Goal: Task Accomplishment & Management: Manage account settings

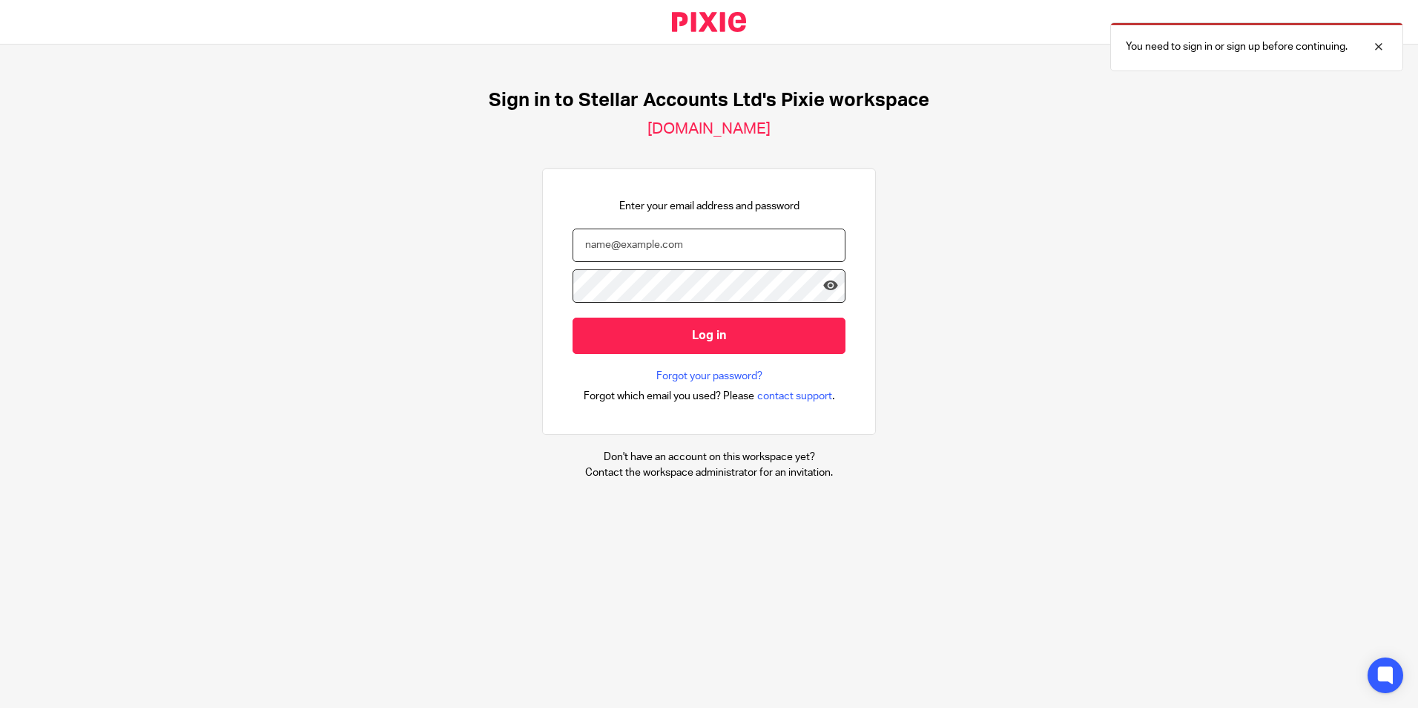
click at [677, 246] on input "email" at bounding box center [709, 244] width 273 height 33
type input "emma.verne@stellaraccounts.co.uk"
click at [573, 317] on input "Log in" at bounding box center [709, 335] width 273 height 36
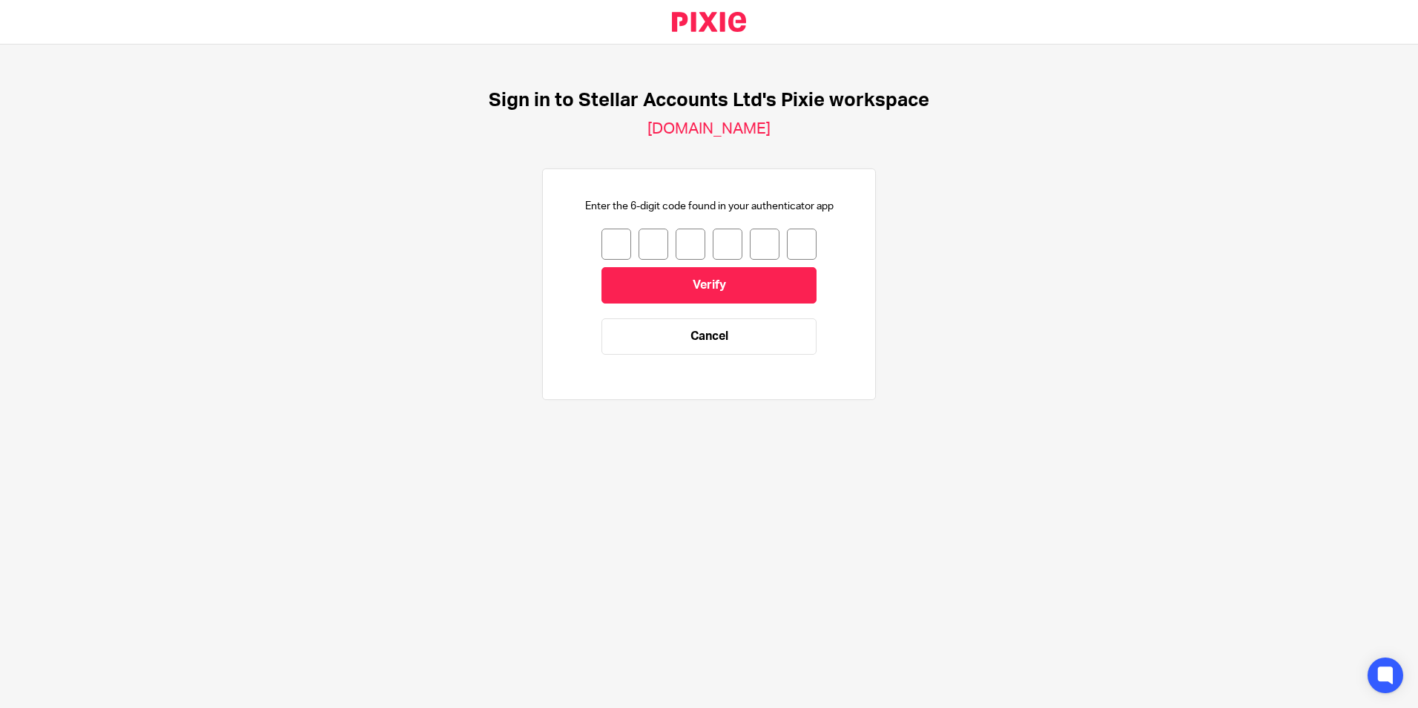
click at [604, 241] on input "number" at bounding box center [616, 243] width 30 height 31
type input "3"
type input "2"
type input "5"
type input "4"
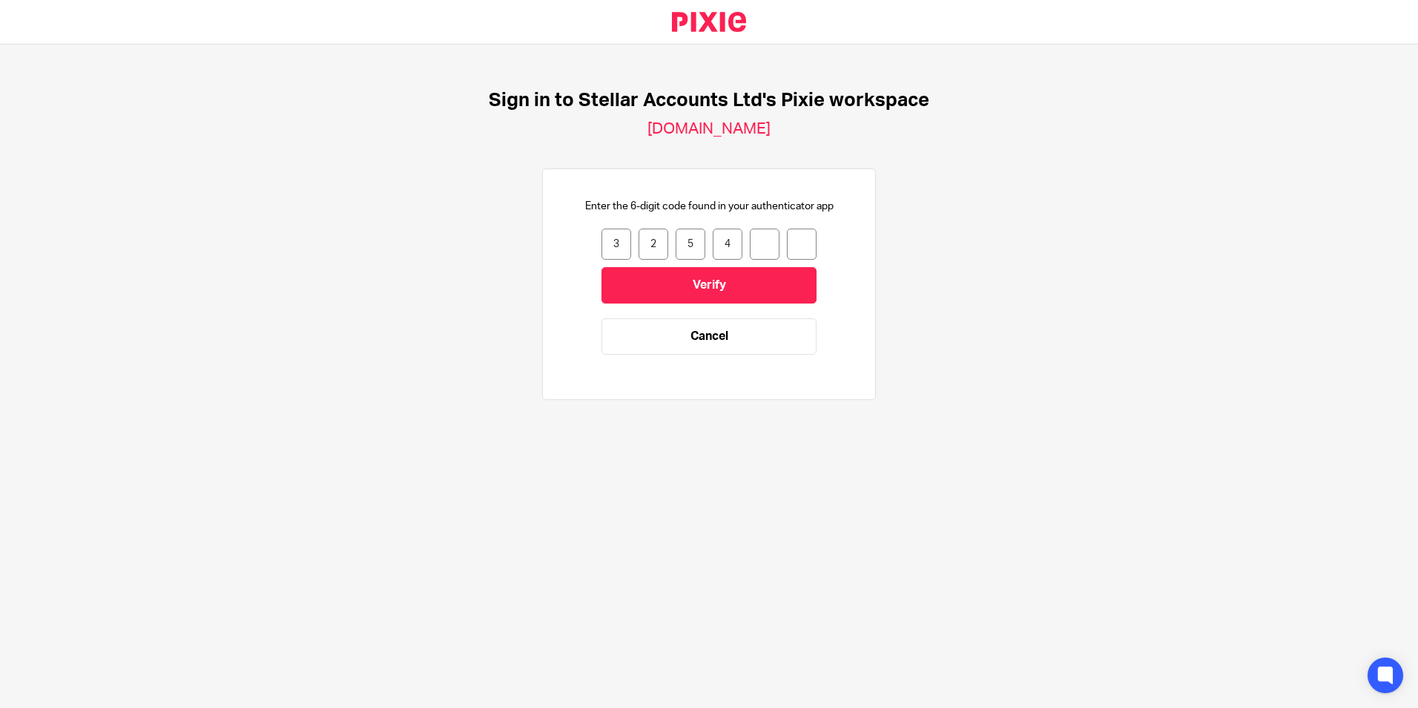
type input "4"
type input "0"
click at [650, 281] on input "Verify" at bounding box center [708, 285] width 215 height 36
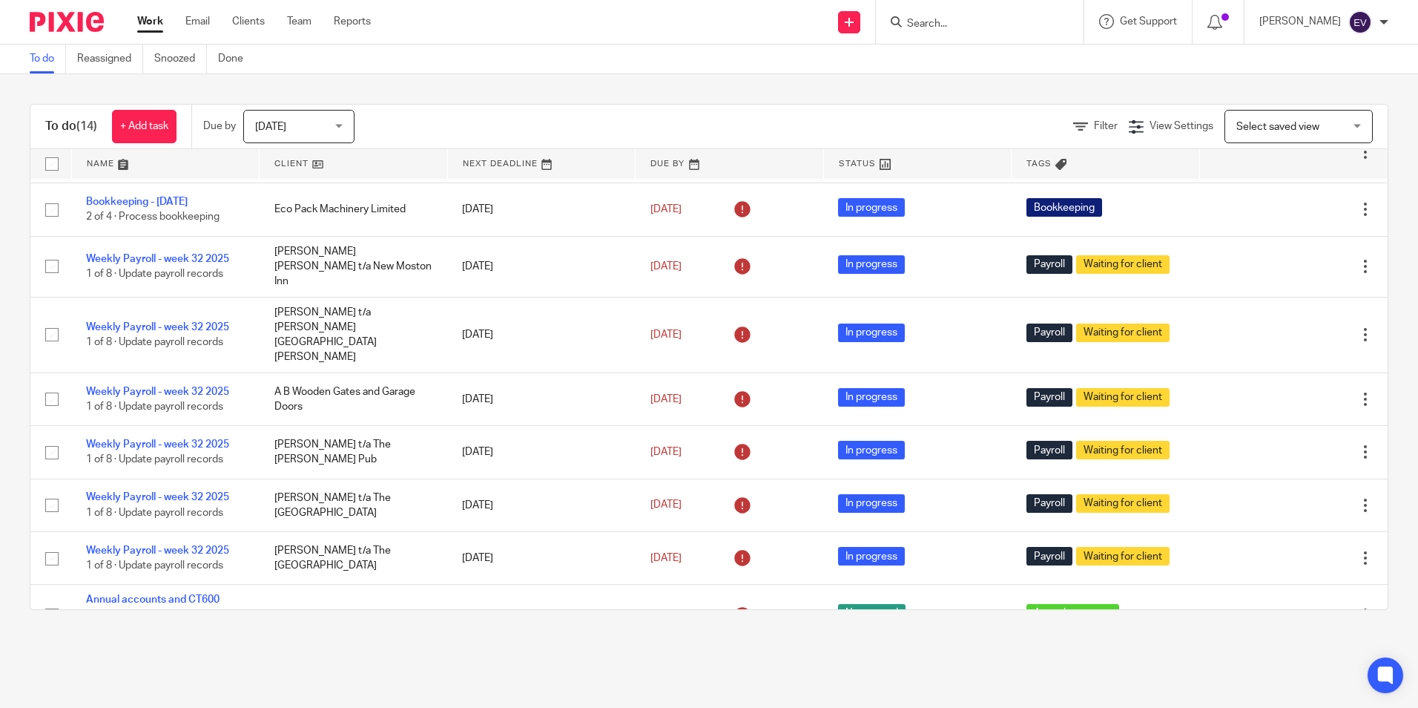
scroll to position [390, 0]
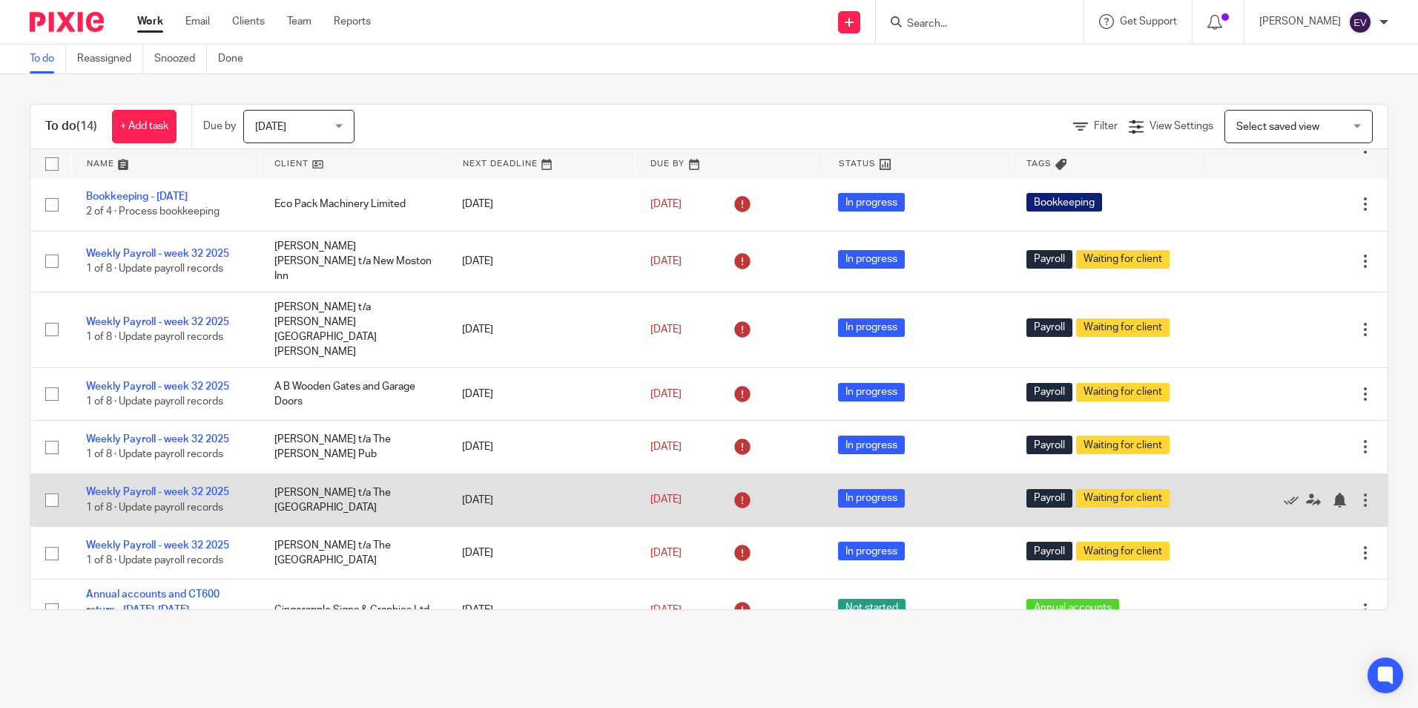
click at [150, 473] on td "Weekly Payroll - week 32 2025 1 of 8 · Update payroll records" at bounding box center [165, 499] width 188 height 53
click at [182, 487] on link "Weekly Payroll - week 32 2025" at bounding box center [157, 492] width 143 height 10
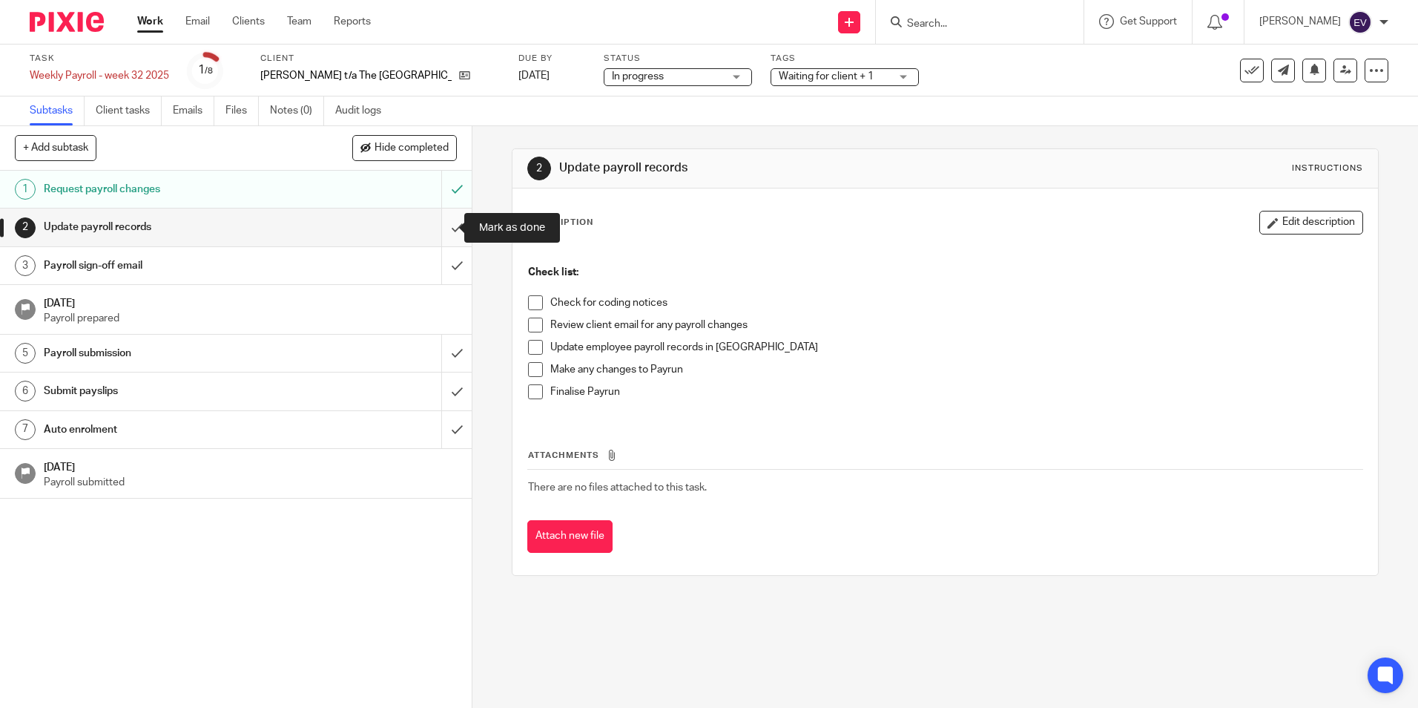
click at [440, 238] on input "submit" at bounding box center [236, 226] width 472 height 37
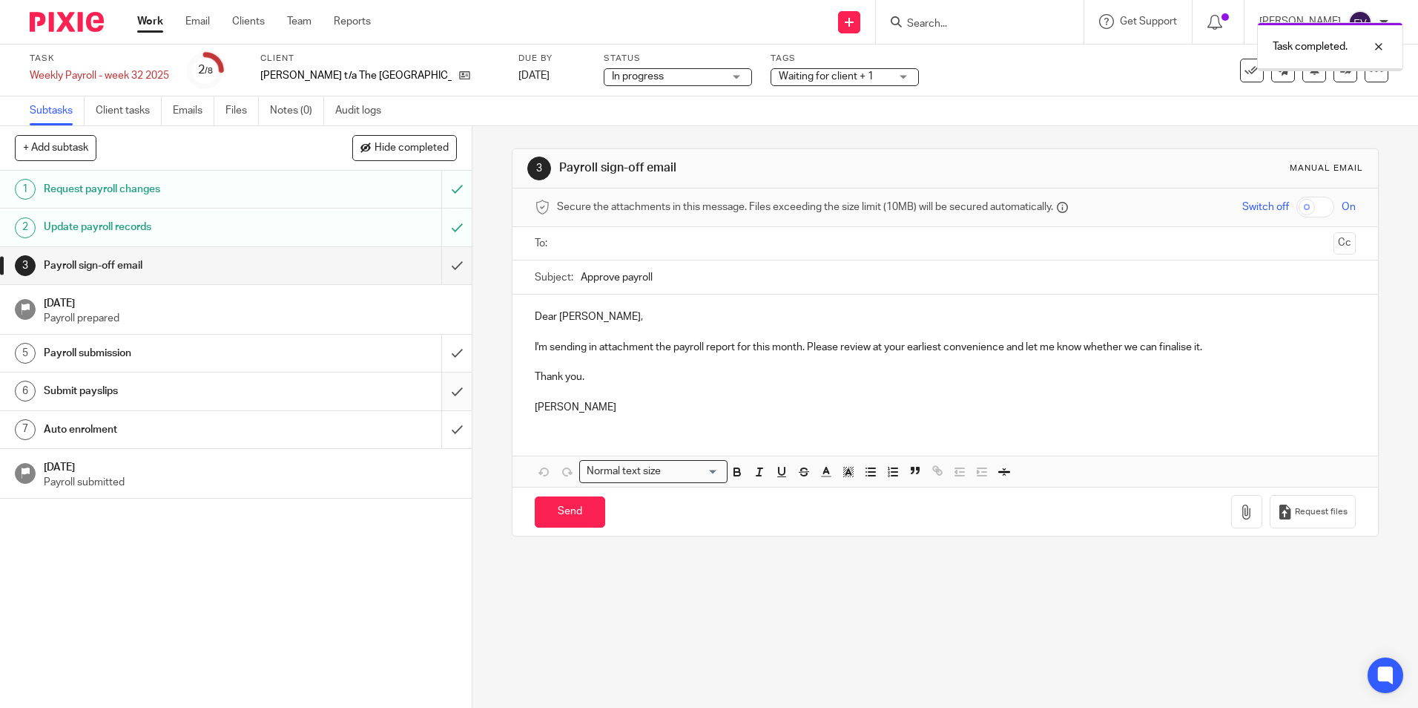
drag, startPoint x: 445, startPoint y: 363, endPoint x: 445, endPoint y: 375, distance: 11.9
click at [445, 363] on input "submit" at bounding box center [236, 352] width 472 height 37
click at [445, 435] on input "submit" at bounding box center [236, 429] width 472 height 37
click at [444, 264] on input "submit" at bounding box center [236, 265] width 472 height 37
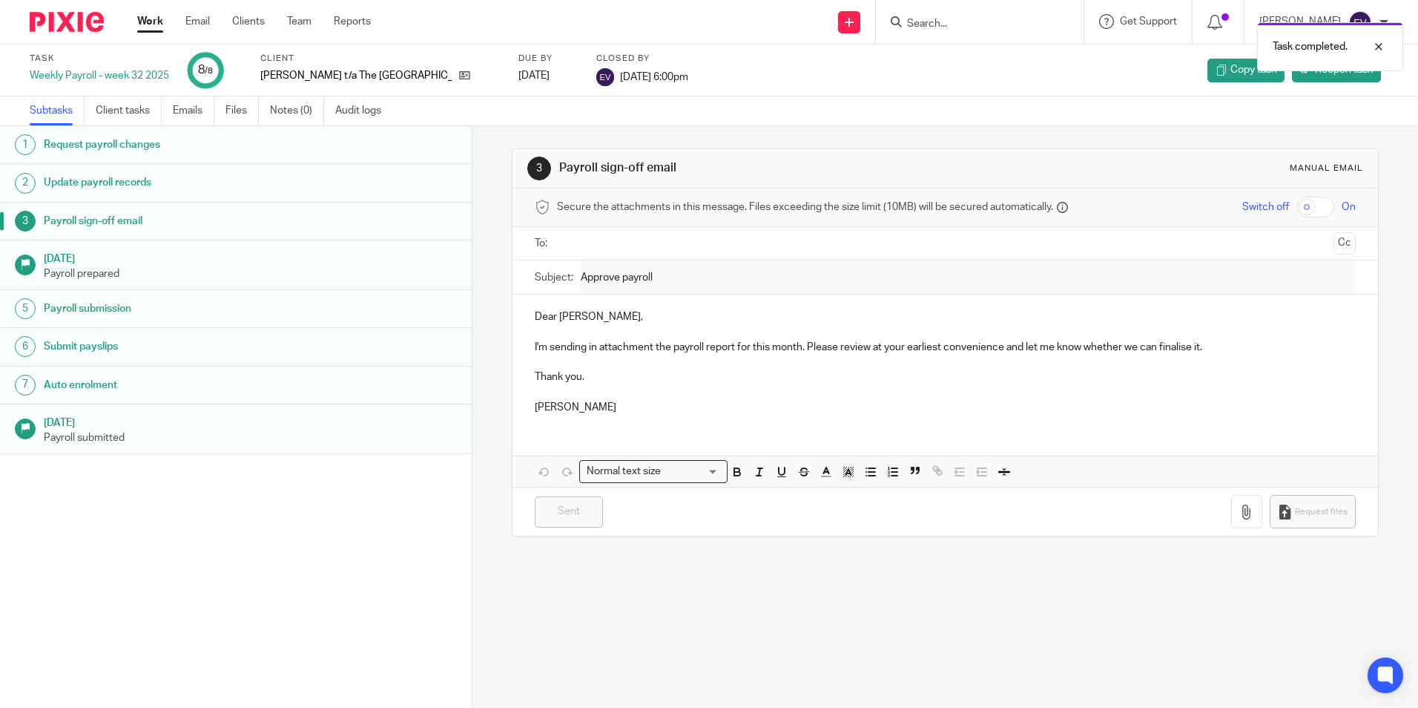
click at [148, 23] on link "Work" at bounding box center [150, 21] width 26 height 15
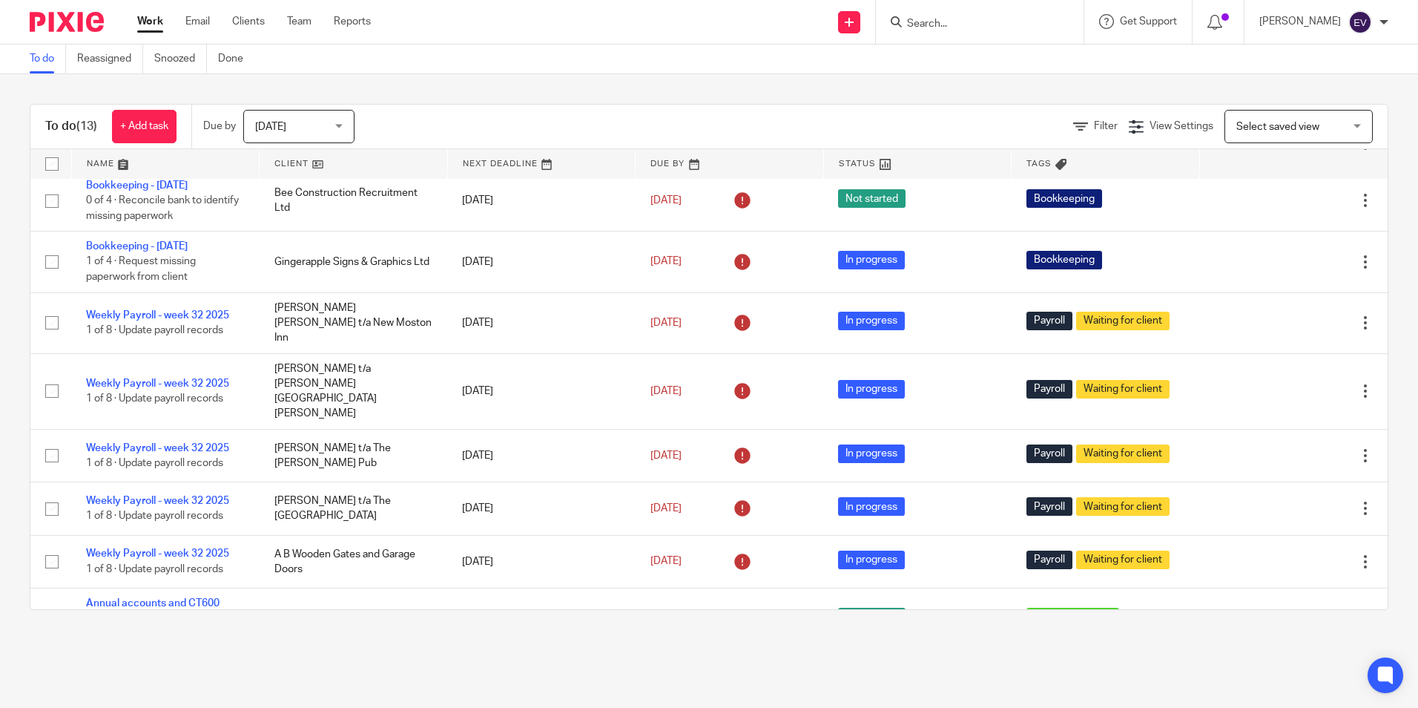
scroll to position [337, 0]
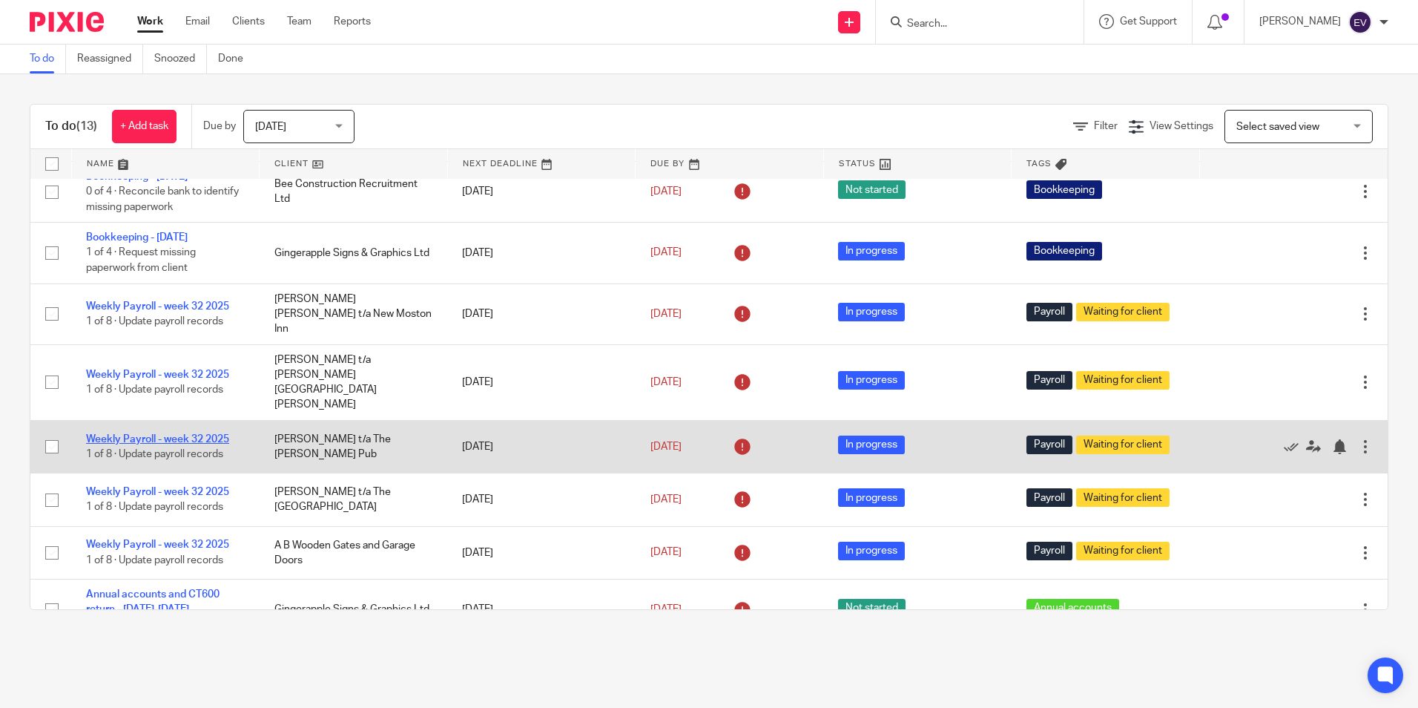
click at [186, 434] on link "Weekly Payroll - week 32 2025" at bounding box center [157, 439] width 143 height 10
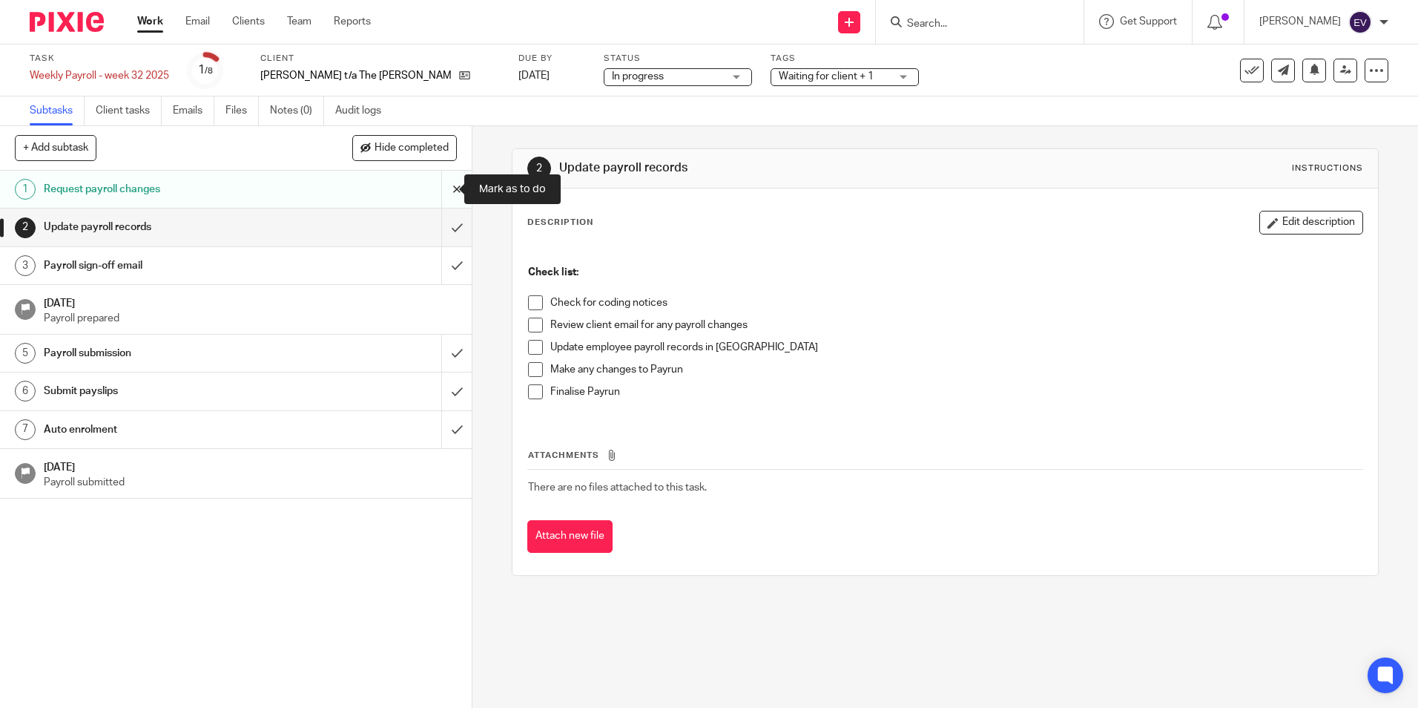
click at [443, 195] on input "submit" at bounding box center [236, 189] width 472 height 37
click at [438, 228] on input "submit" at bounding box center [236, 226] width 472 height 37
click at [440, 271] on input "submit" at bounding box center [236, 265] width 472 height 37
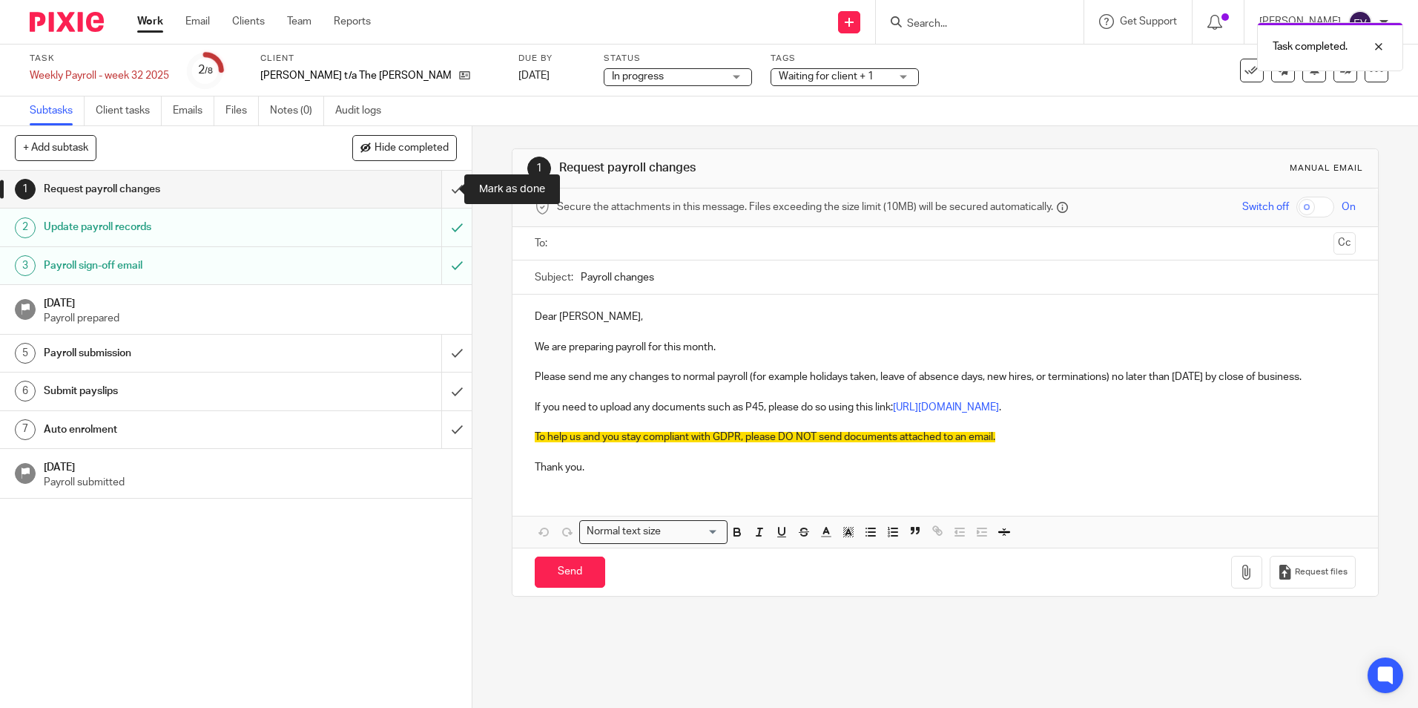
click at [442, 188] on input "submit" at bounding box center [236, 189] width 472 height 37
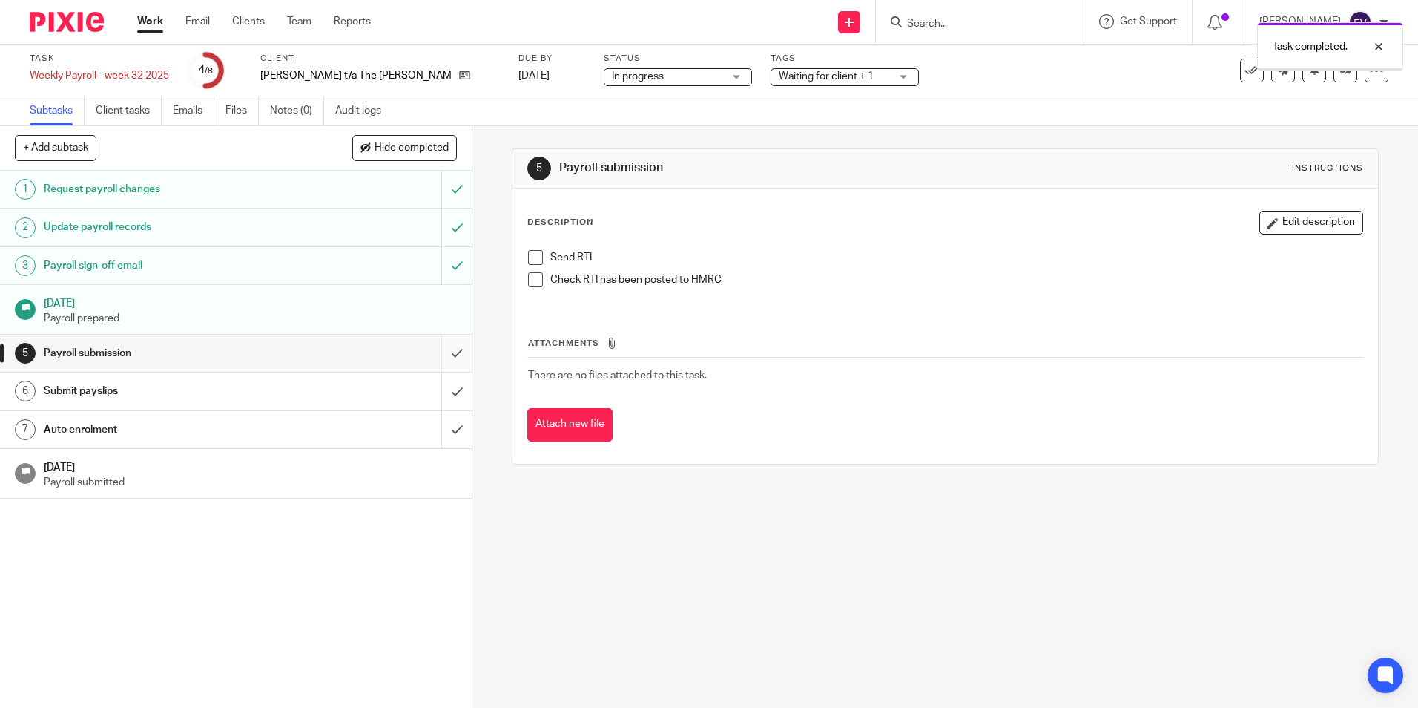
click at [442, 353] on input "submit" at bounding box center [236, 352] width 472 height 37
click at [446, 392] on input "submit" at bounding box center [236, 390] width 472 height 37
click at [445, 423] on input "submit" at bounding box center [236, 429] width 472 height 37
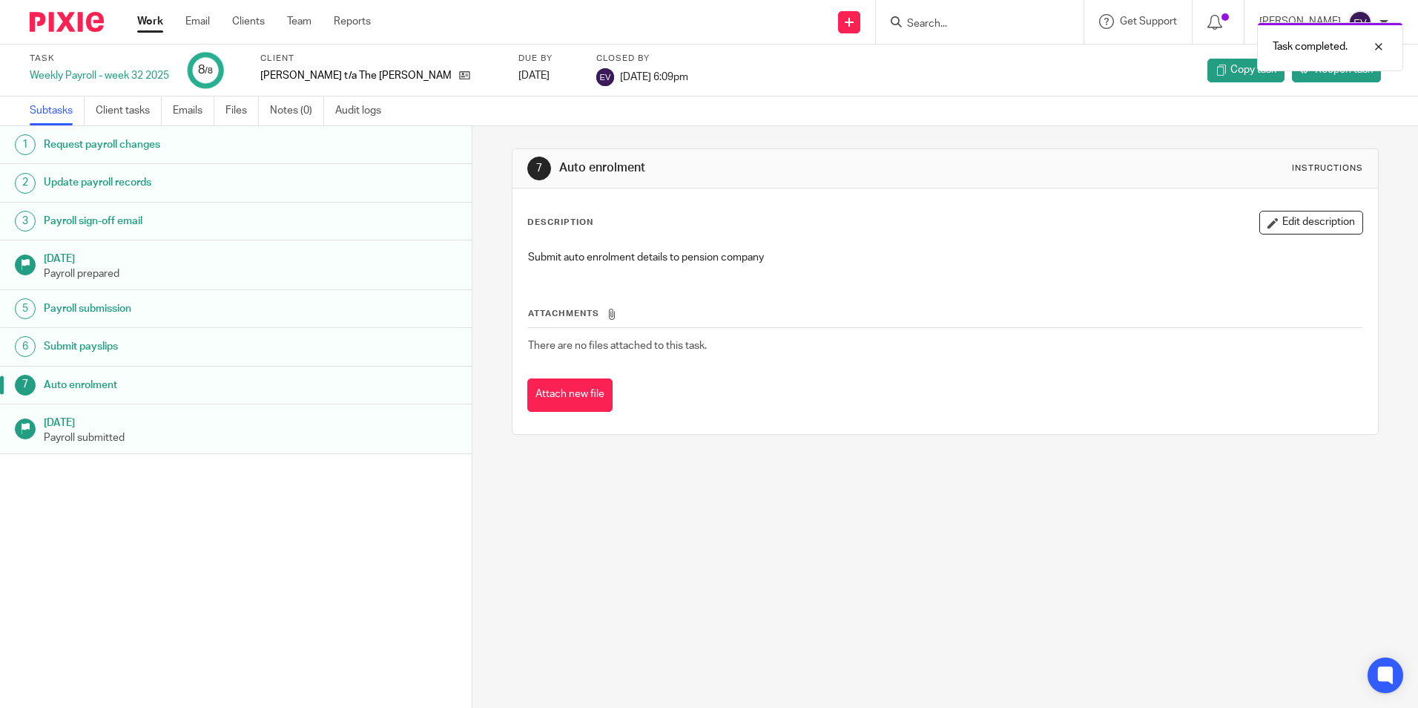
click at [146, 19] on link "Work" at bounding box center [150, 21] width 26 height 15
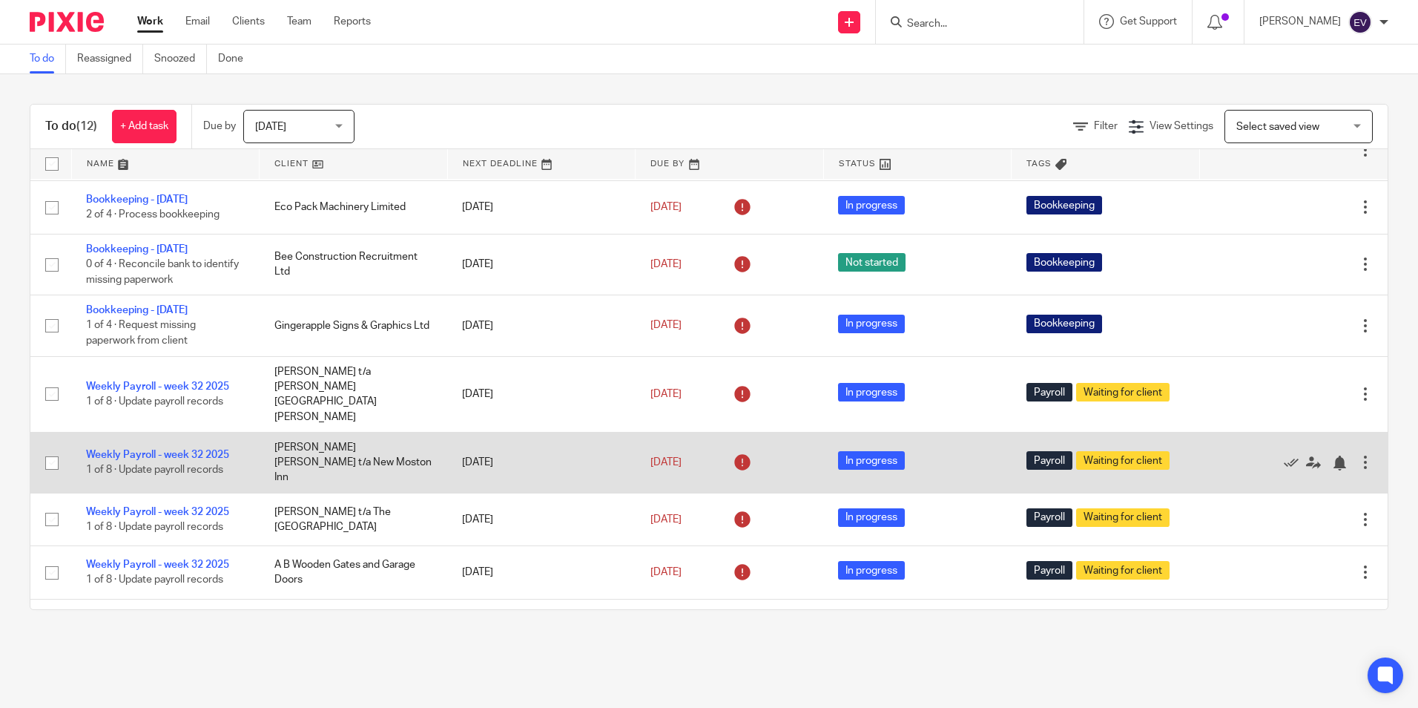
scroll to position [284, 0]
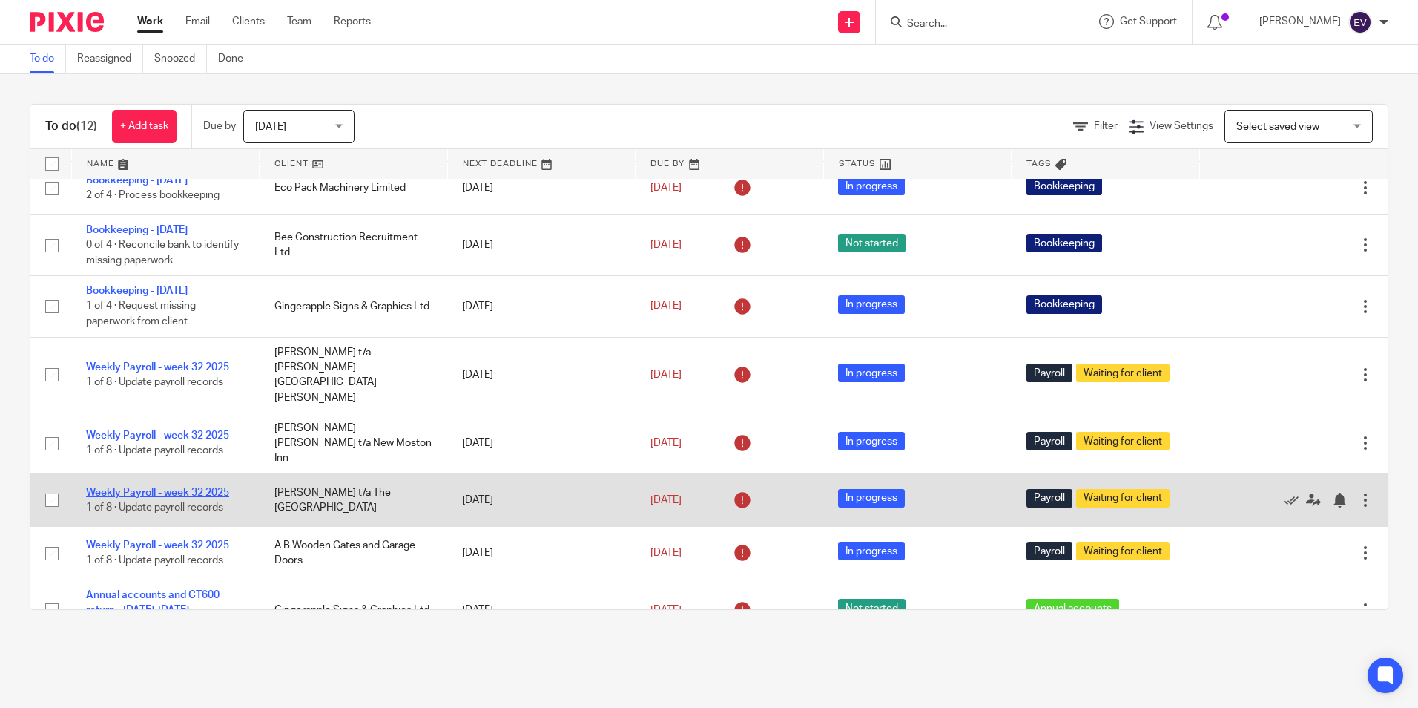
click at [172, 487] on link "Weekly Payroll - week 32 2025" at bounding box center [157, 492] width 143 height 10
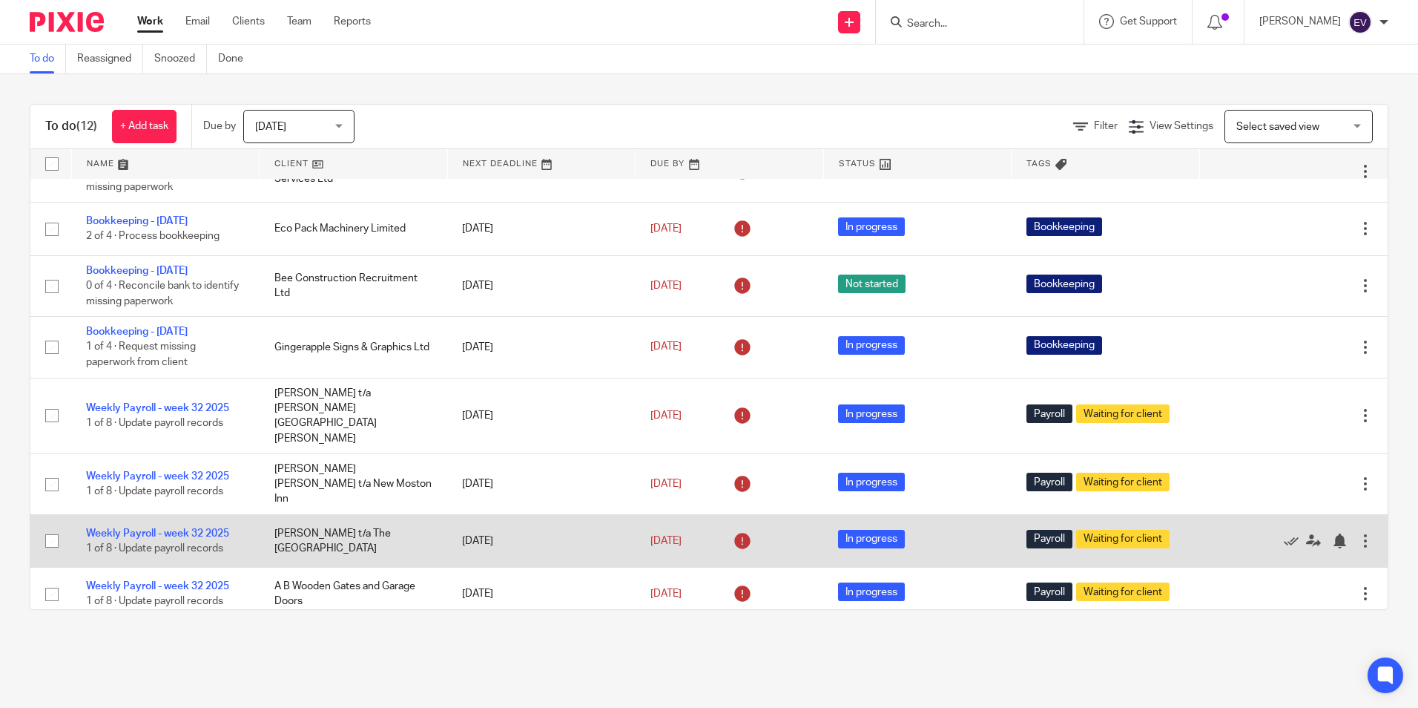
scroll to position [284, 0]
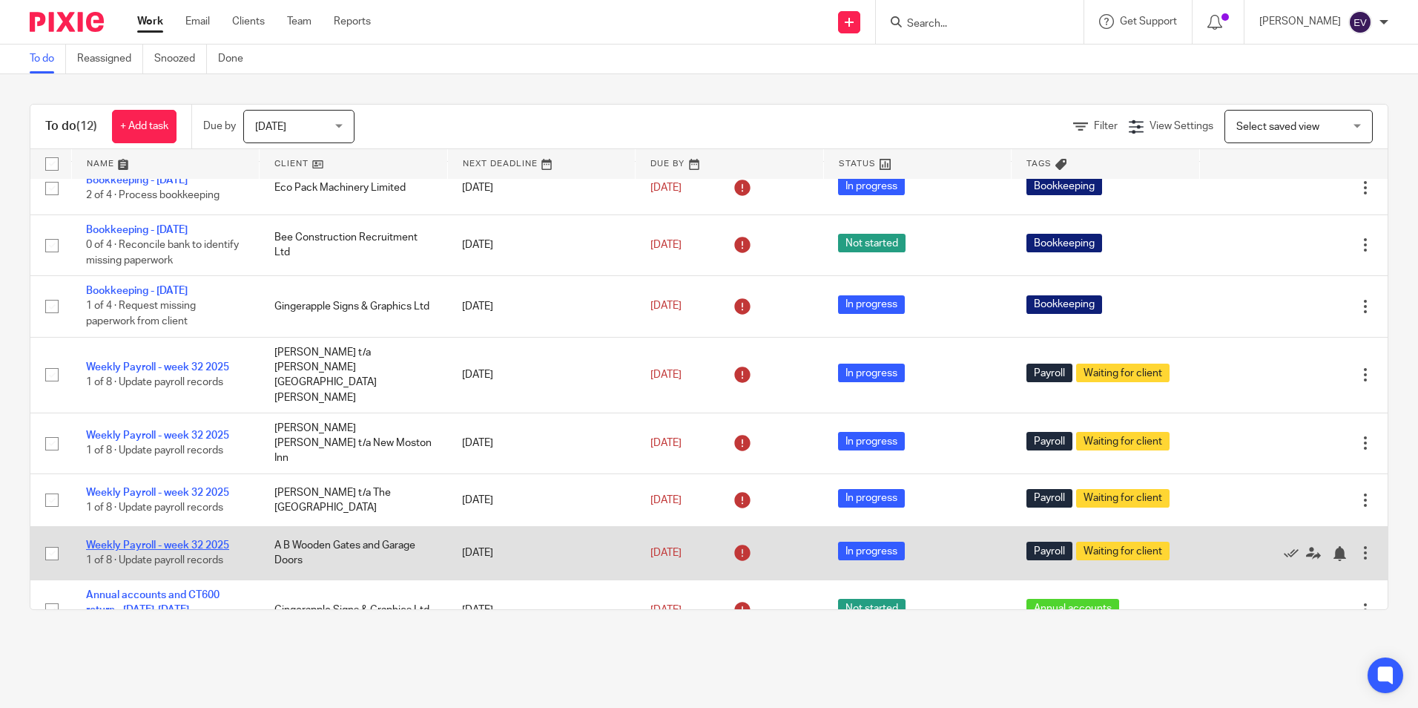
click at [177, 540] on link "Weekly Payroll - week 32 2025" at bounding box center [157, 545] width 143 height 10
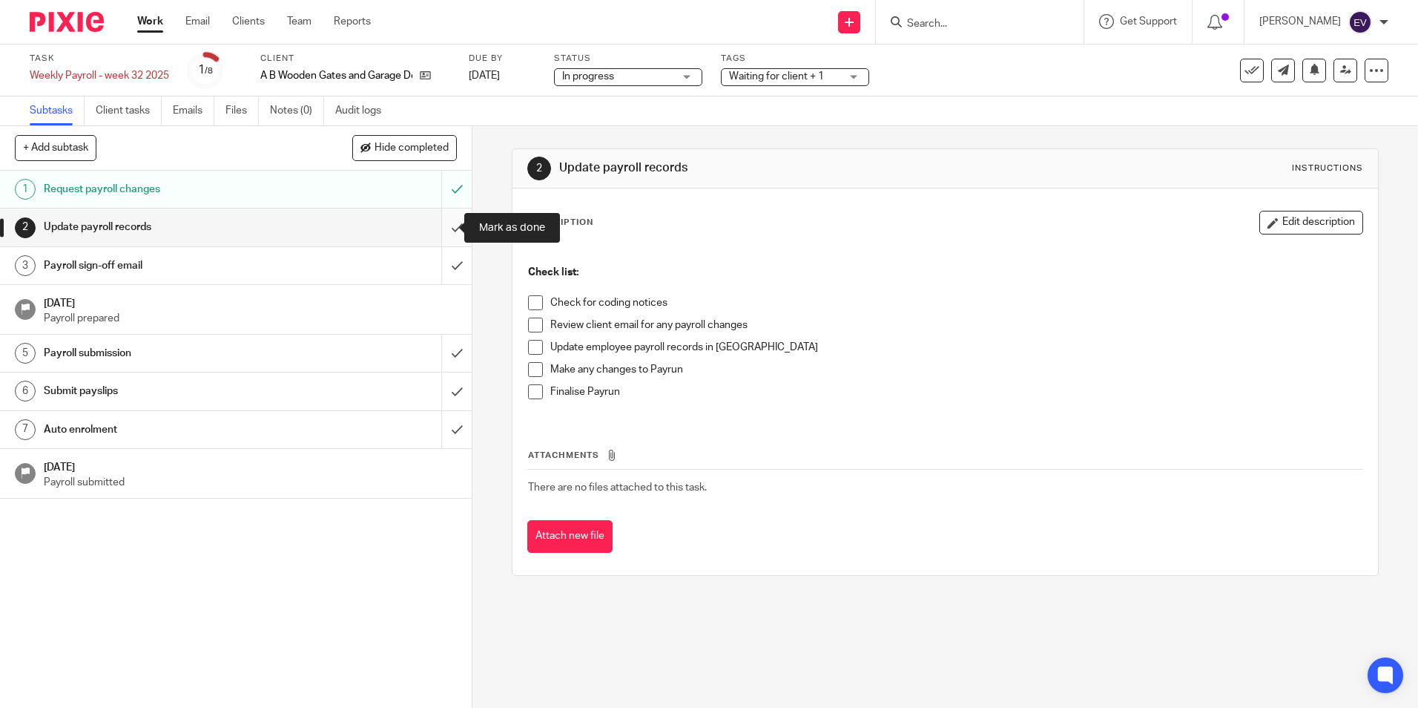
click at [444, 228] on input "submit" at bounding box center [236, 226] width 472 height 37
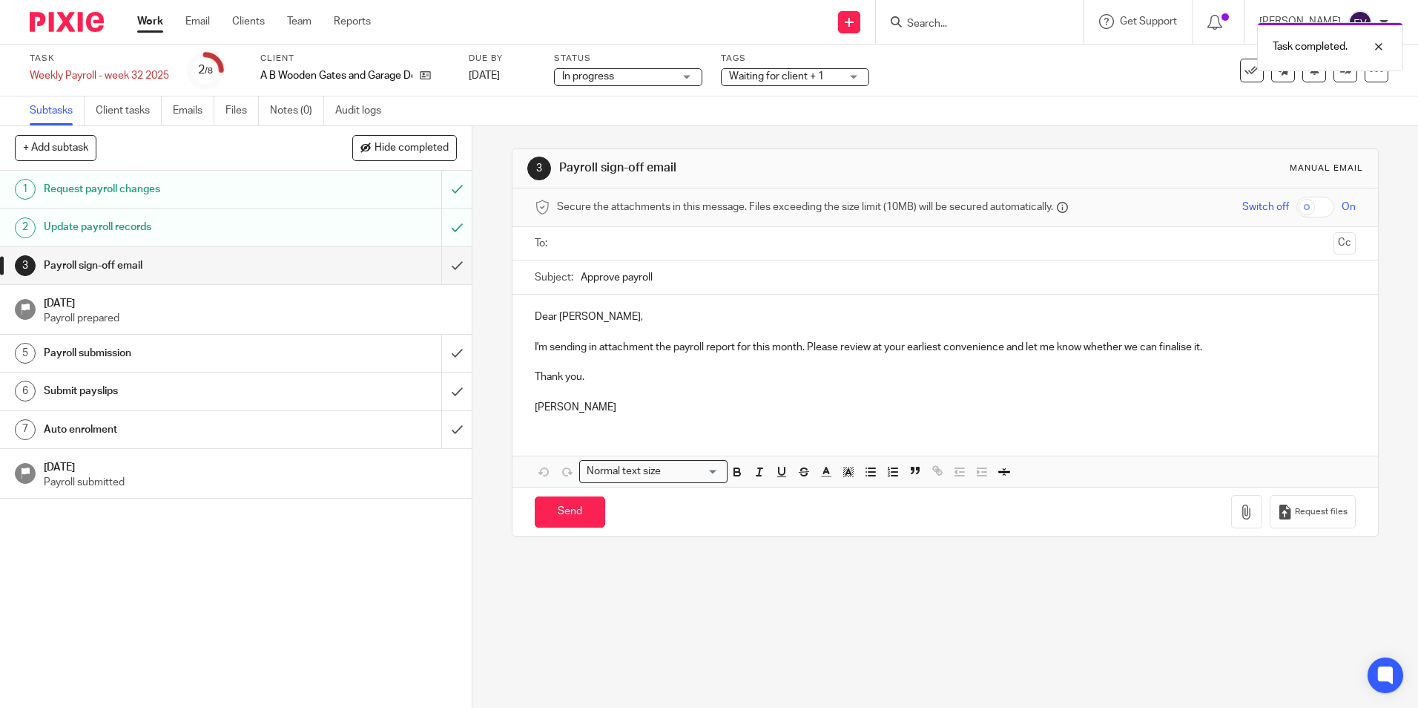
click at [599, 251] on input "text" at bounding box center [944, 243] width 765 height 17
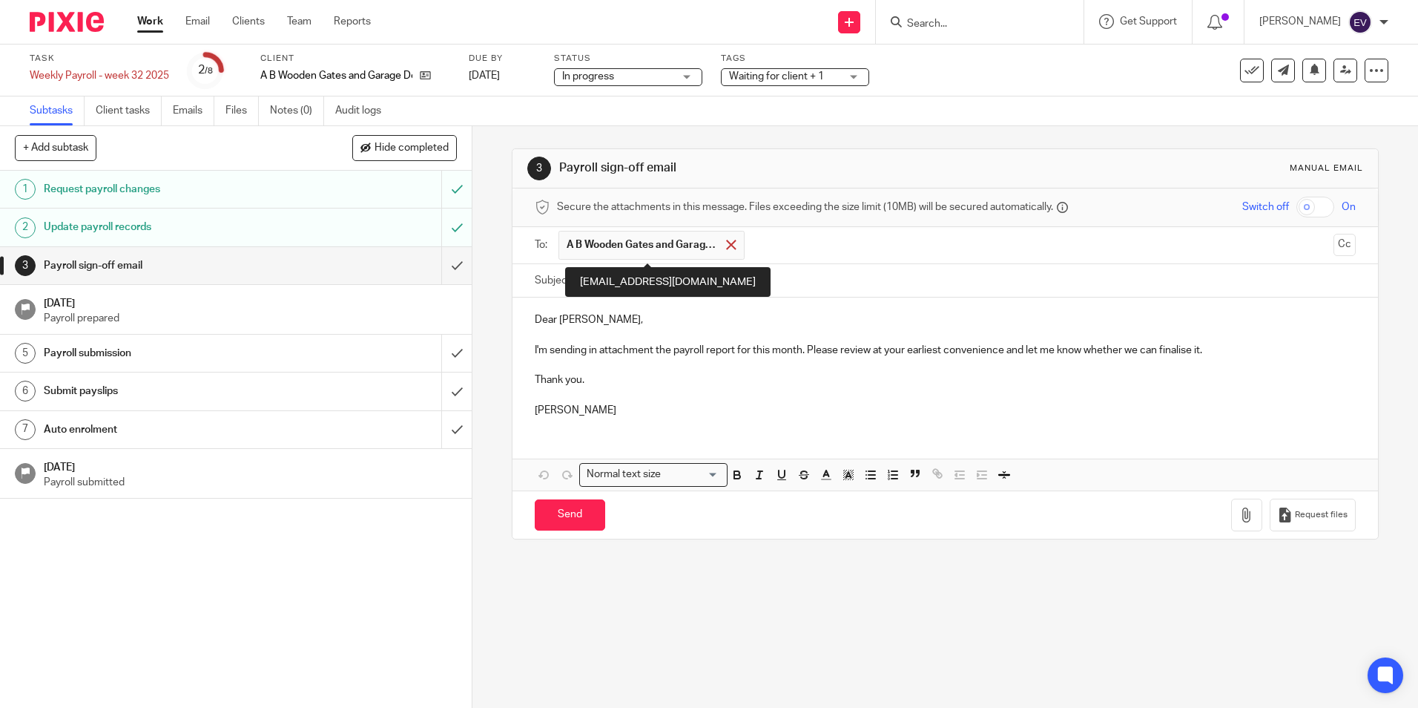
click at [726, 244] on span at bounding box center [731, 245] width 10 height 10
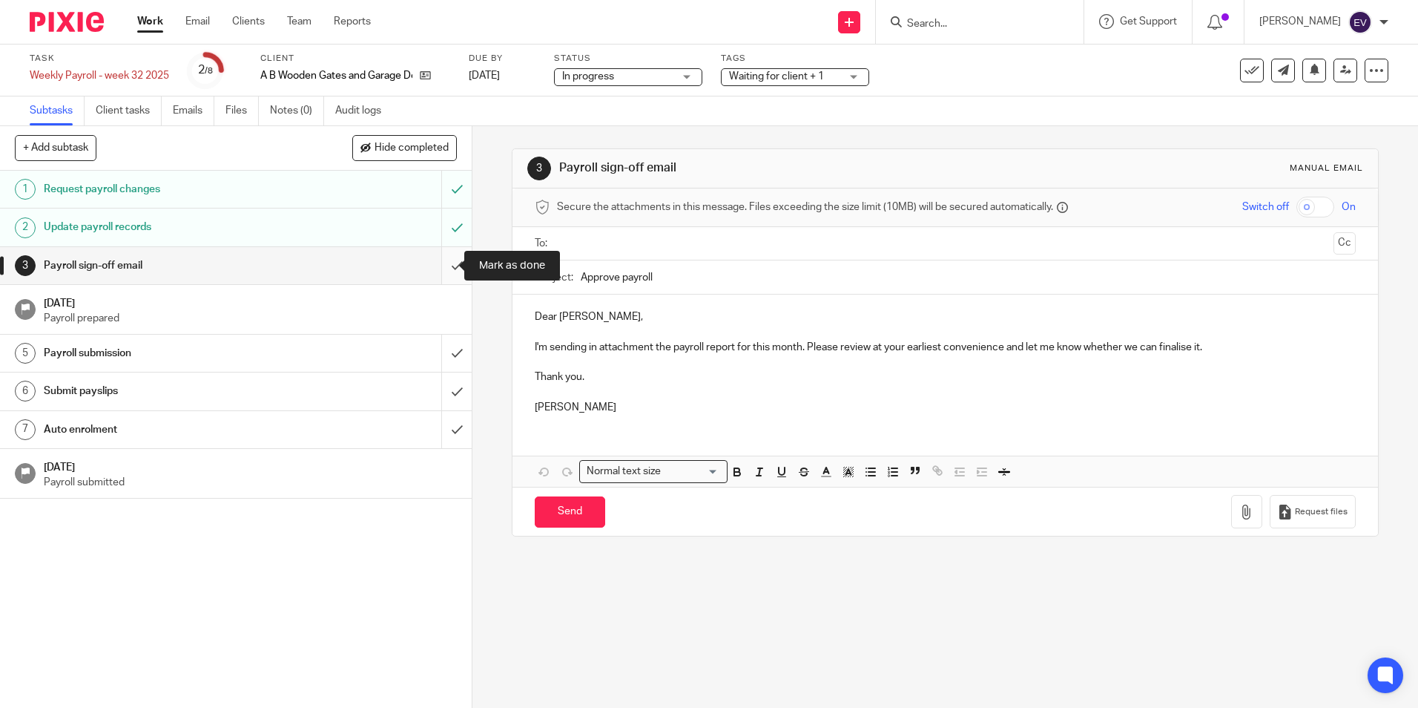
click at [436, 268] on input "submit" at bounding box center [236, 265] width 472 height 37
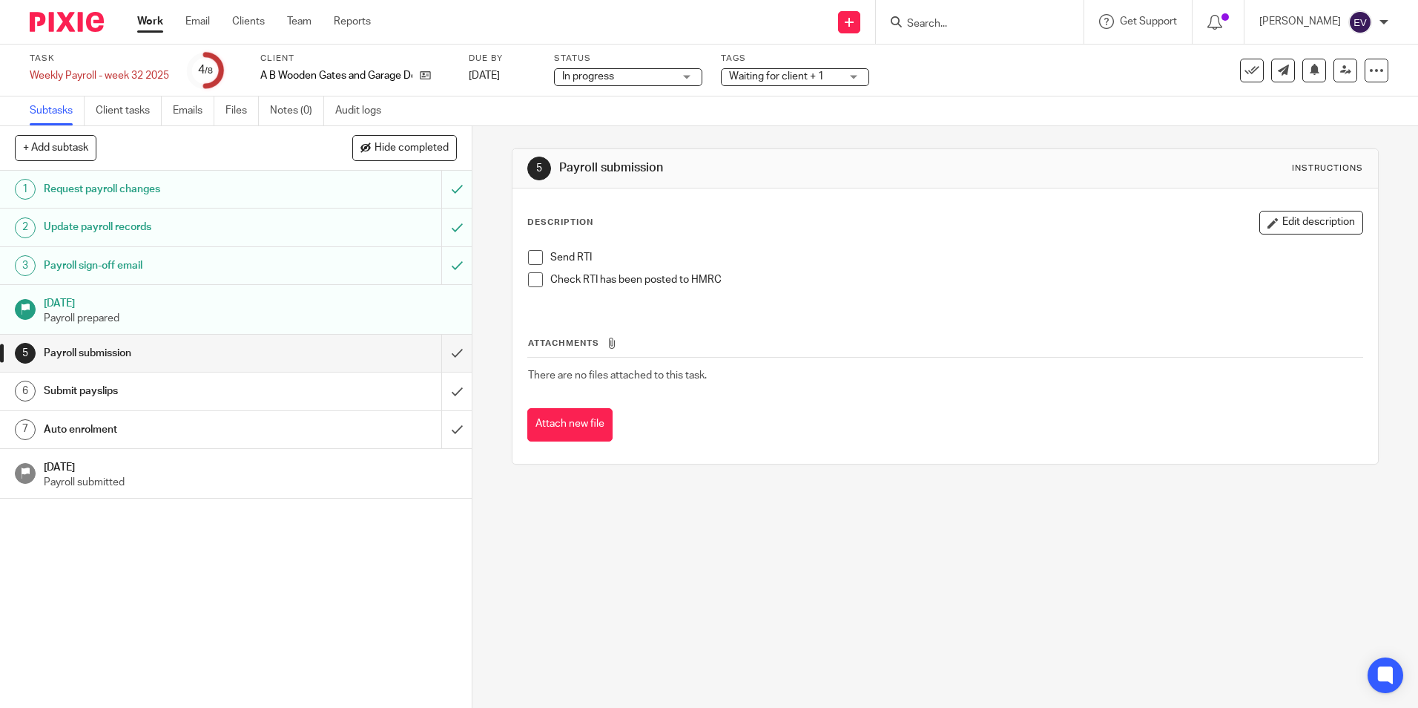
click at [351, 395] on div "Submit payslips" at bounding box center [235, 391] width 383 height 22
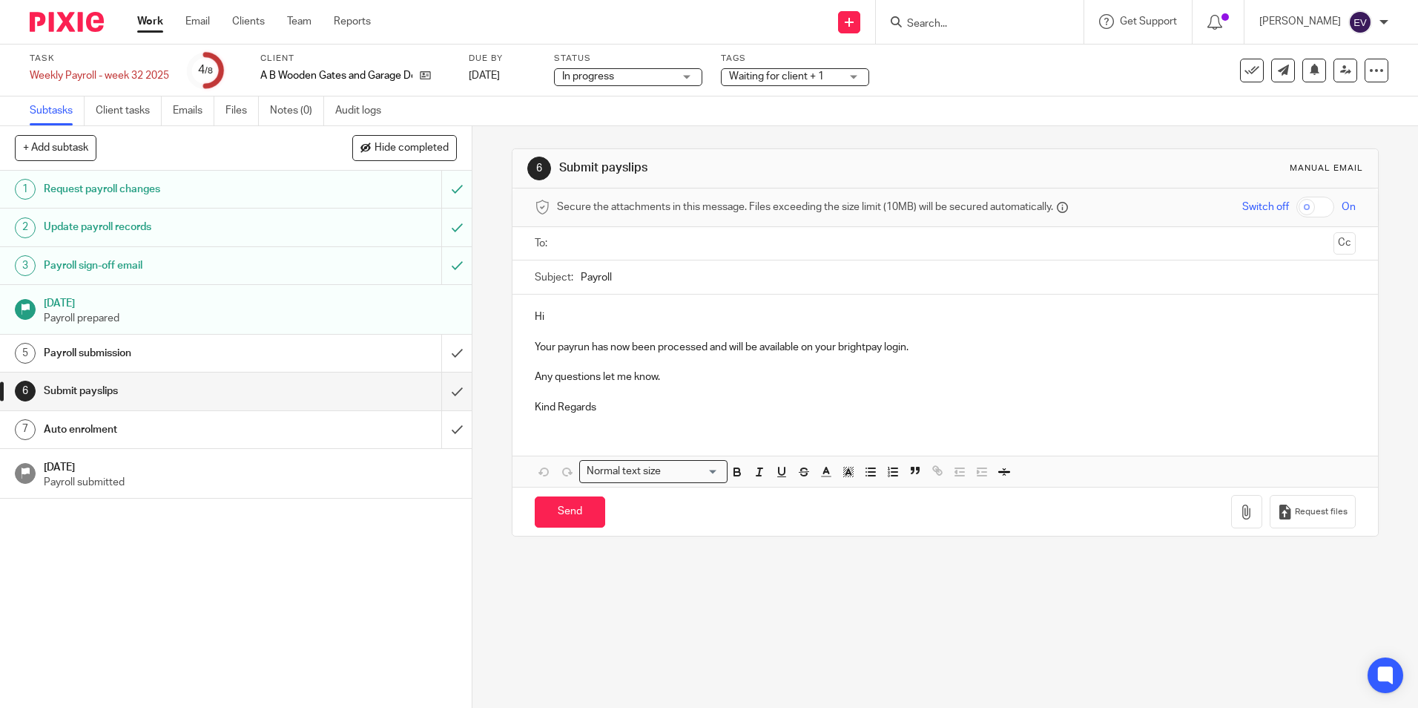
drag, startPoint x: 0, startPoint y: 0, endPoint x: 343, endPoint y: 433, distance: 552.7
click at [343, 433] on div "Auto enrolment" at bounding box center [235, 429] width 383 height 22
click at [578, 240] on input "text" at bounding box center [944, 243] width 765 height 17
click at [557, 512] on input "Send" at bounding box center [570, 515] width 70 height 32
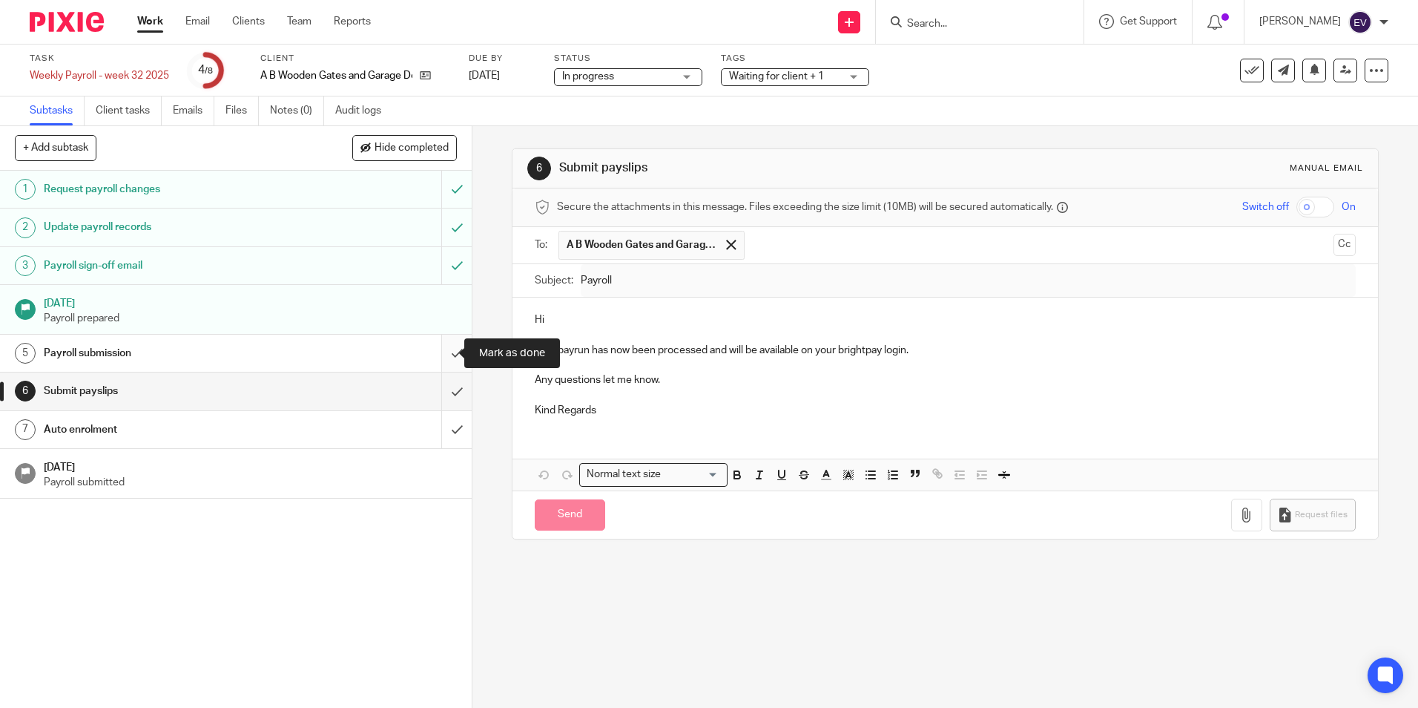
type input "Sent"
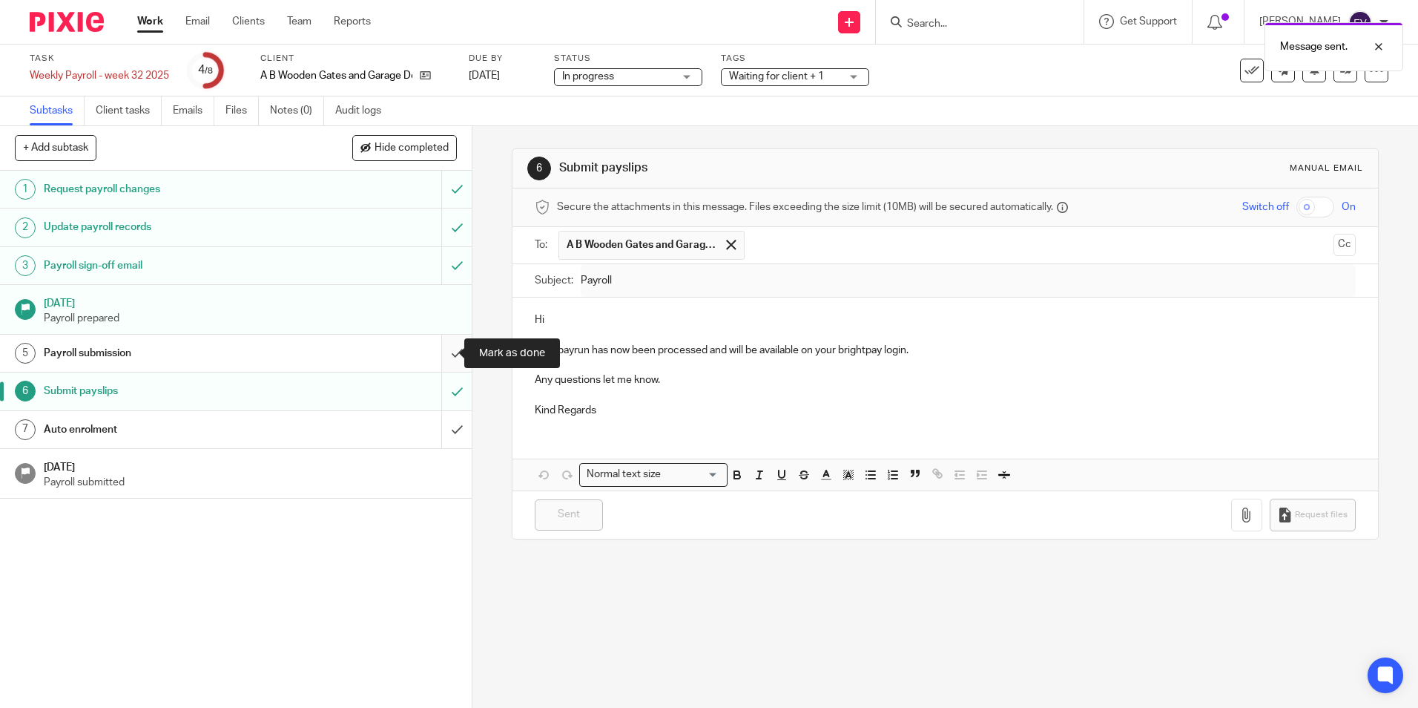
click at [442, 352] on input "submit" at bounding box center [236, 352] width 472 height 37
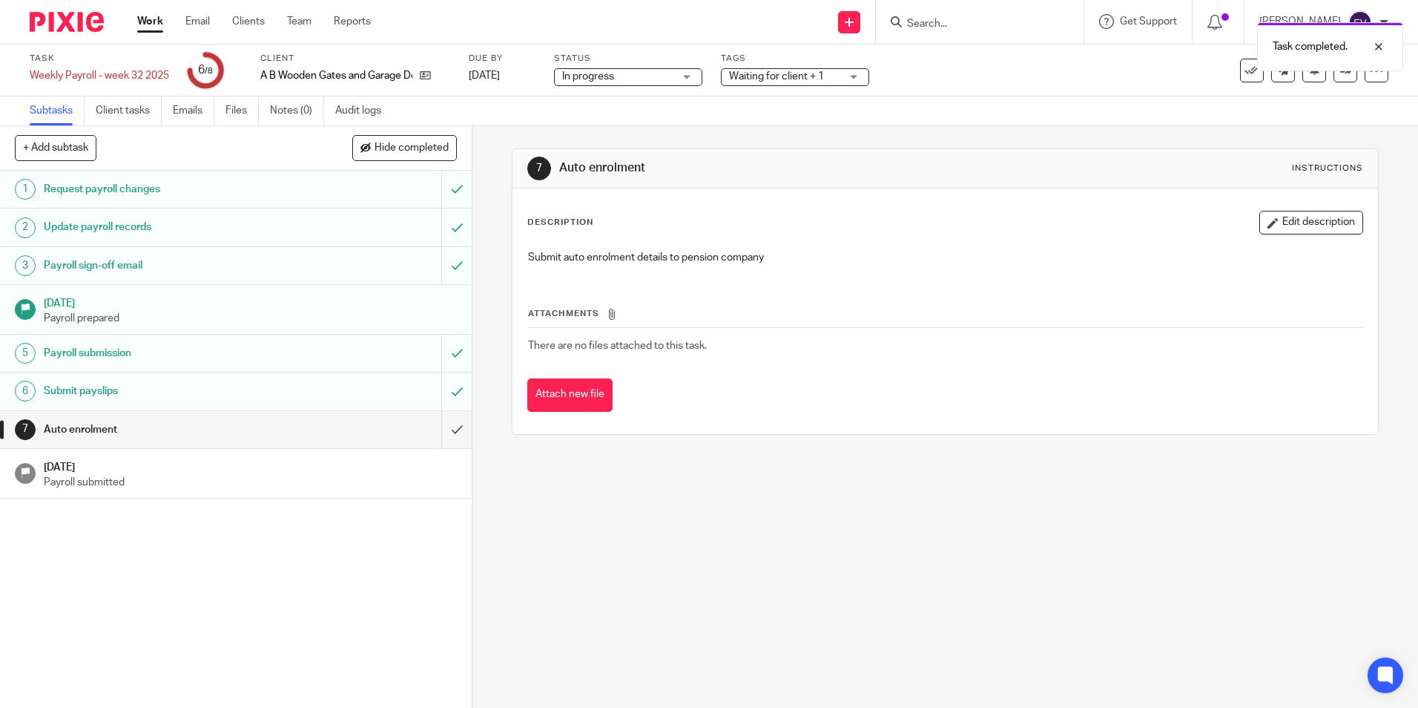
click at [155, 19] on link "Work" at bounding box center [150, 21] width 26 height 15
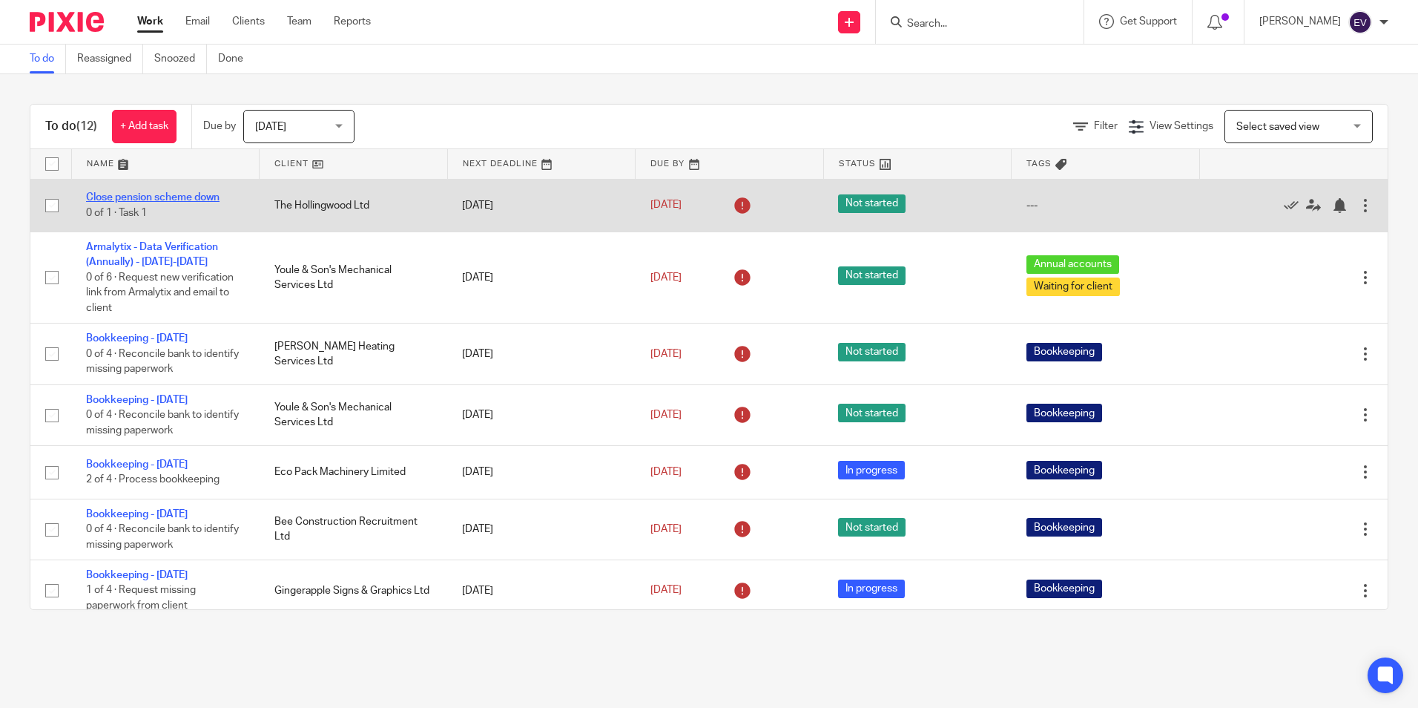
click at [191, 200] on link "Close pension scheme down" at bounding box center [152, 197] width 133 height 10
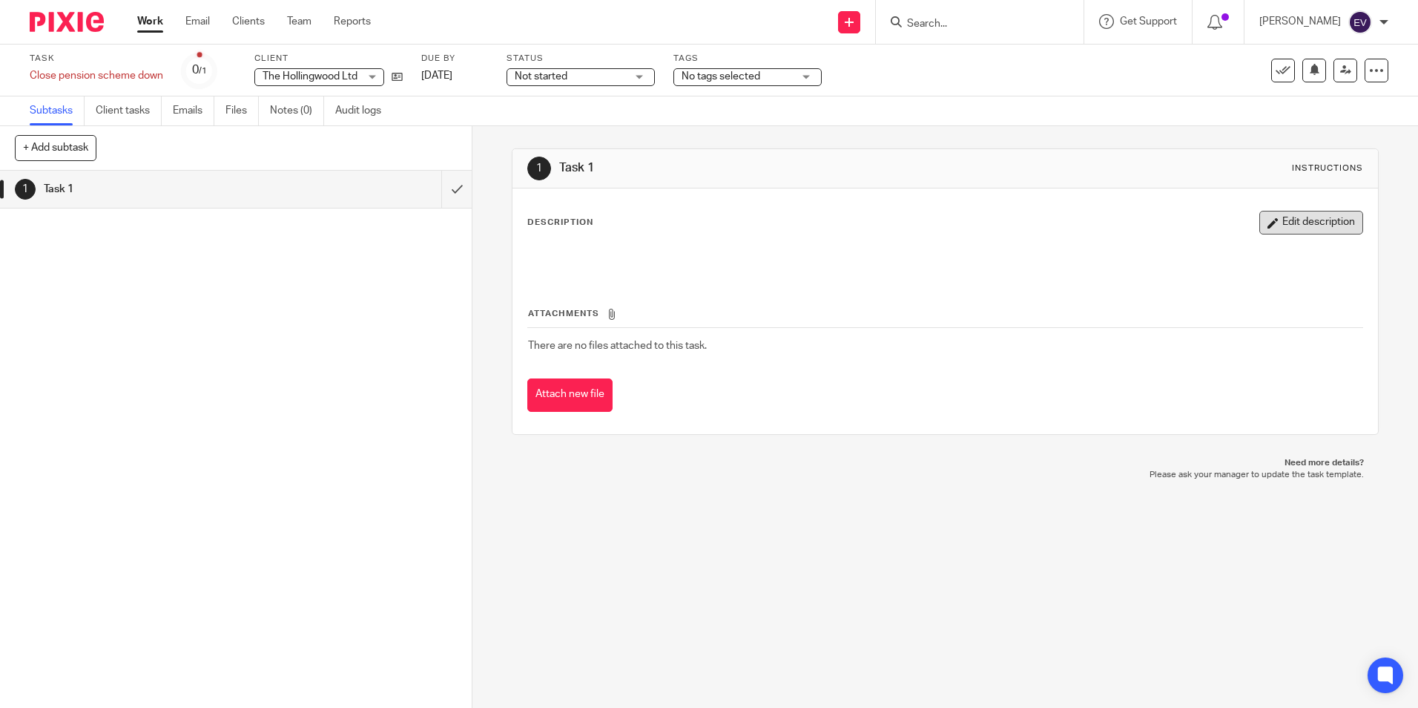
click at [1266, 227] on button "Edit description" at bounding box center [1311, 223] width 104 height 24
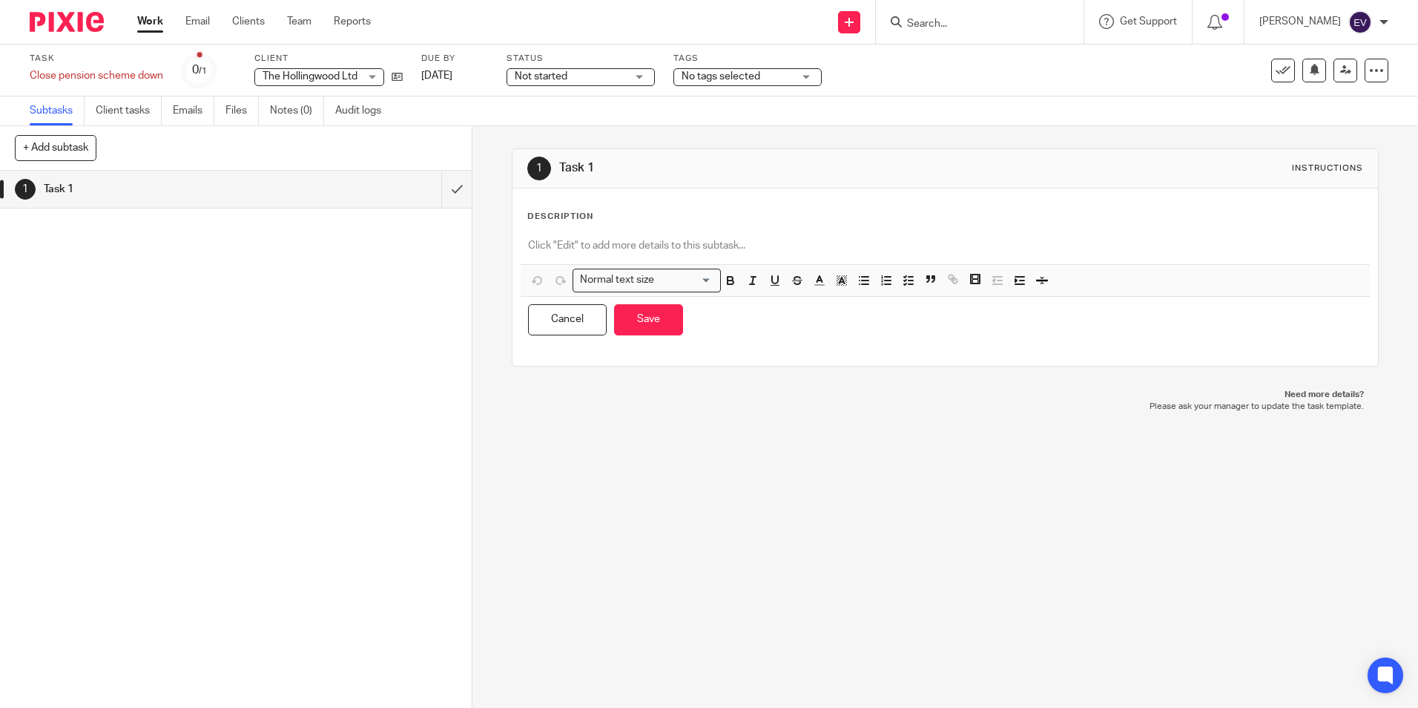
click at [588, 241] on p at bounding box center [945, 245] width 834 height 15
drag, startPoint x: 648, startPoint y: 320, endPoint x: 626, endPoint y: 320, distance: 22.2
click at [647, 319] on button "Save" at bounding box center [648, 320] width 69 height 32
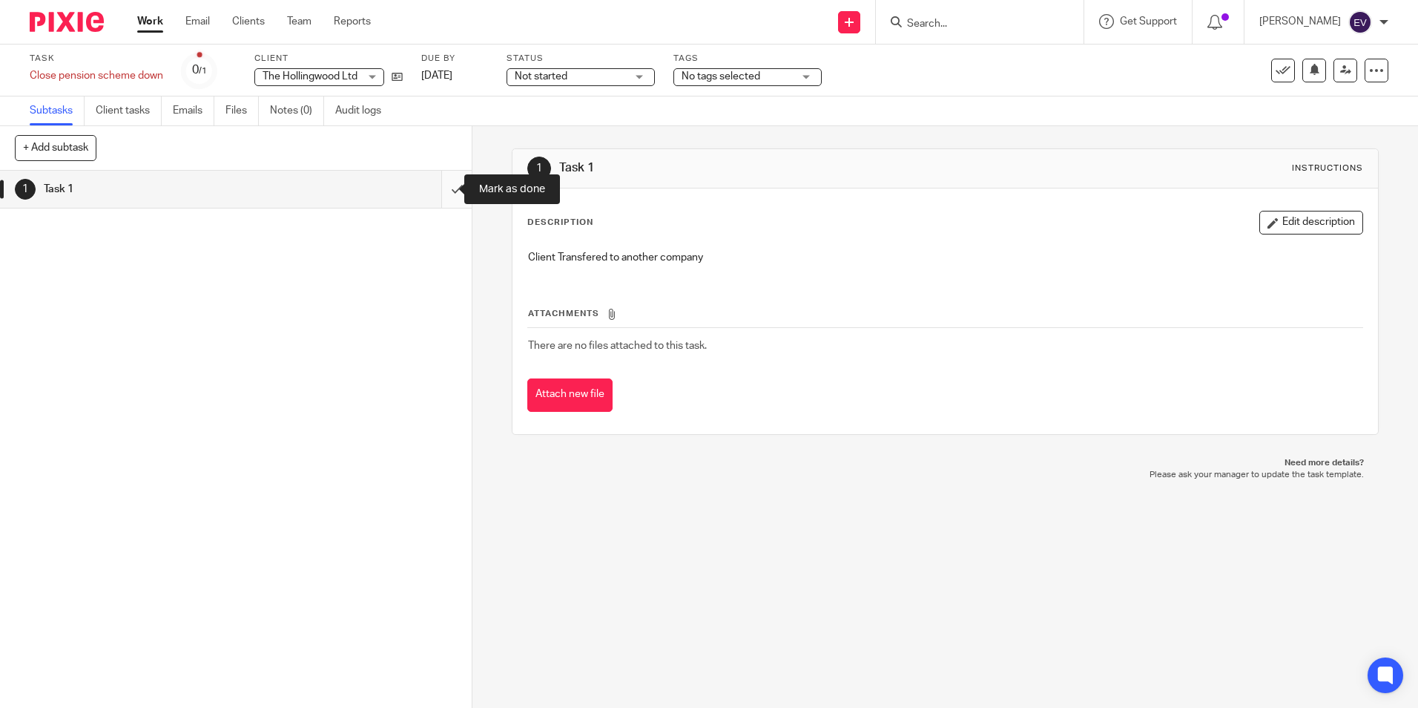
click at [446, 192] on input "submit" at bounding box center [236, 189] width 472 height 37
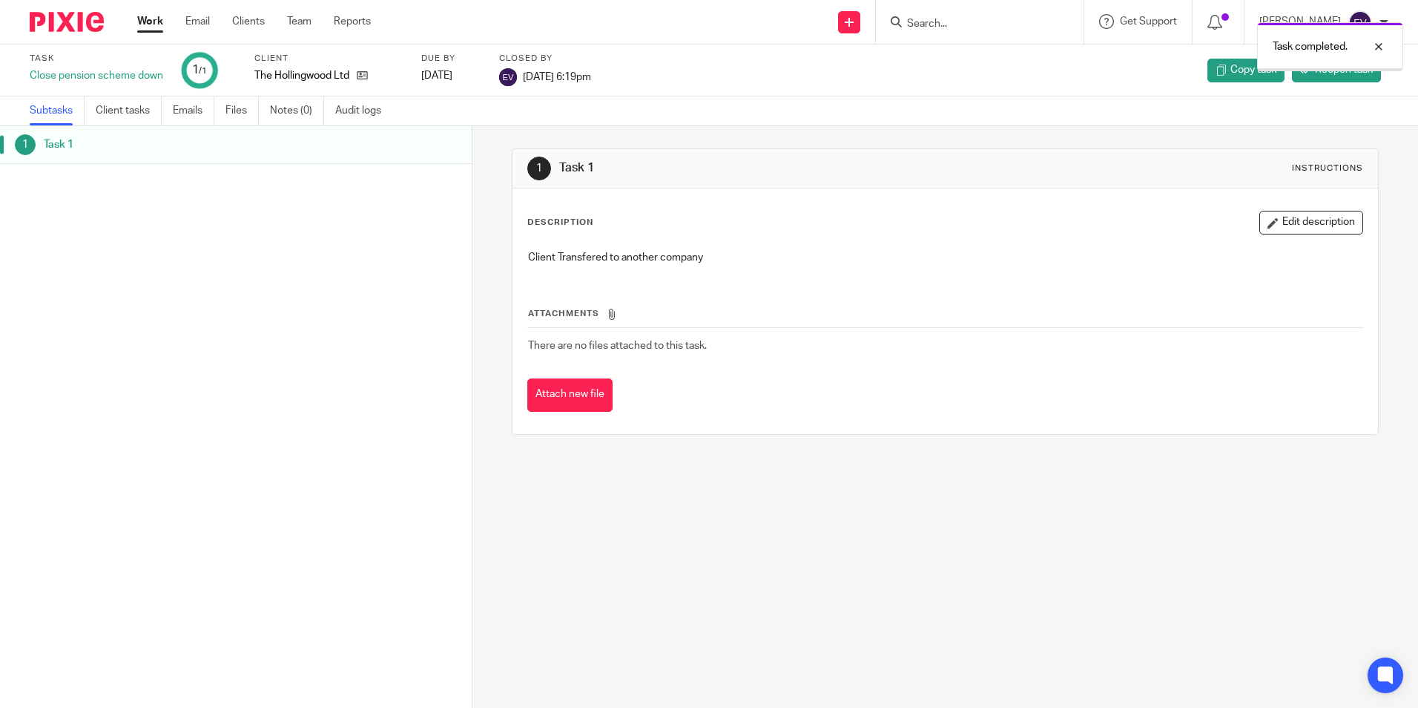
click at [151, 22] on link "Work" at bounding box center [150, 21] width 26 height 15
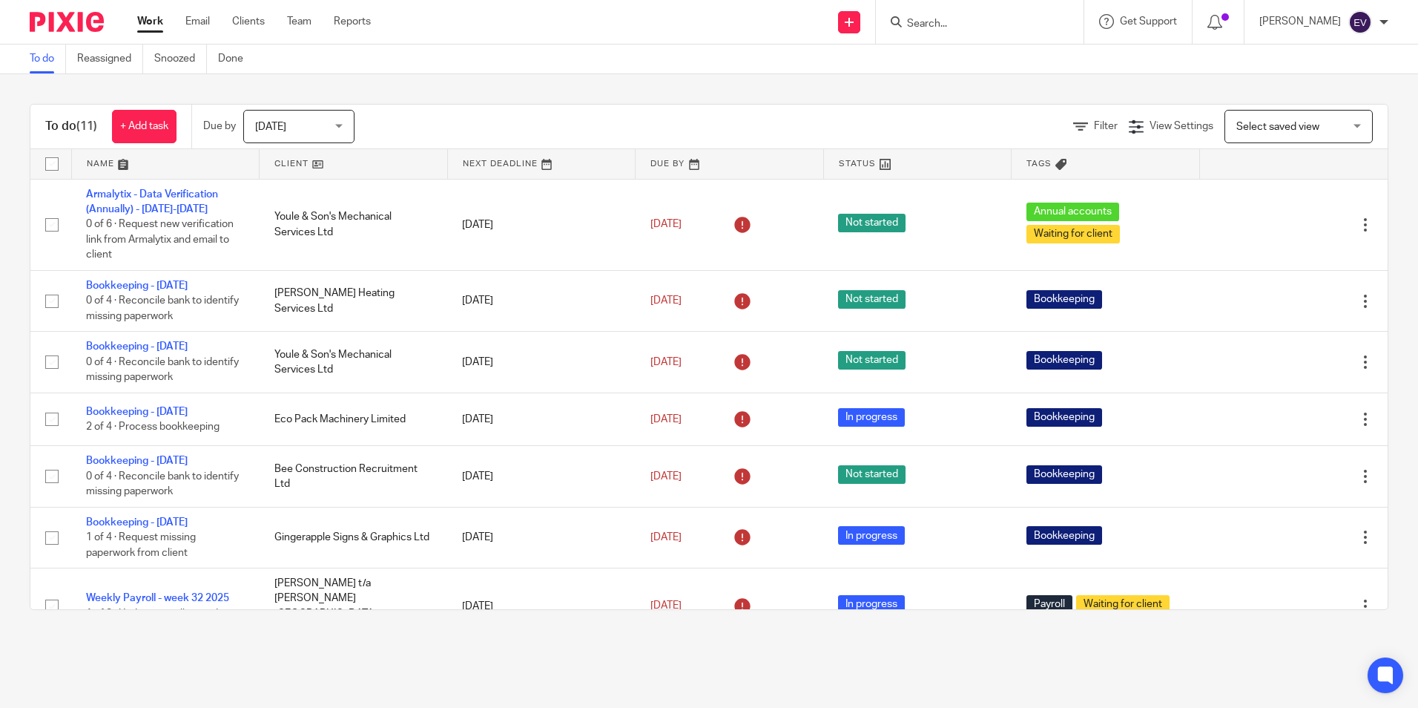
click at [311, 164] on link at bounding box center [354, 164] width 188 height 30
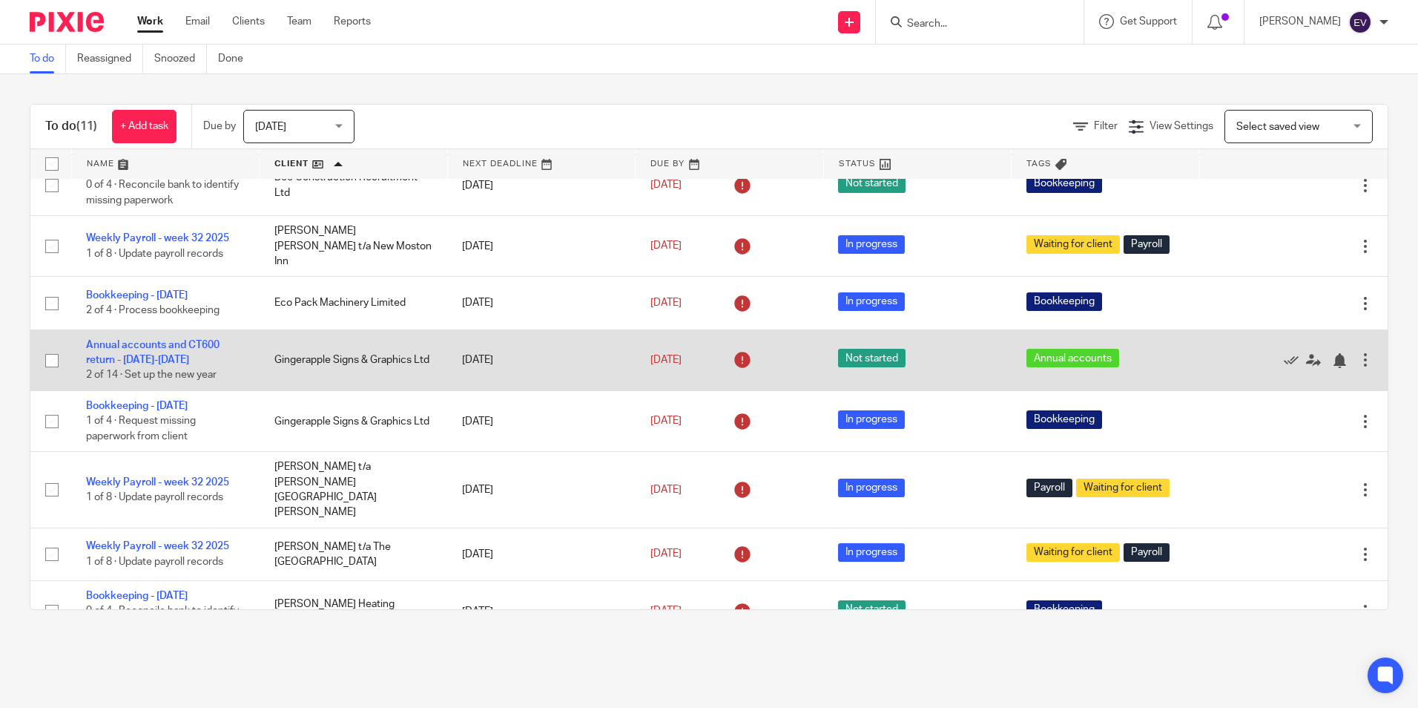
scroll to position [74, 0]
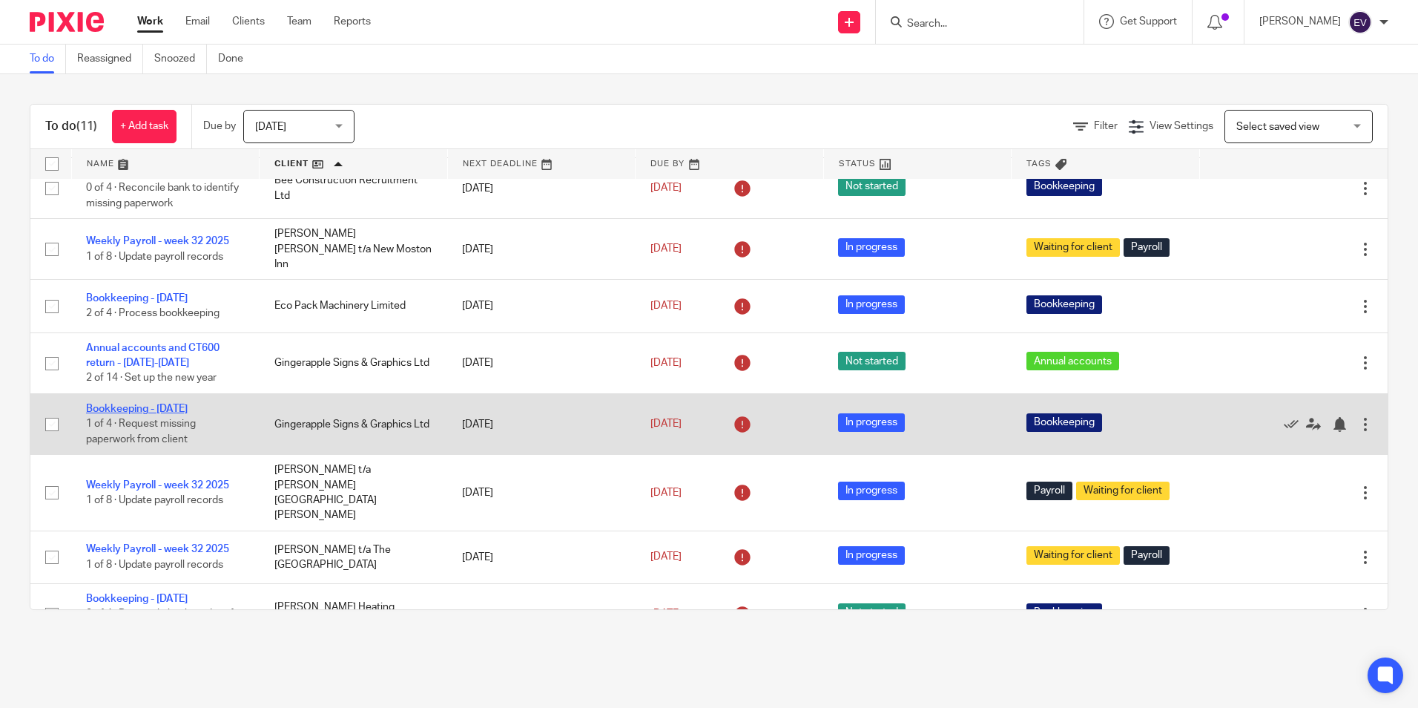
click at [174, 403] on link "Bookkeeping - [DATE]" at bounding box center [137, 408] width 102 height 10
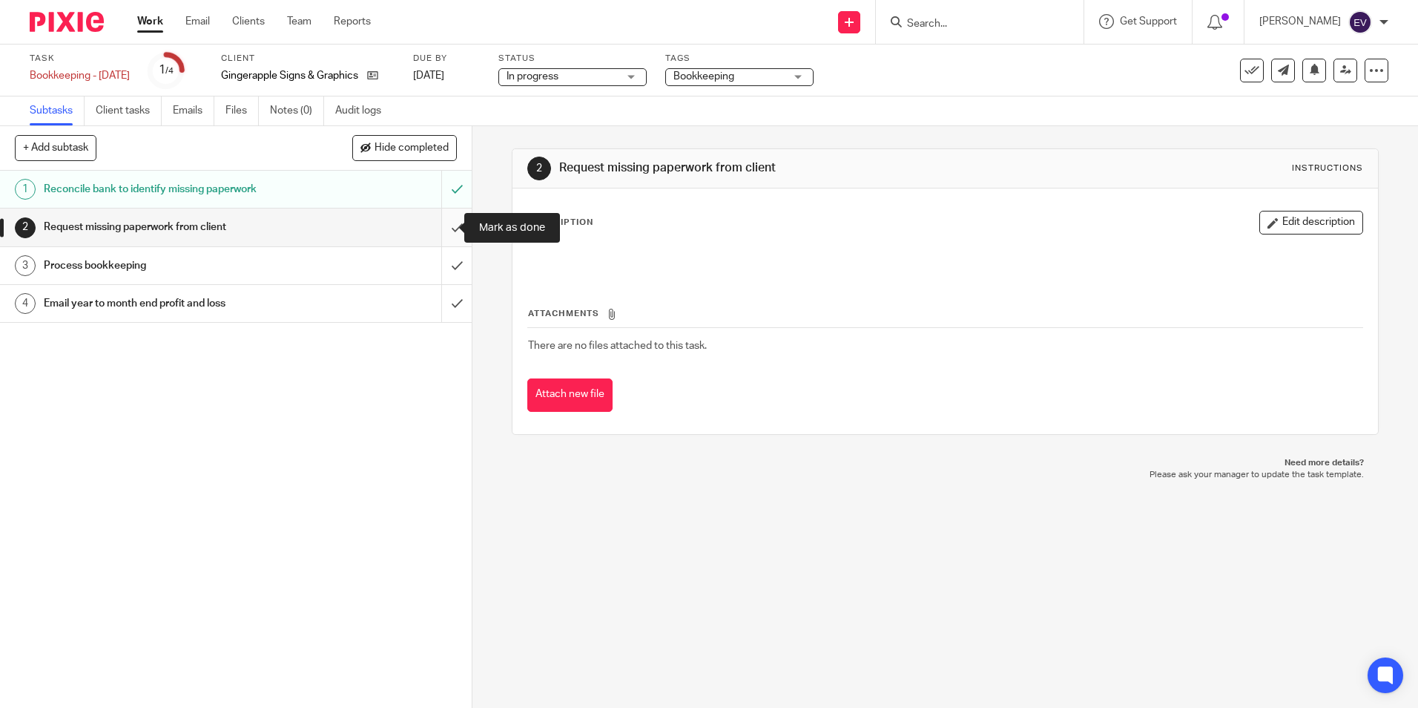
click at [439, 235] on input "submit" at bounding box center [236, 226] width 472 height 37
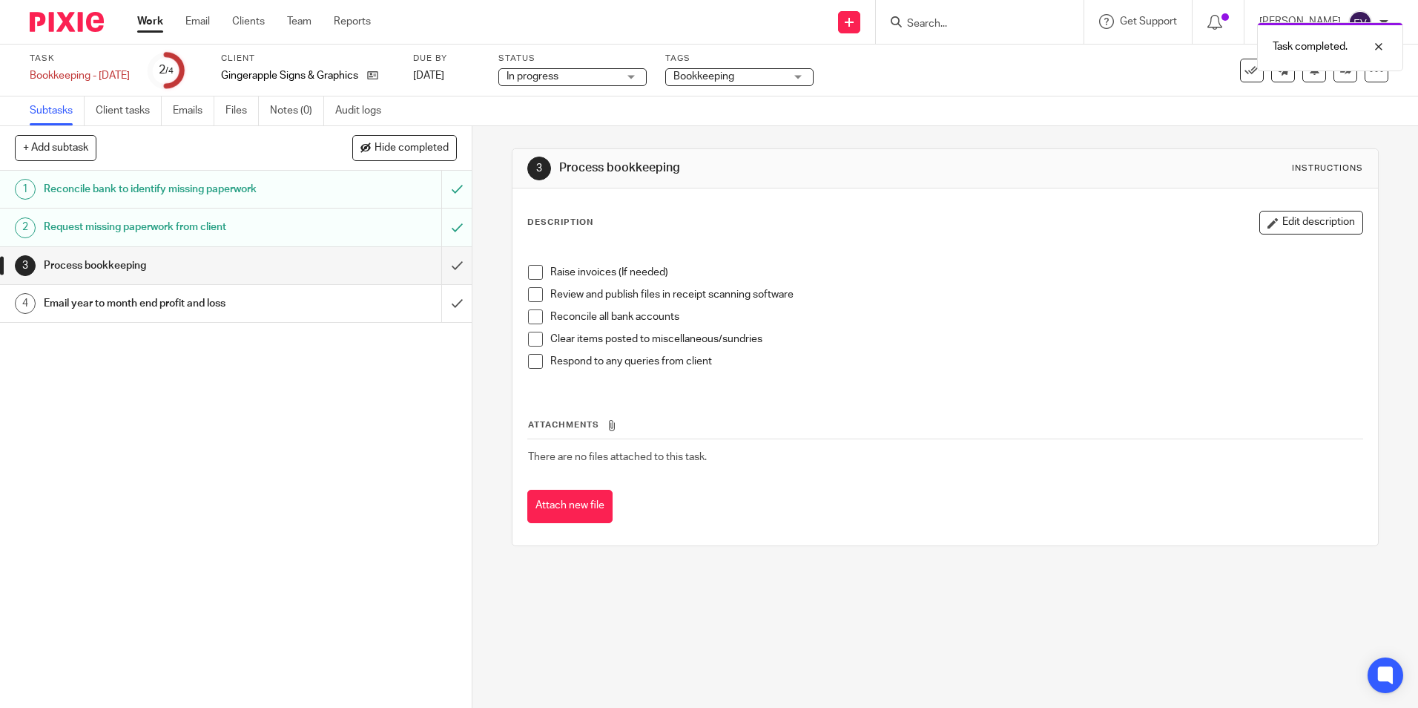
click at [149, 22] on link "Work" at bounding box center [150, 21] width 26 height 15
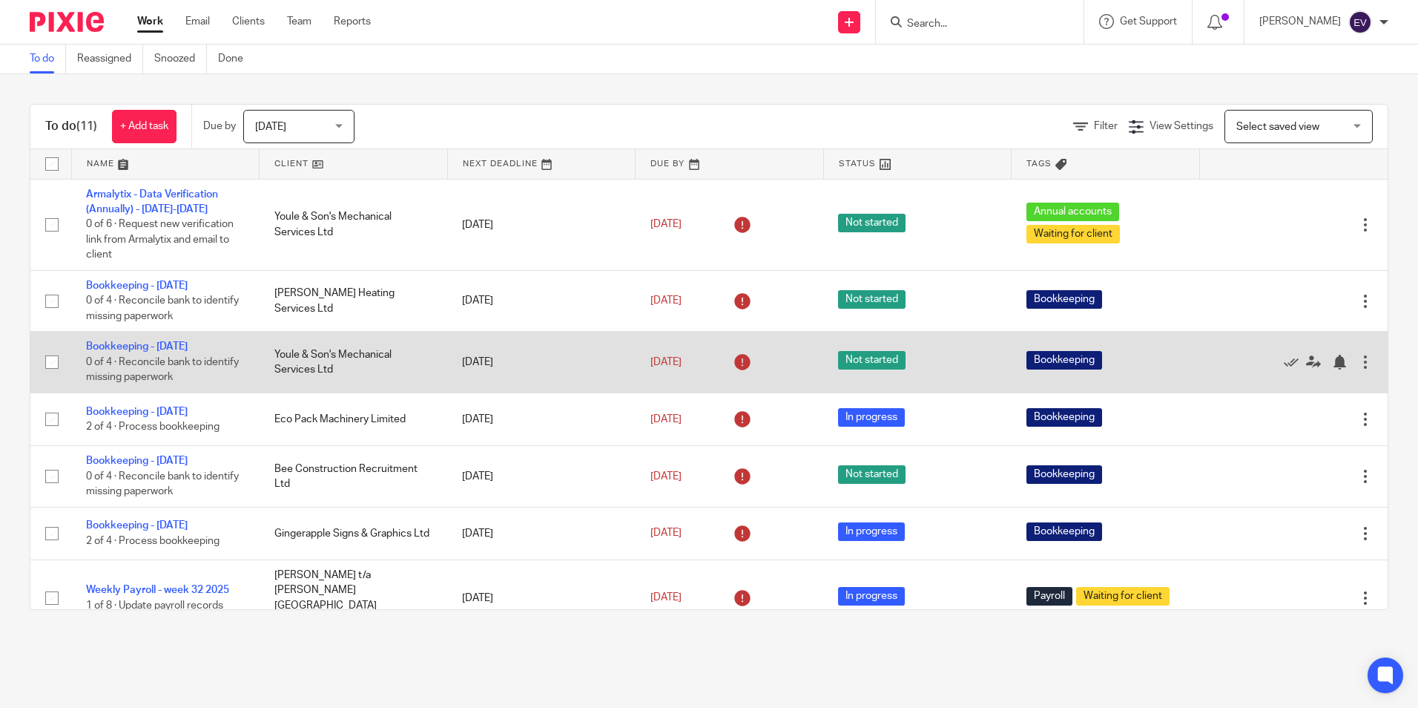
click at [48, 365] on input "checkbox" at bounding box center [52, 362] width 28 height 28
checkbox input "true"
click at [121, 344] on link "Bookkeeping - [DATE]" at bounding box center [137, 346] width 102 height 10
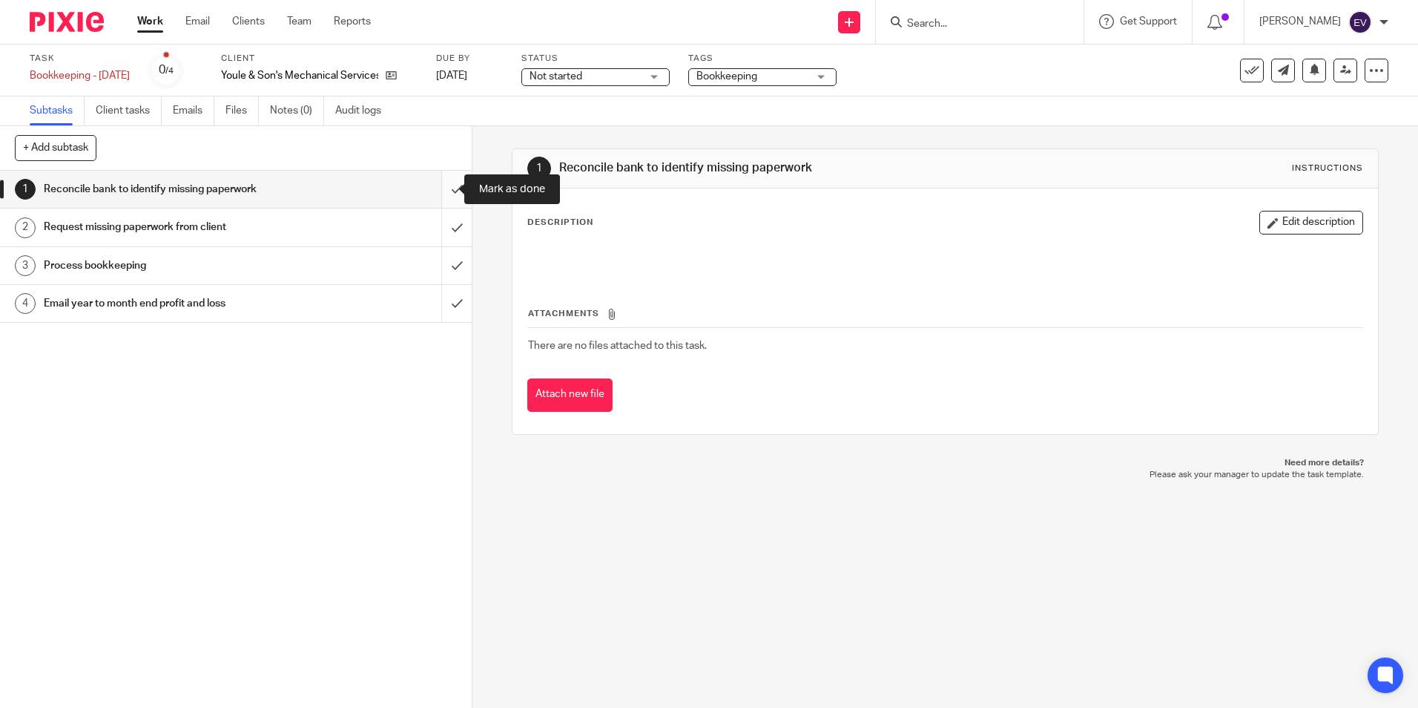
click at [436, 184] on input "submit" at bounding box center [236, 189] width 472 height 37
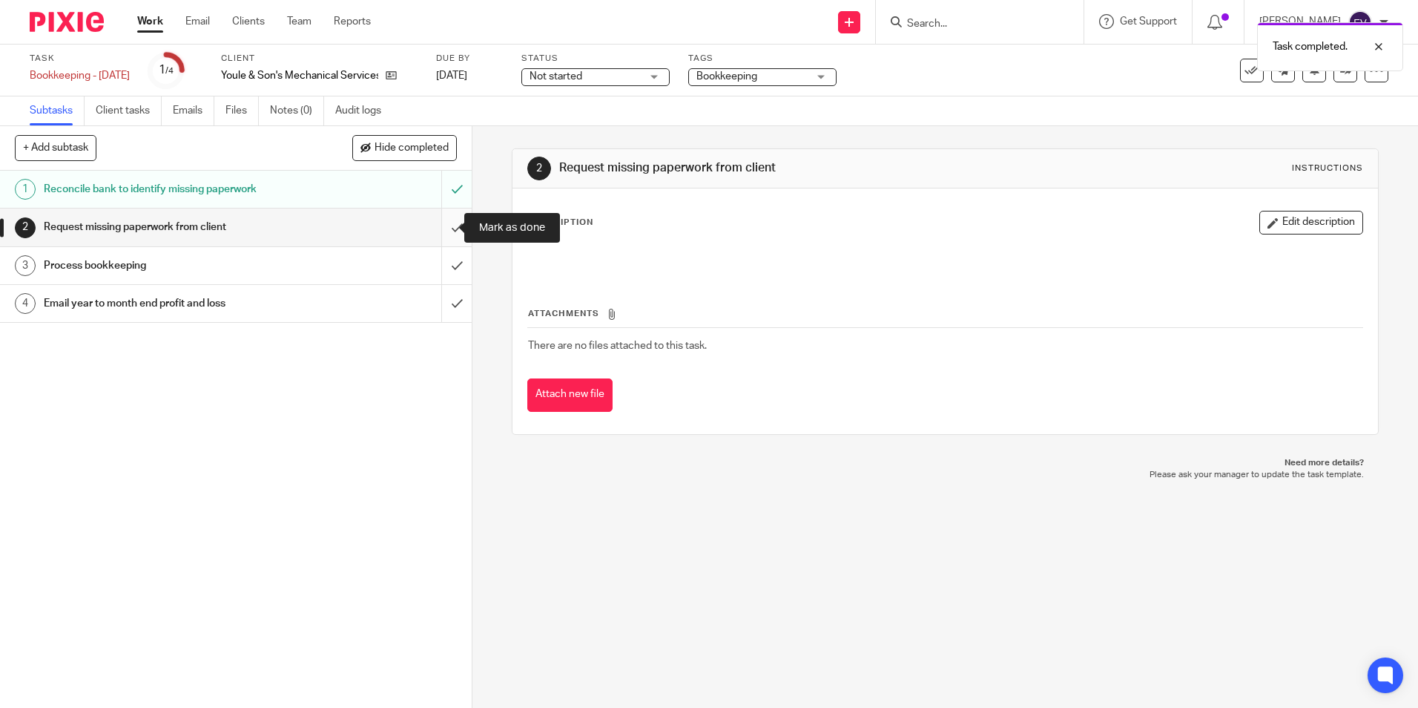
click at [440, 231] on input "submit" at bounding box center [236, 226] width 472 height 37
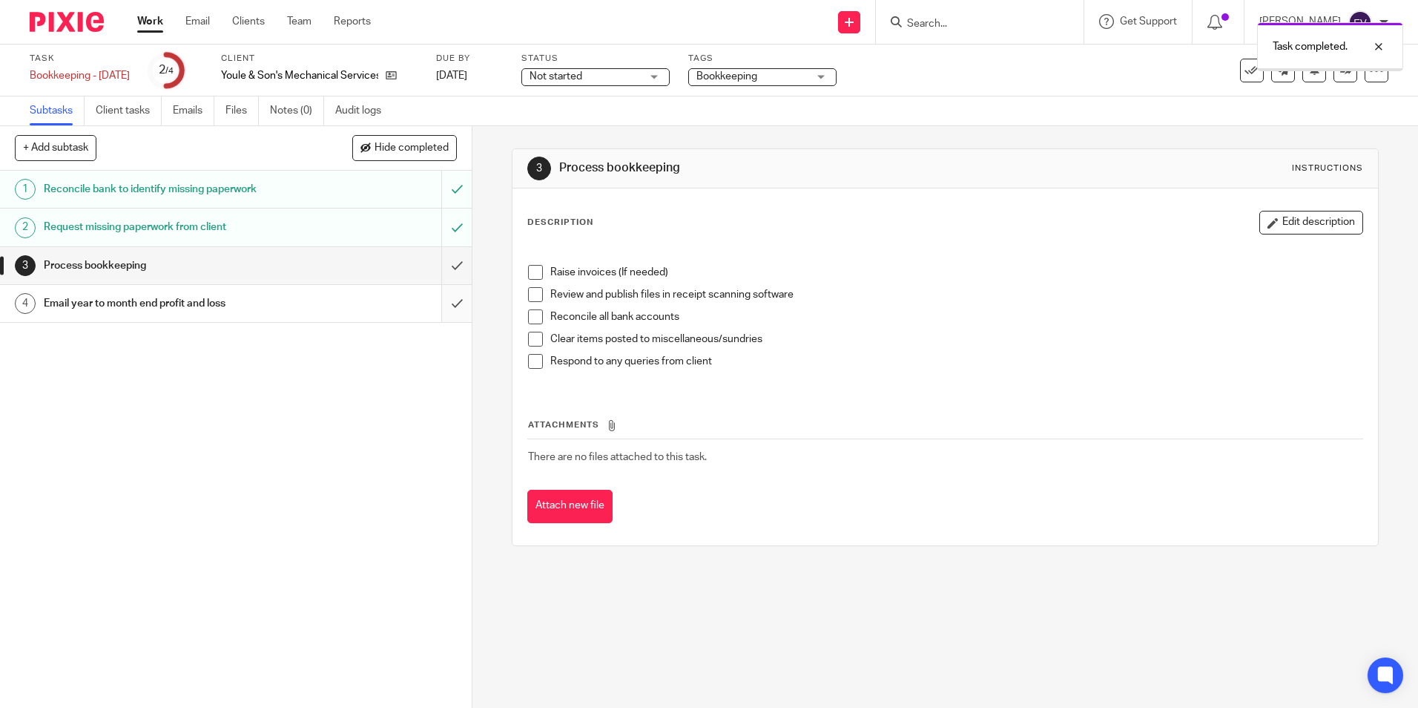
drag, startPoint x: 0, startPoint y: 0, endPoint x: 438, endPoint y: 300, distance: 530.3
click at [439, 300] on input "submit" at bounding box center [236, 303] width 472 height 37
click at [441, 263] on input "submit" at bounding box center [236, 265] width 472 height 37
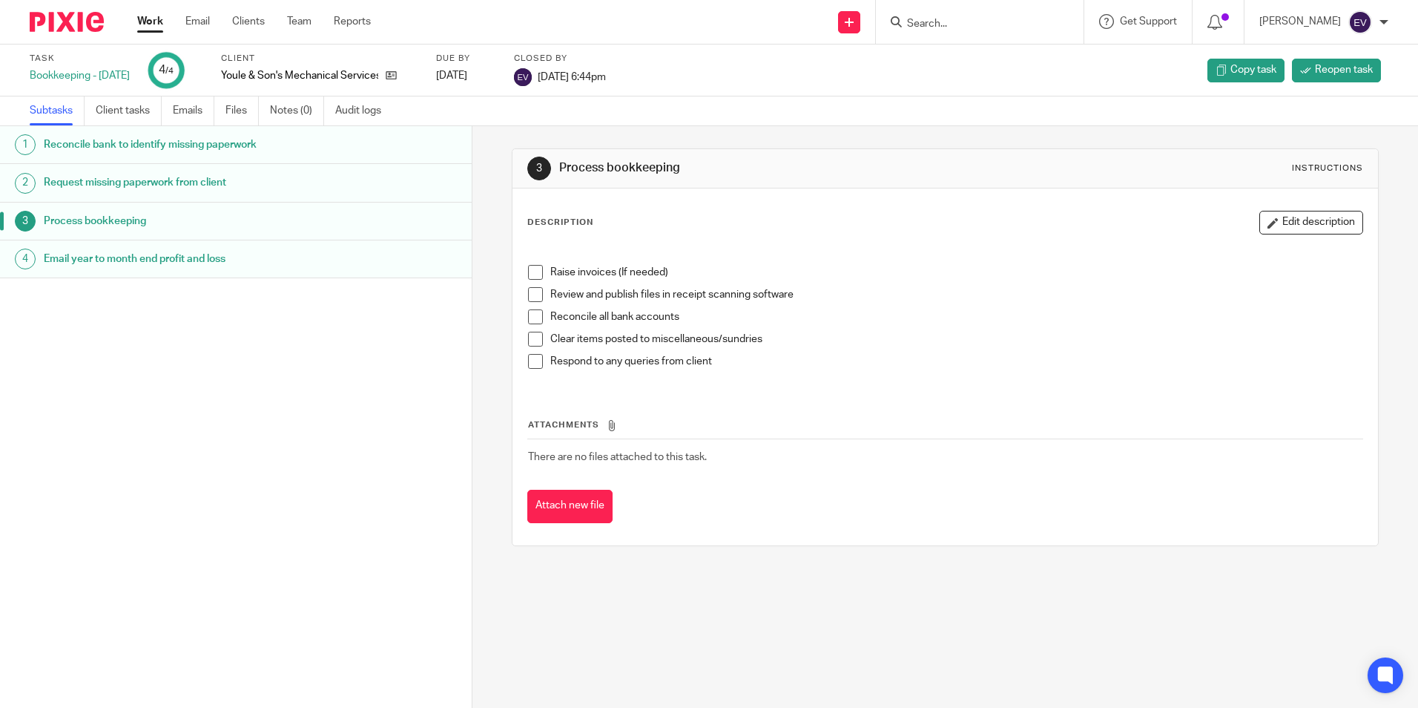
click at [153, 22] on link "Work" at bounding box center [150, 21] width 26 height 15
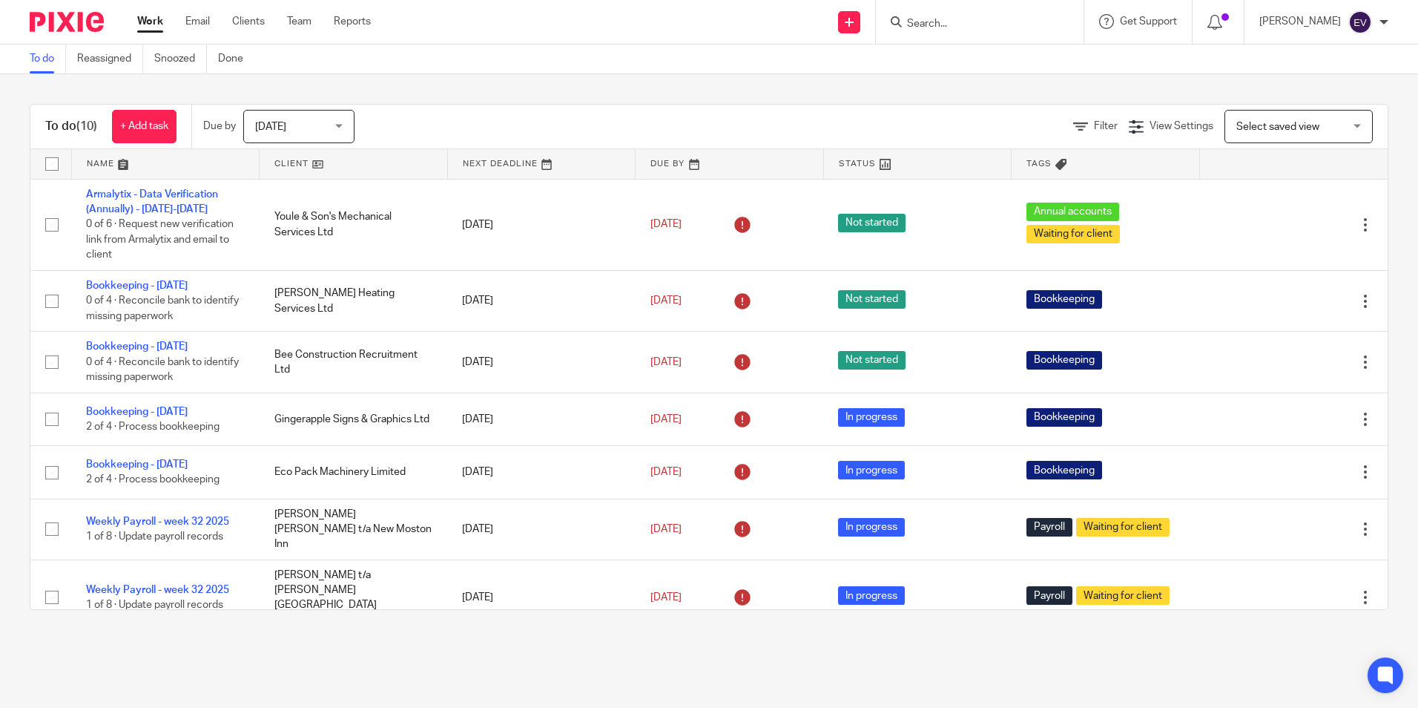
click at [317, 133] on span "[DATE]" at bounding box center [294, 126] width 79 height 31
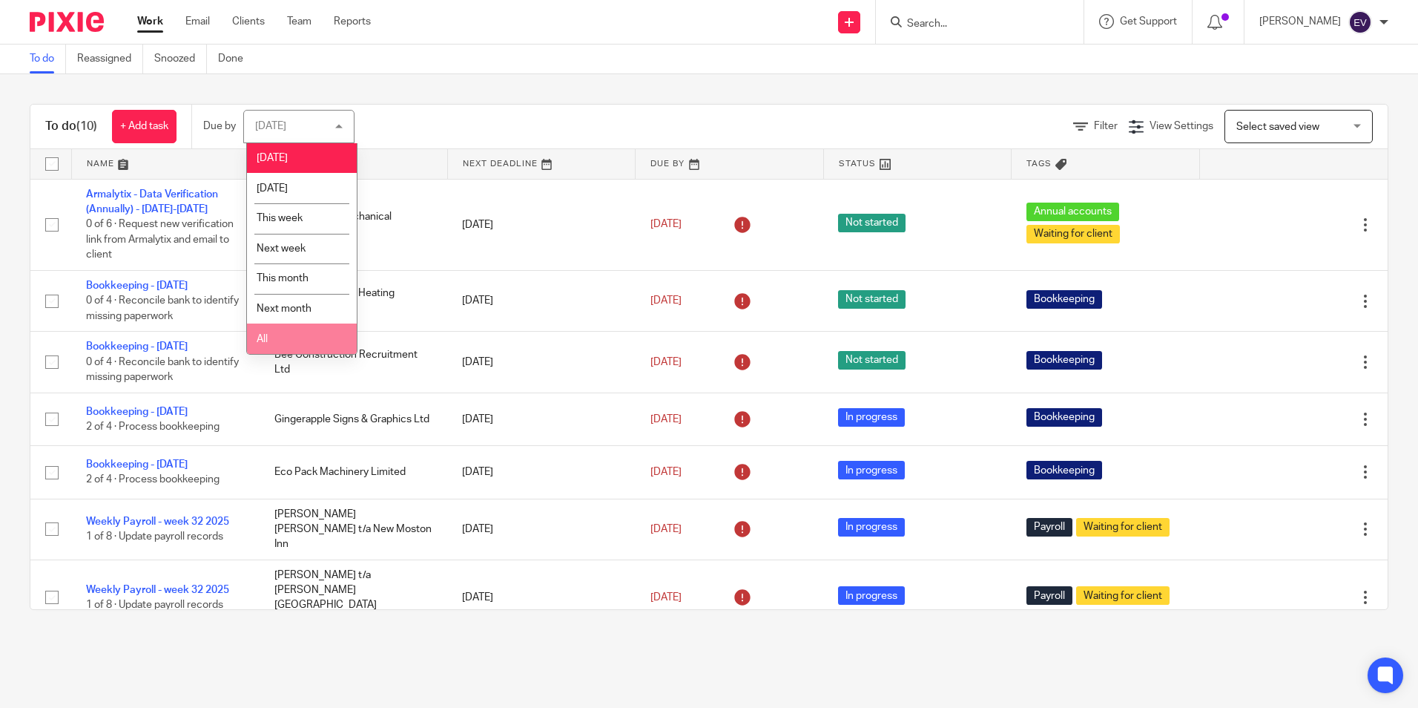
click at [296, 335] on li "All" at bounding box center [302, 338] width 110 height 30
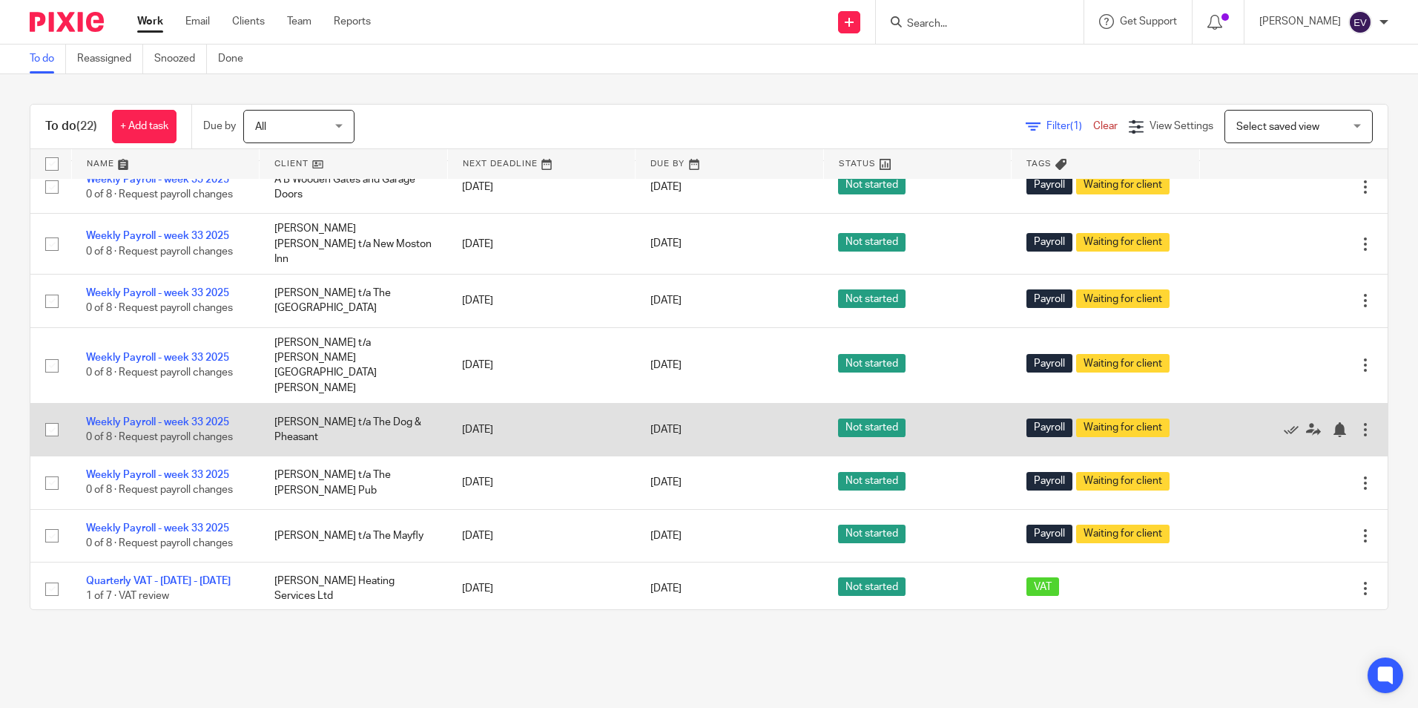
scroll to position [821, 0]
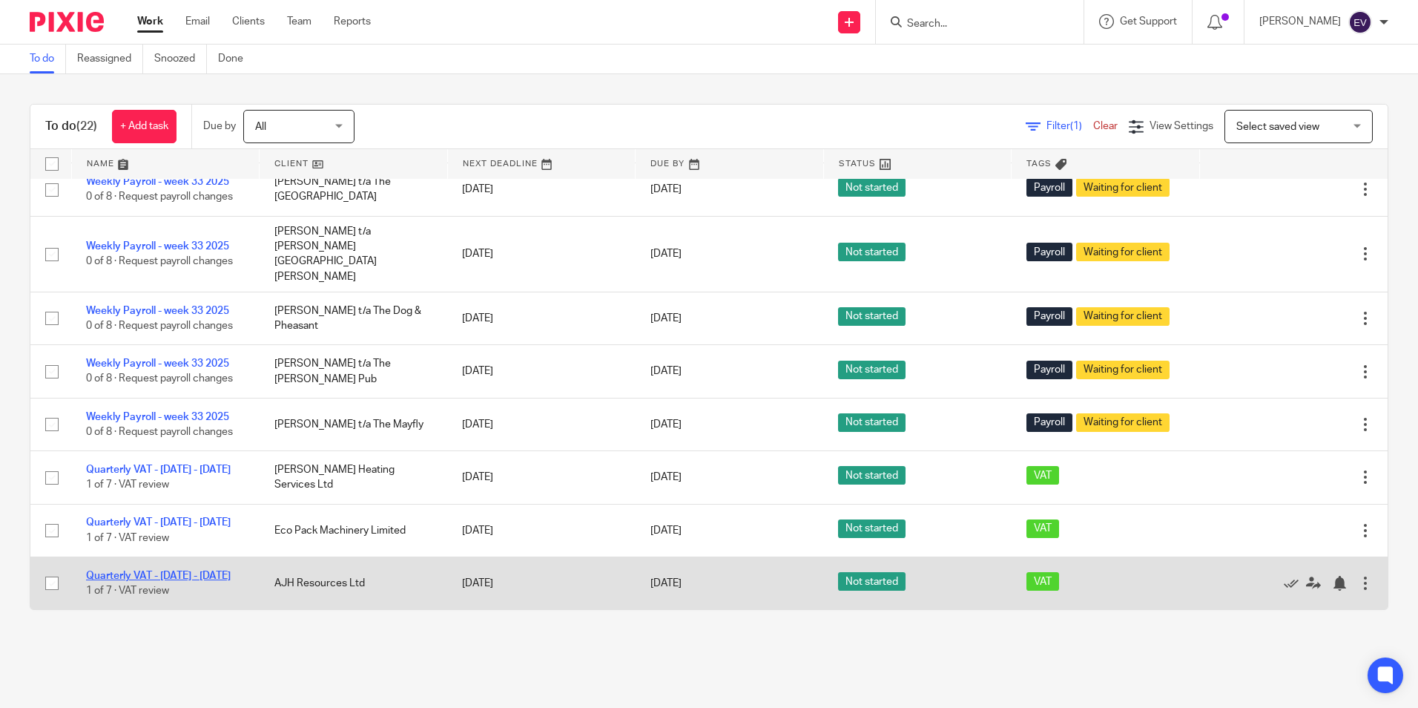
click at [163, 570] on link "Quarterly VAT - May - July, 2025" at bounding box center [158, 575] width 145 height 10
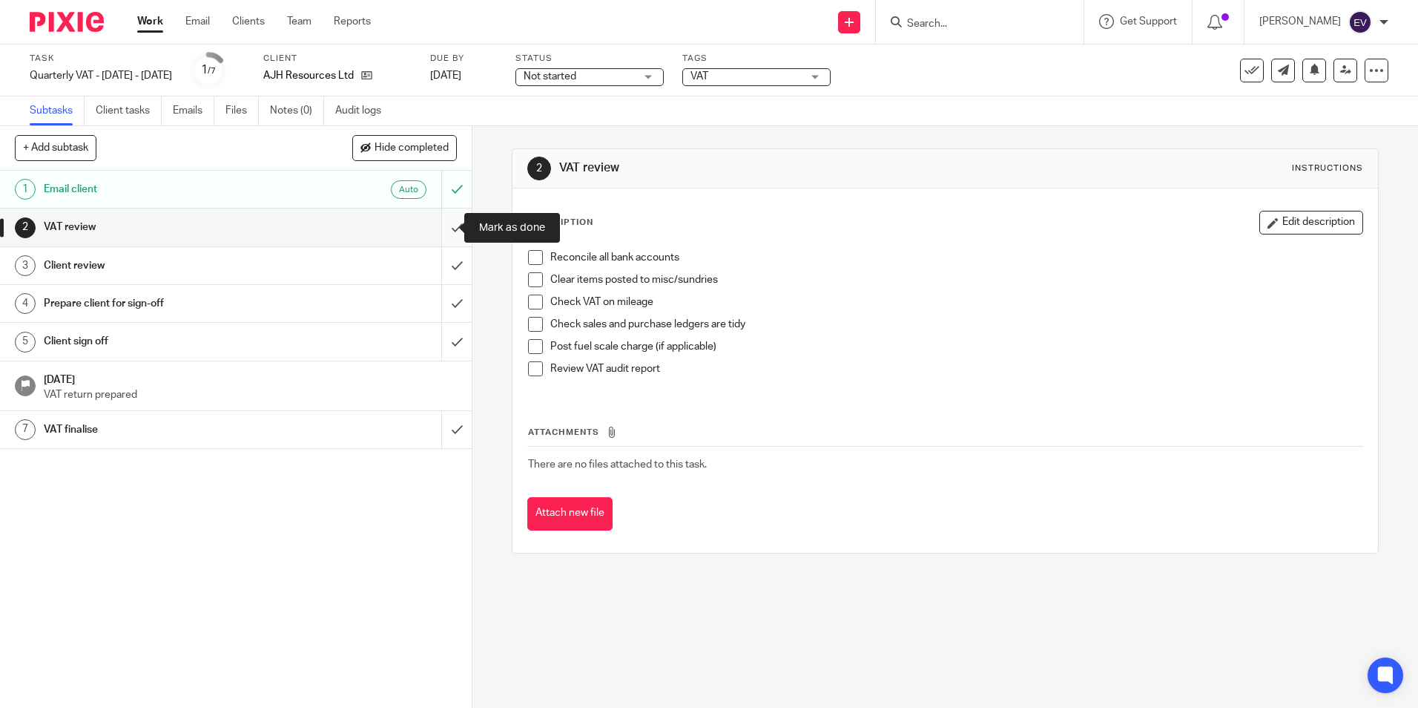
click at [439, 225] on input "submit" at bounding box center [236, 226] width 472 height 37
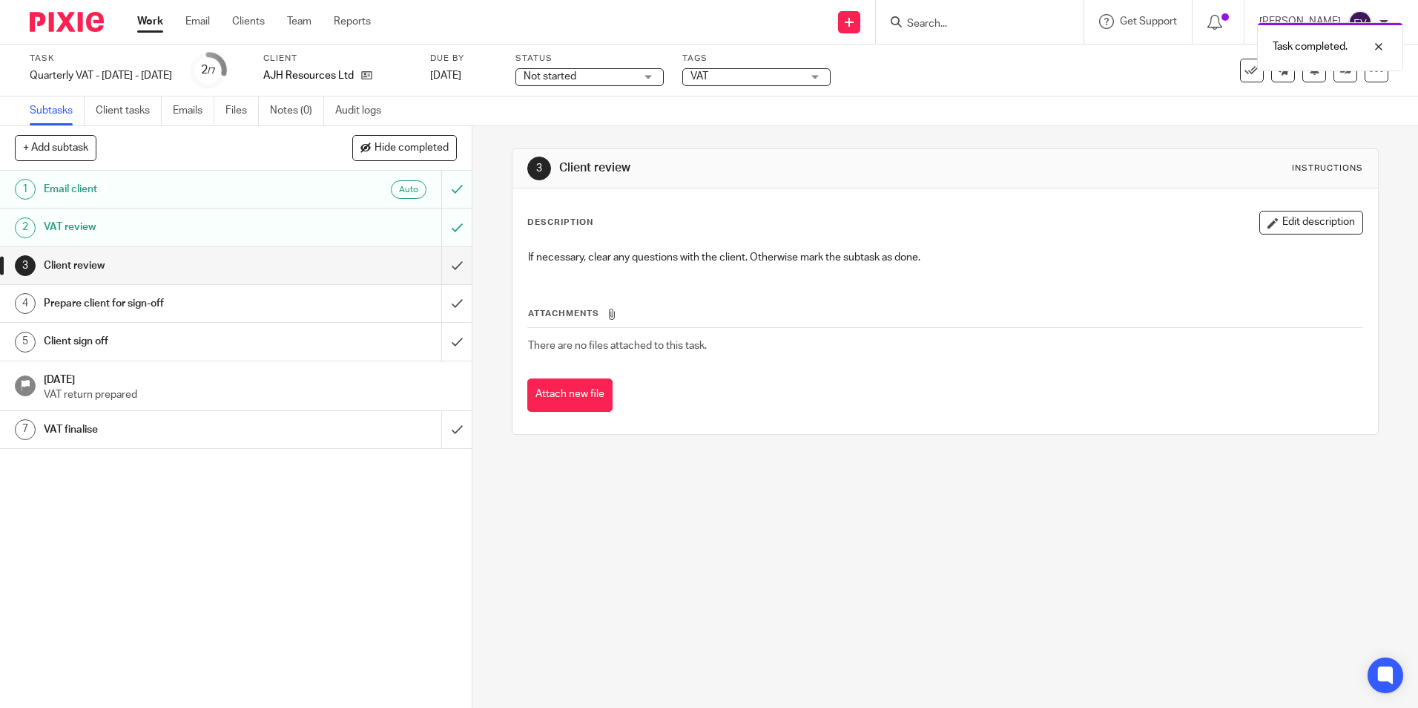
click at [441, 266] on input "submit" at bounding box center [236, 265] width 472 height 37
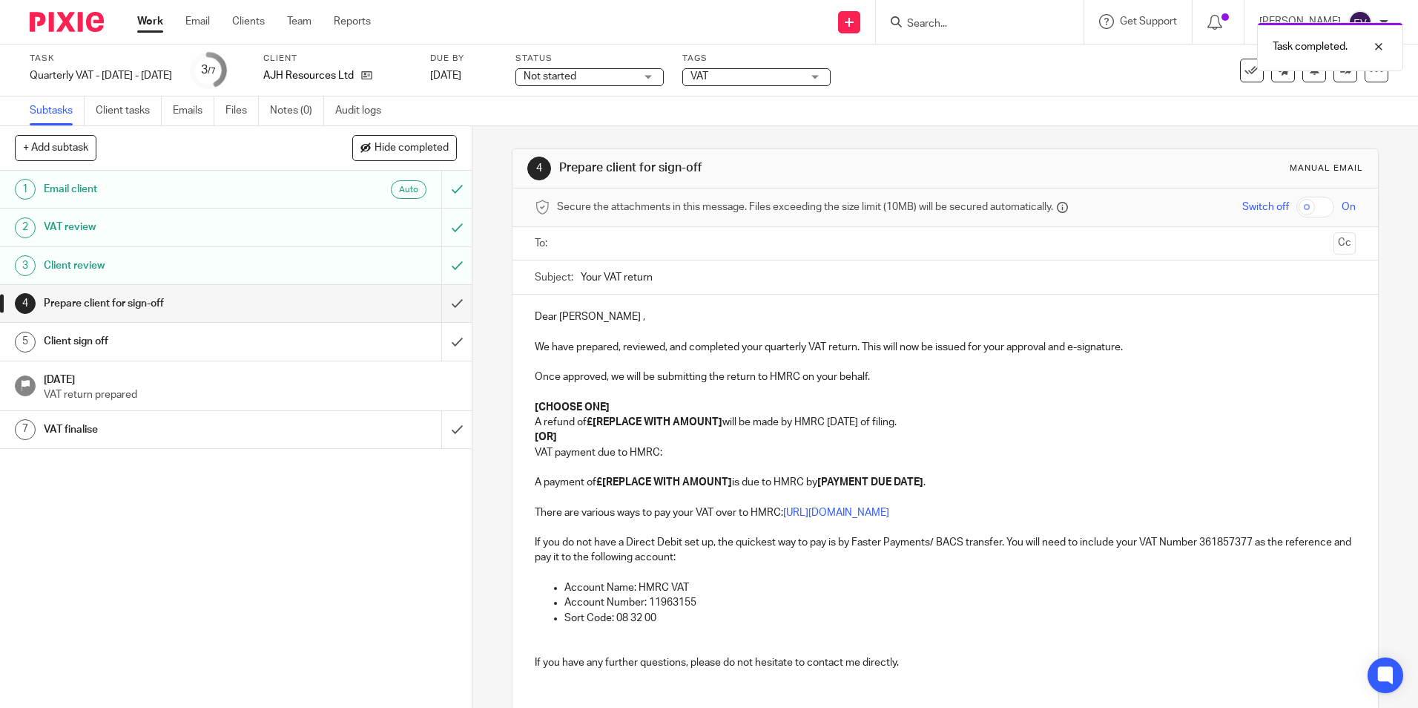
click at [581, 237] on input "text" at bounding box center [944, 243] width 765 height 17
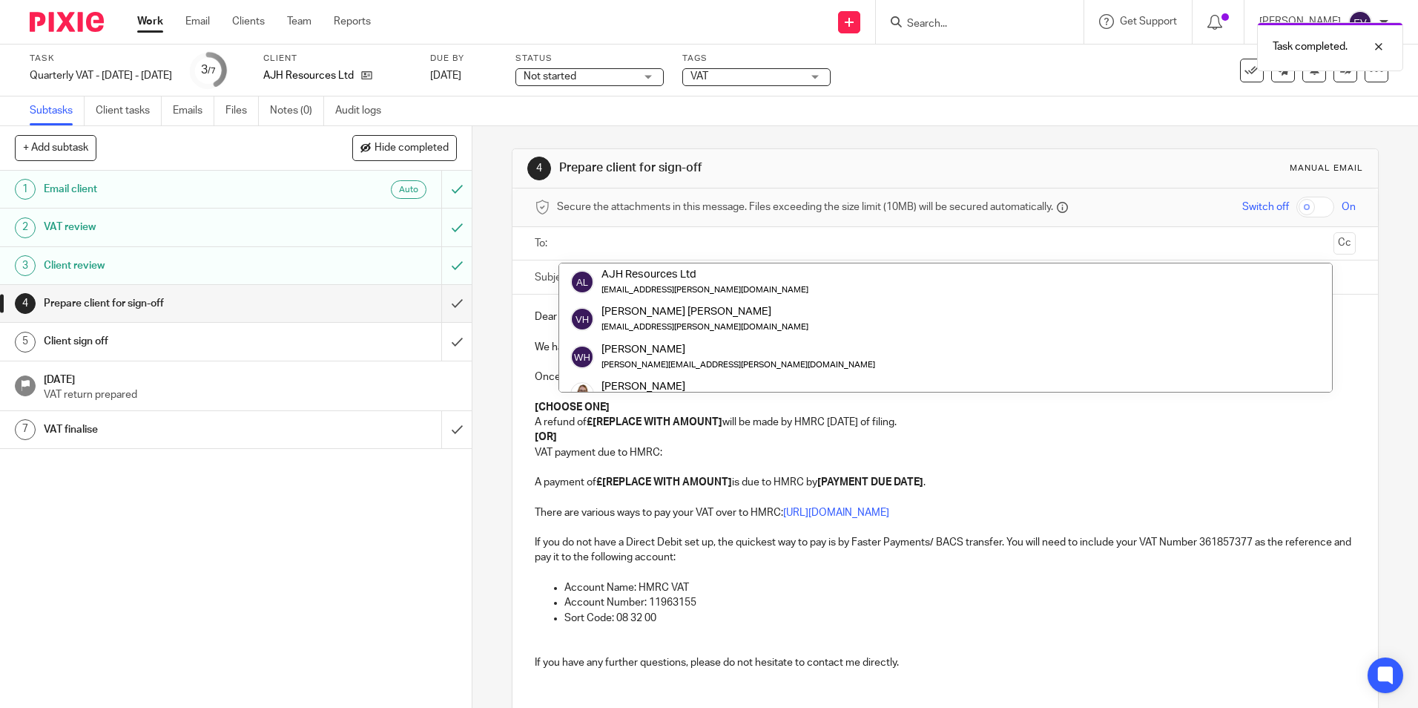
click at [771, 621] on p "Sort Code: 08 32 00" at bounding box center [959, 617] width 791 height 15
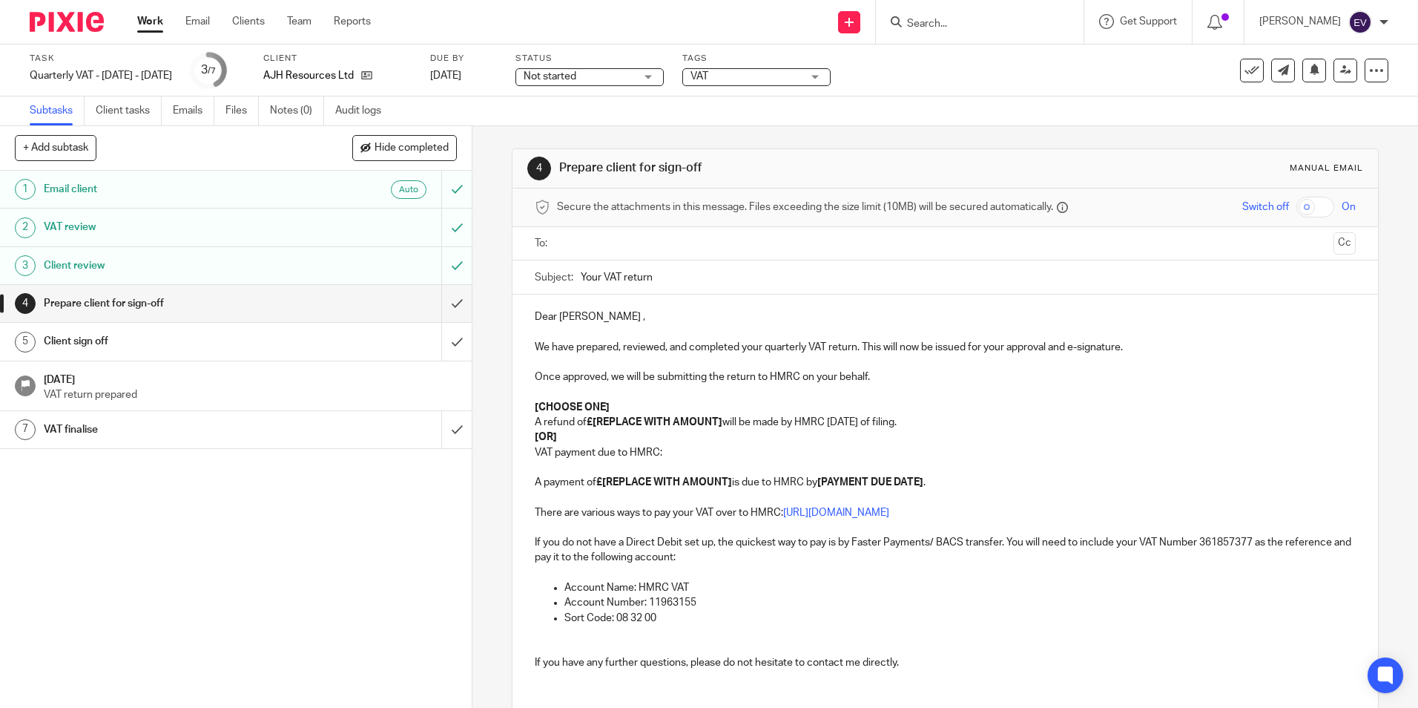
drag, startPoint x: 868, startPoint y: 25, endPoint x: 854, endPoint y: 40, distance: 21.0
click at [854, 25] on icon at bounding box center [849, 22] width 9 height 9
click at [874, 68] on link "Send new email" at bounding box center [872, 70] width 104 height 22
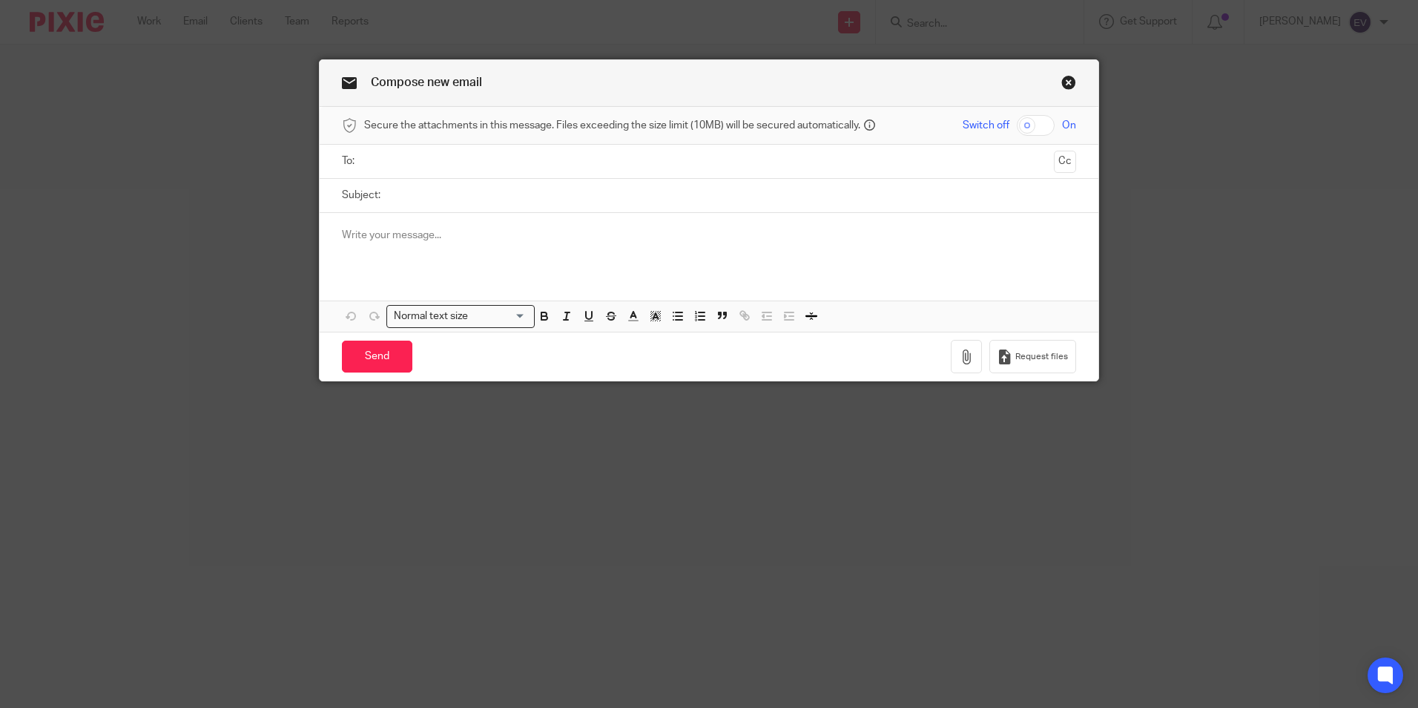
click at [439, 162] on input "text" at bounding box center [708, 161] width 678 height 17
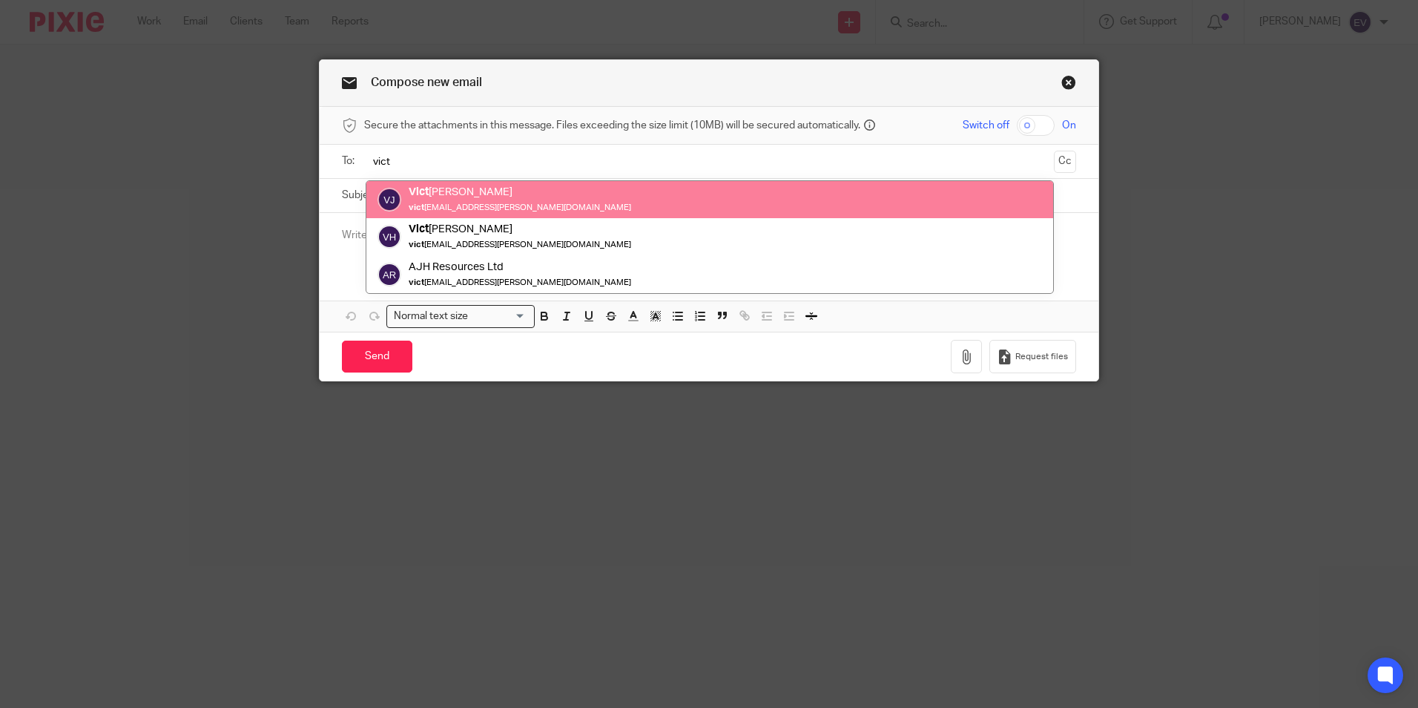
type input "vict"
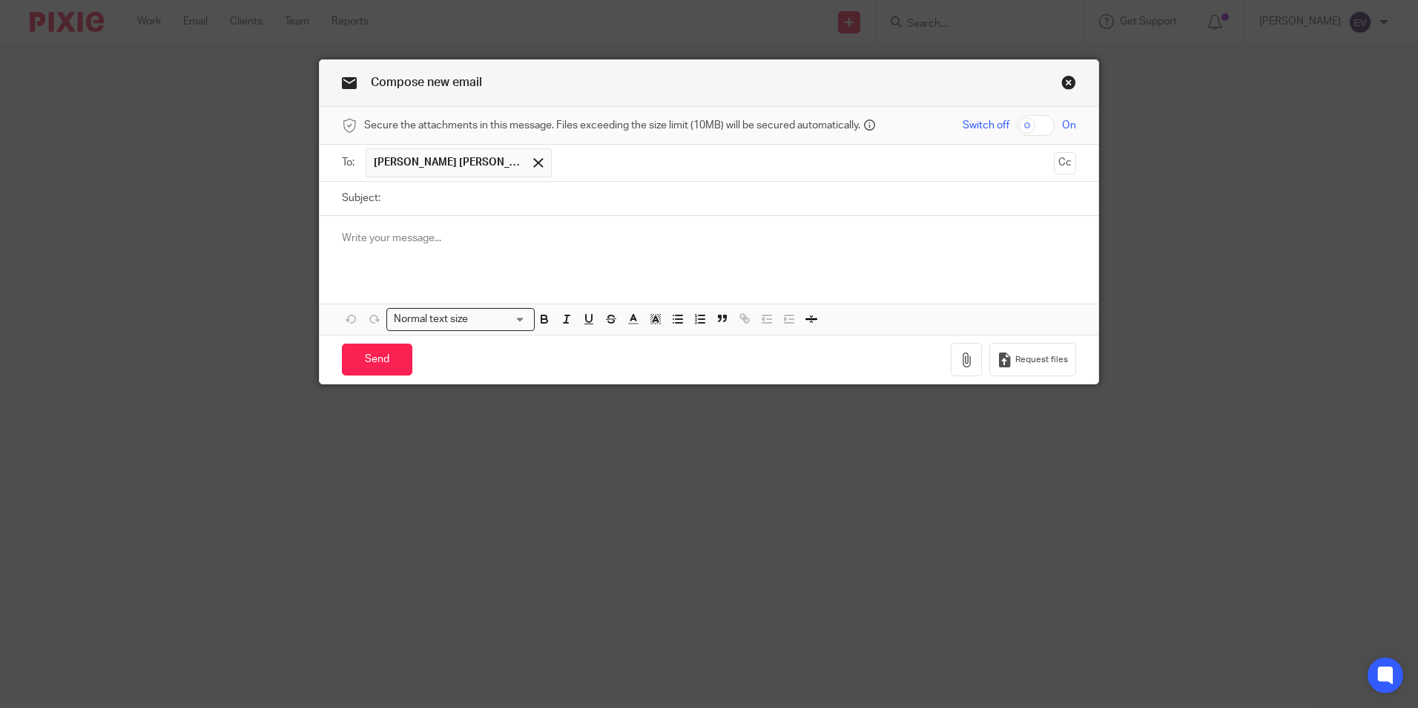
click at [489, 214] on input "Subject:" at bounding box center [732, 198] width 688 height 33
type input "Vat Return"
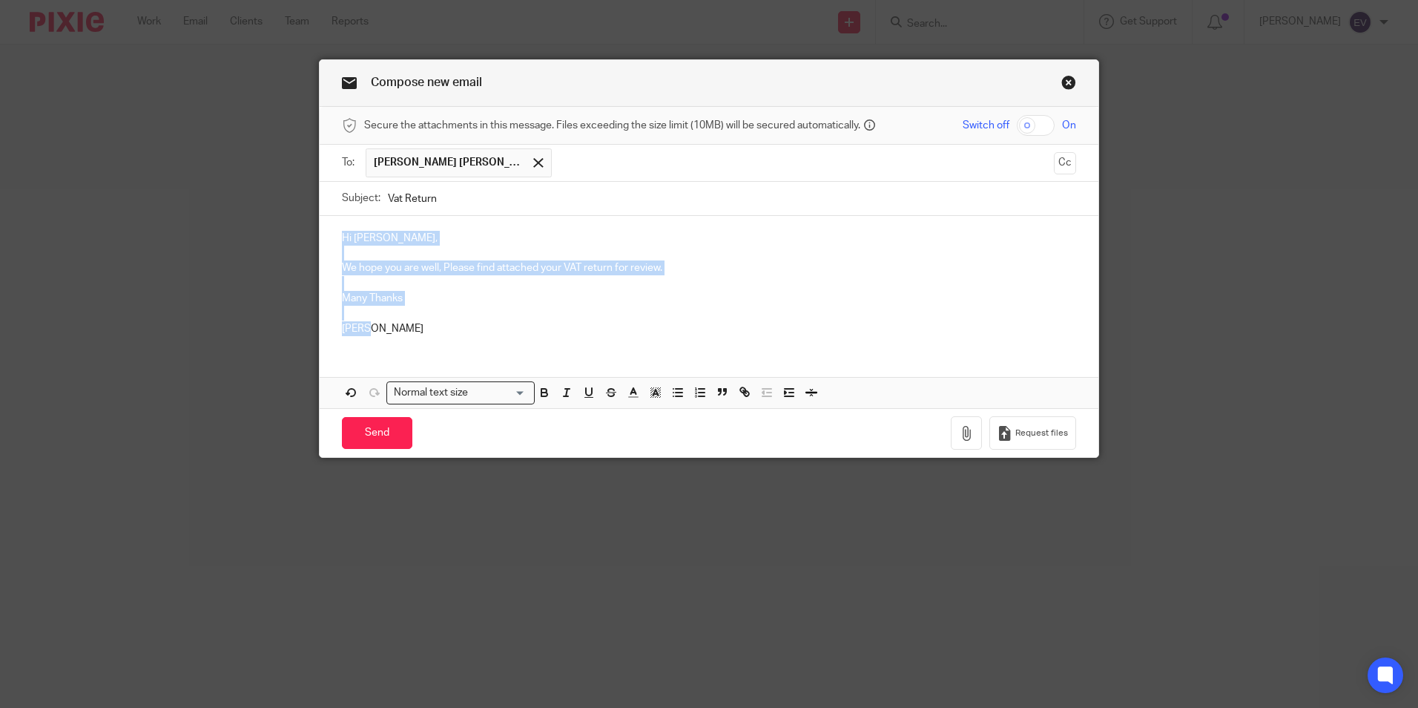
drag, startPoint x: 329, startPoint y: 292, endPoint x: 323, endPoint y: 243, distance: 50.0
click at [323, 243] on div "Hi [PERSON_NAME], We hope you are well, Please find attached your VAT return fo…" at bounding box center [709, 281] width 779 height 131
copy div "Hi [PERSON_NAME], We hope you are well, Please find attached your VAT return fo…"
click at [1064, 87] on link "Close this dialog window" at bounding box center [1068, 85] width 15 height 20
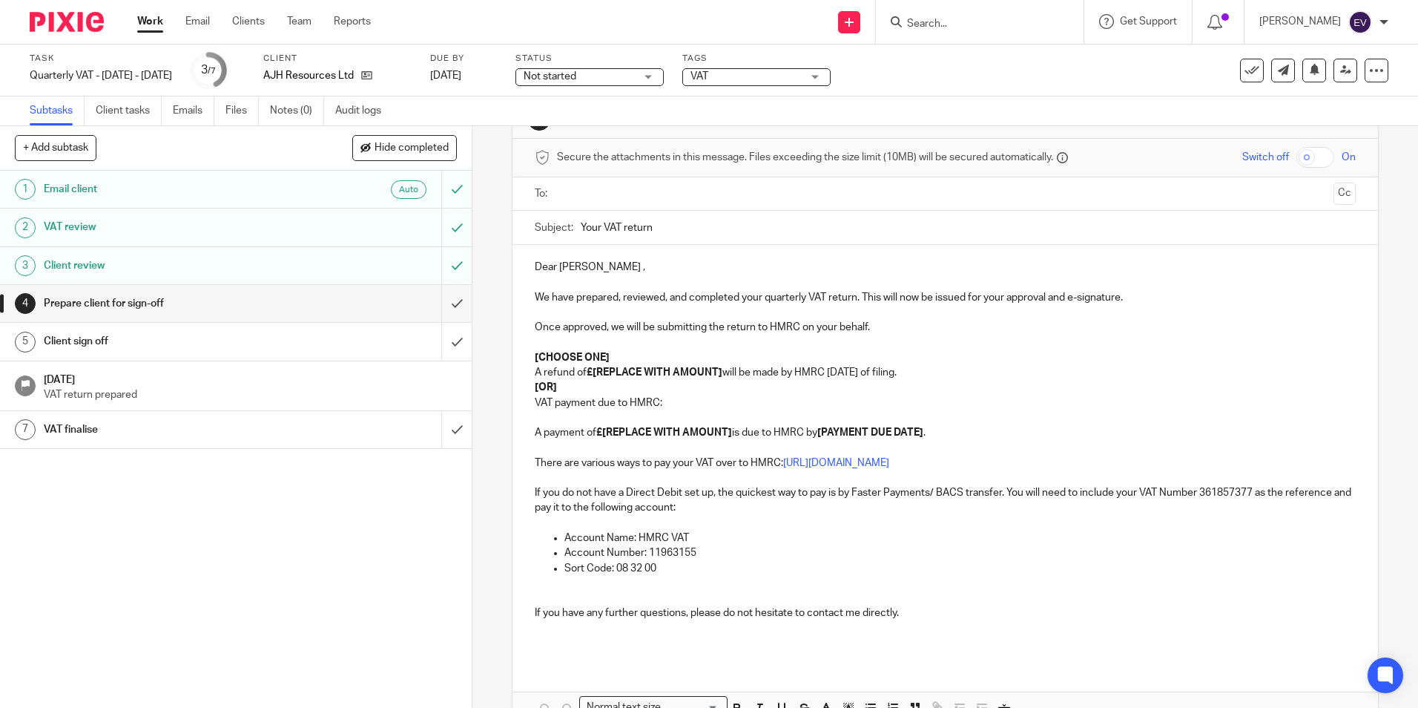
scroll to position [136, 0]
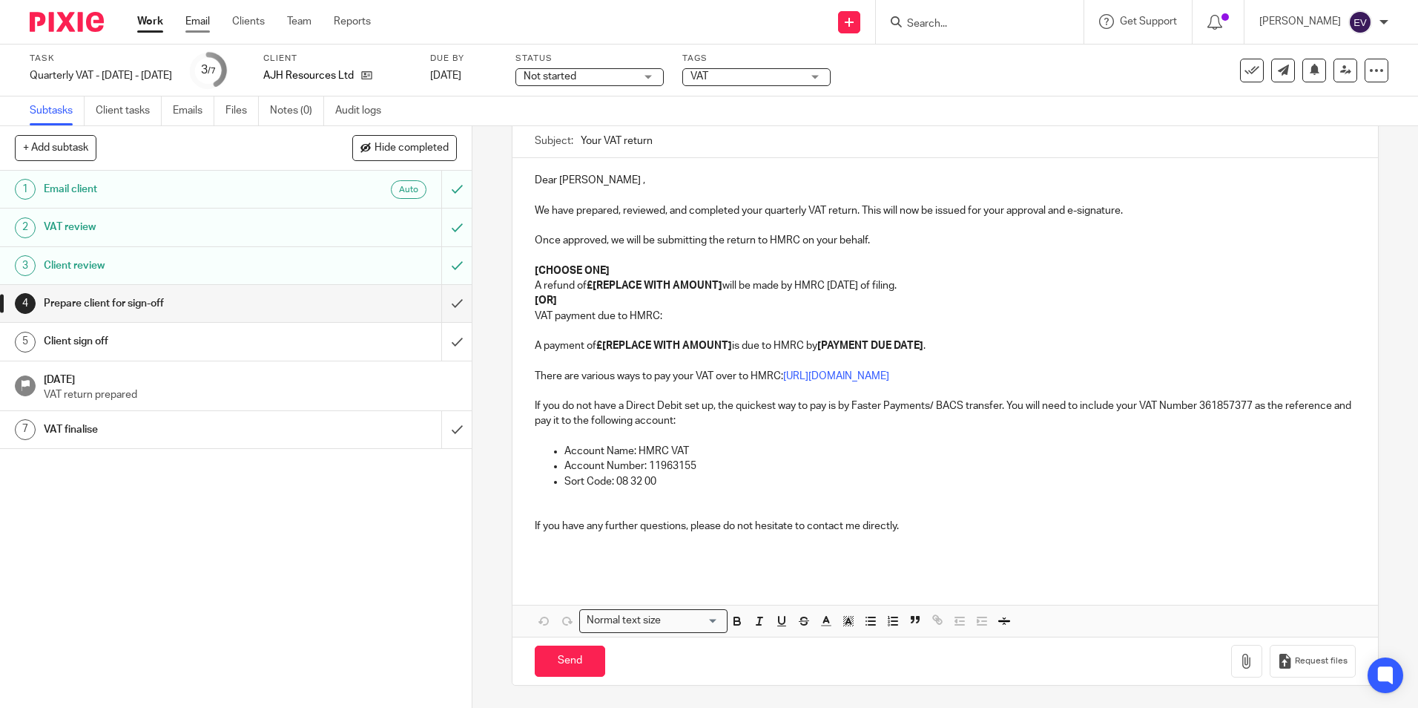
click at [205, 21] on link "Email" at bounding box center [197, 21] width 24 height 15
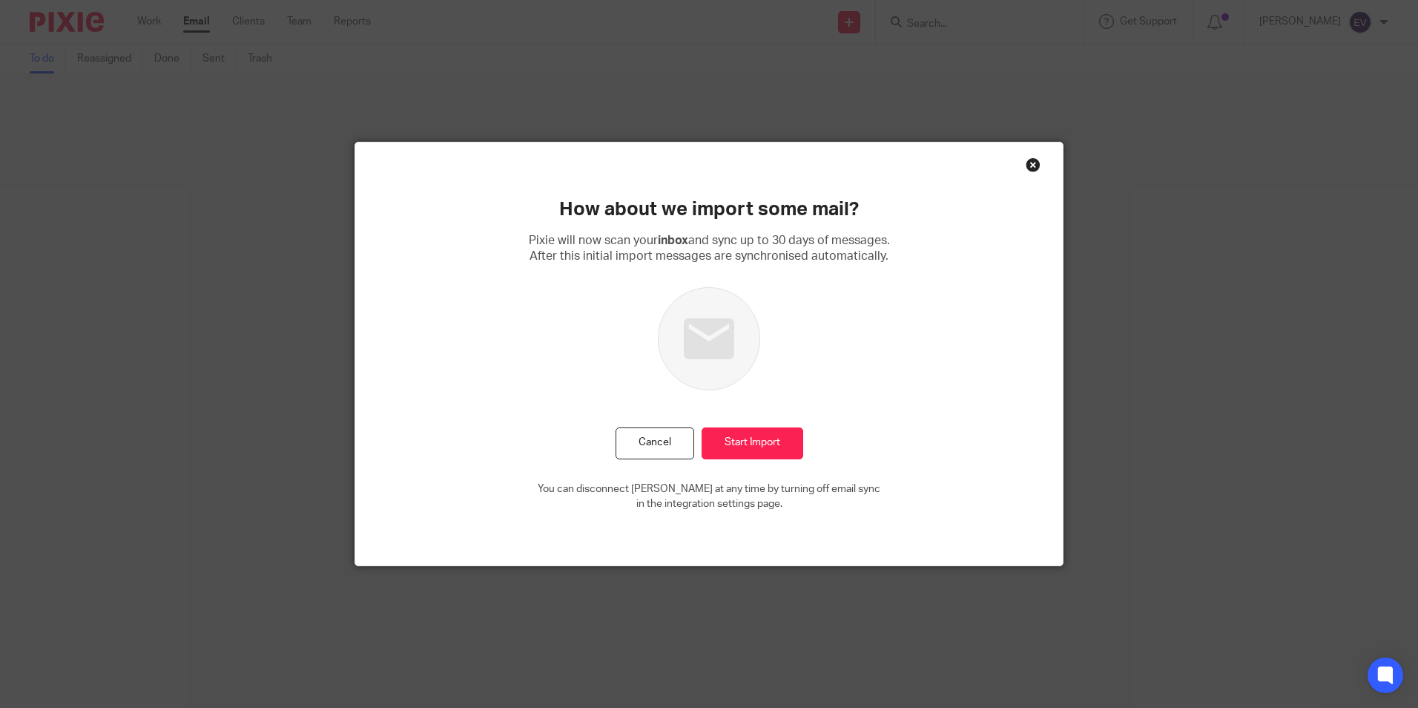
click at [1019, 163] on div "How about we import some mail? Pixie will now scan your inbox and sync up to 30…" at bounding box center [709, 353] width 708 height 423
click at [1026, 163] on div "Close this dialog window" at bounding box center [1033, 164] width 15 height 15
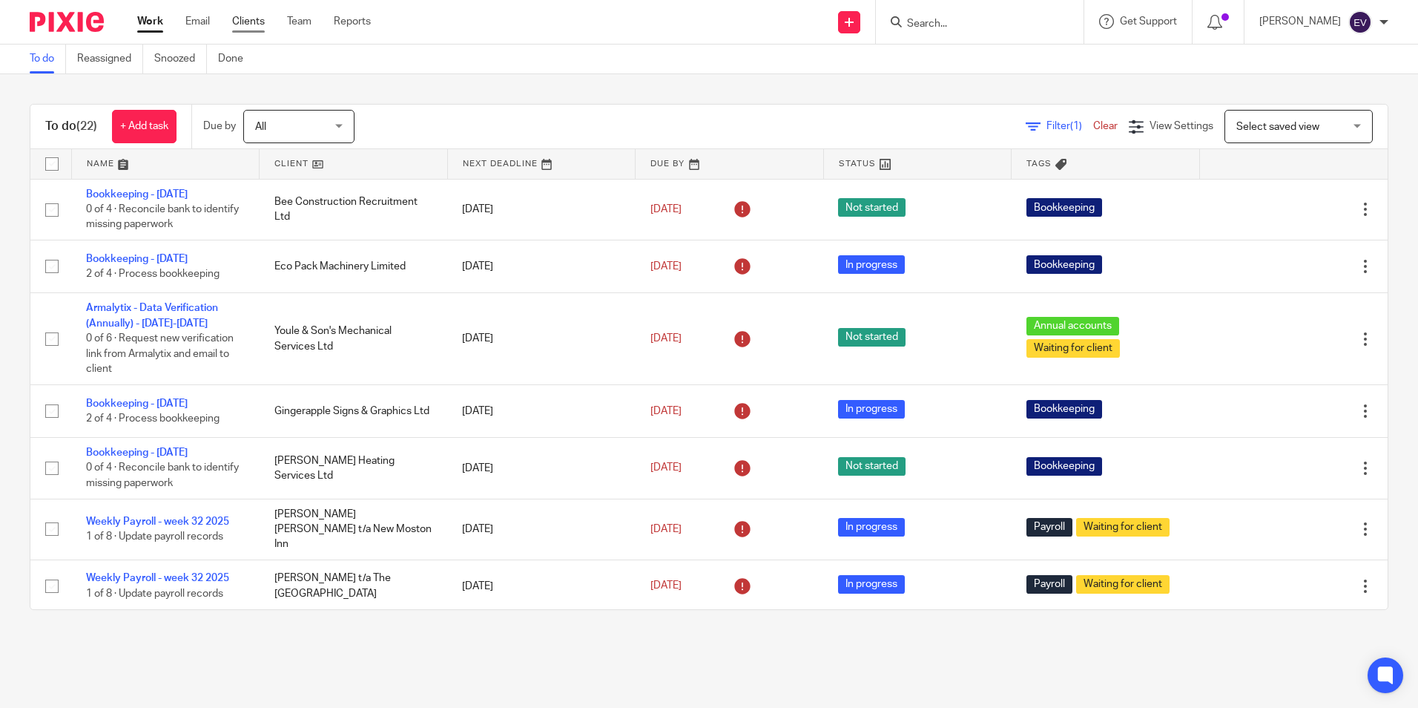
click at [249, 16] on link "Clients" at bounding box center [248, 21] width 33 height 15
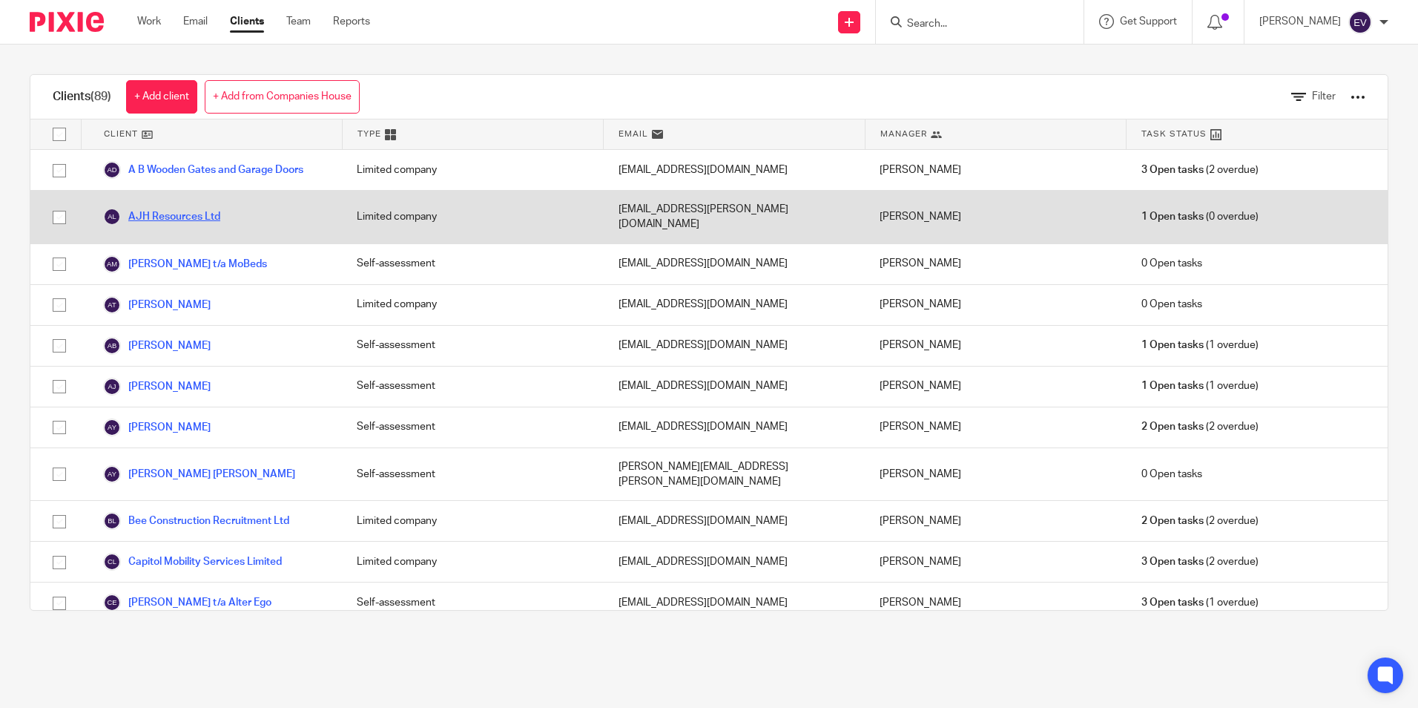
click at [191, 208] on link "AJH Resources Ltd" at bounding box center [161, 217] width 117 height 18
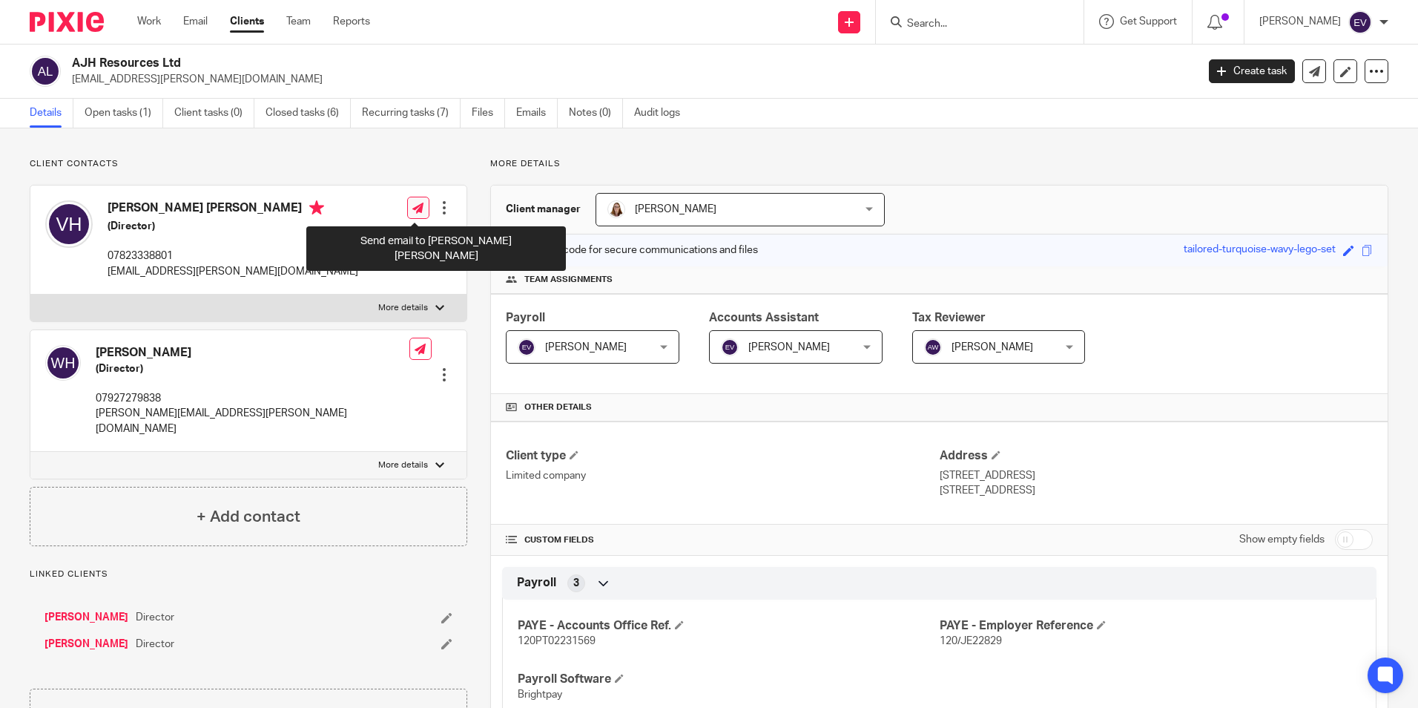
click at [418, 208] on icon at bounding box center [417, 207] width 11 height 11
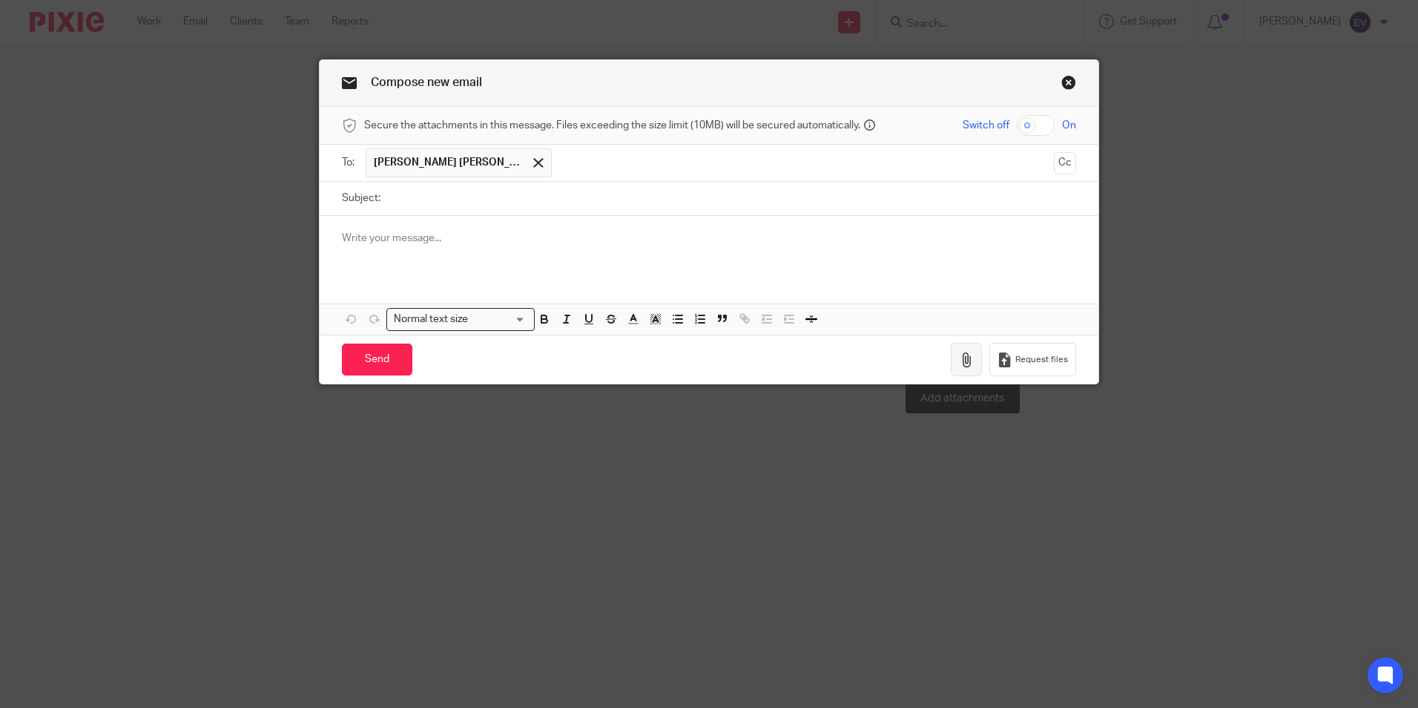
click at [959, 362] on icon "button" at bounding box center [966, 359] width 15 height 15
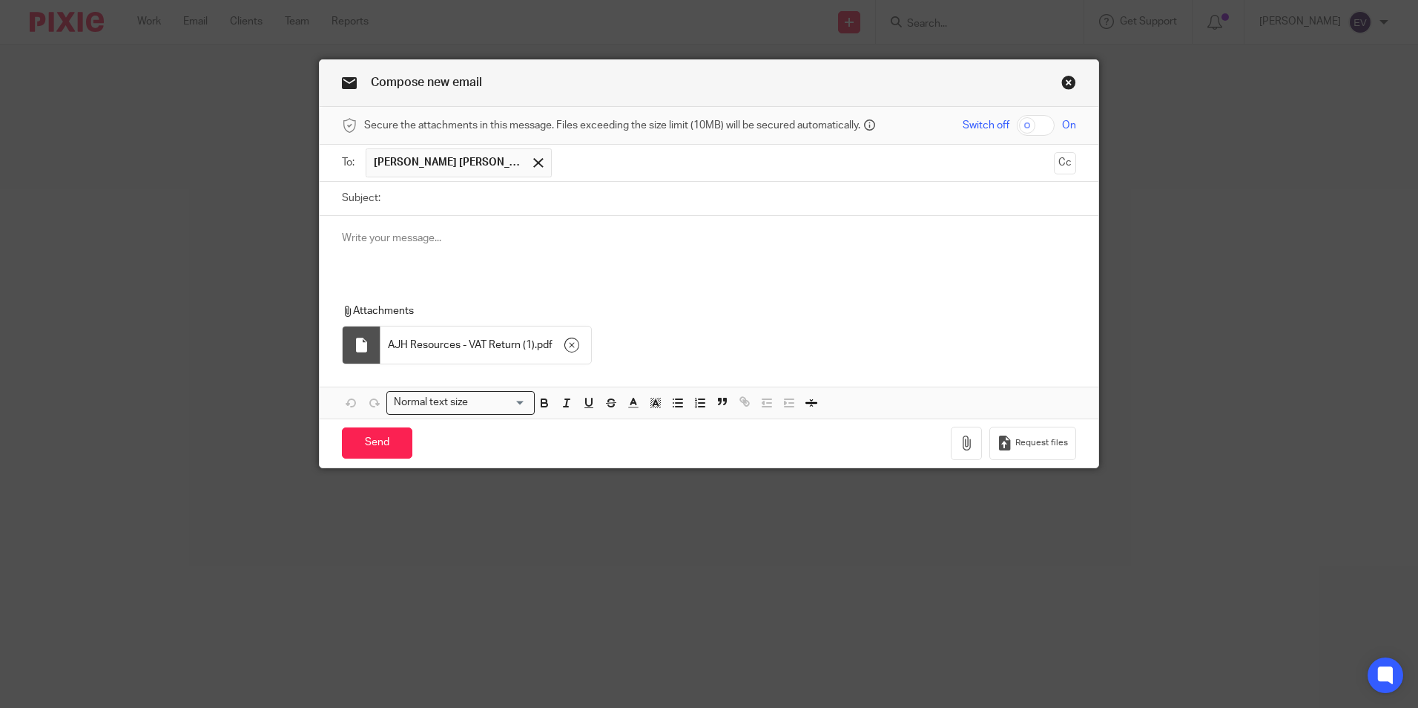
click at [466, 240] on p at bounding box center [709, 238] width 734 height 15
click at [1063, 80] on link "Close this dialog window" at bounding box center [1068, 85] width 15 height 20
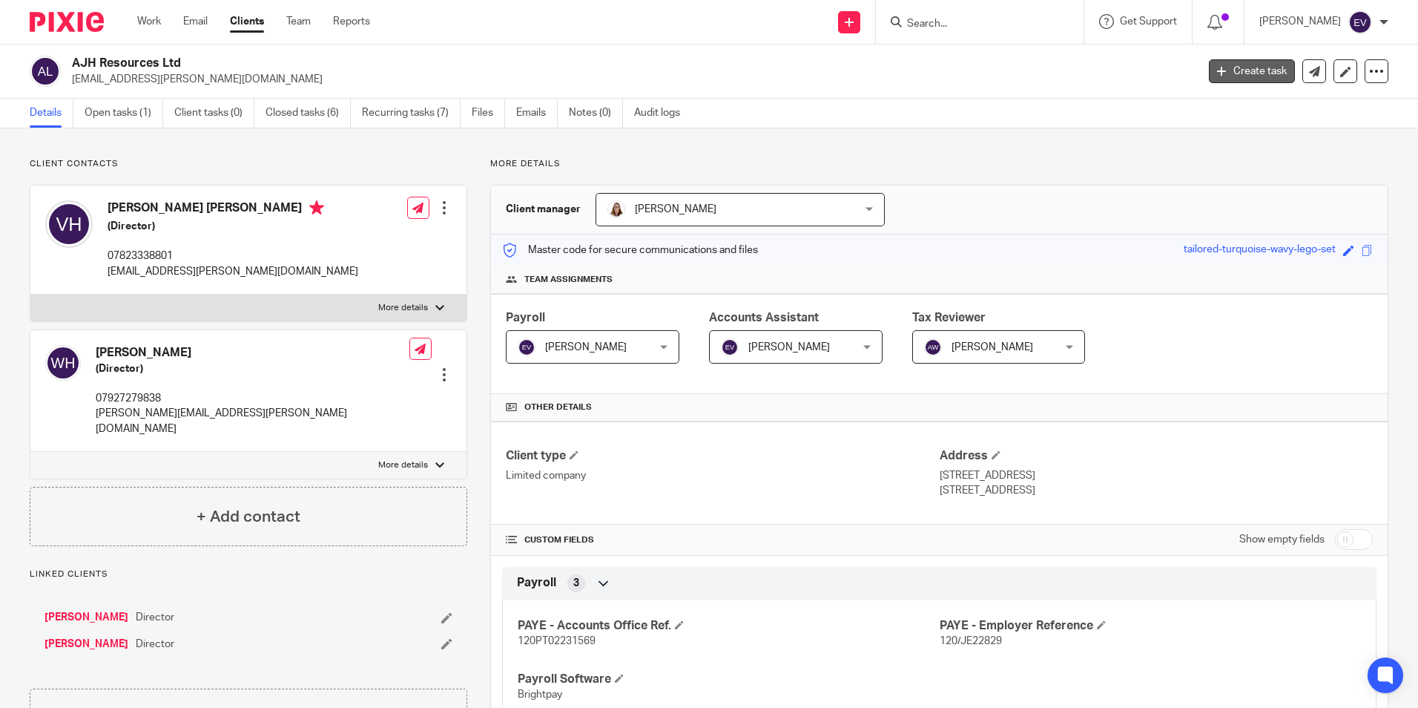
click at [1255, 67] on link "Create task" at bounding box center [1252, 71] width 86 height 24
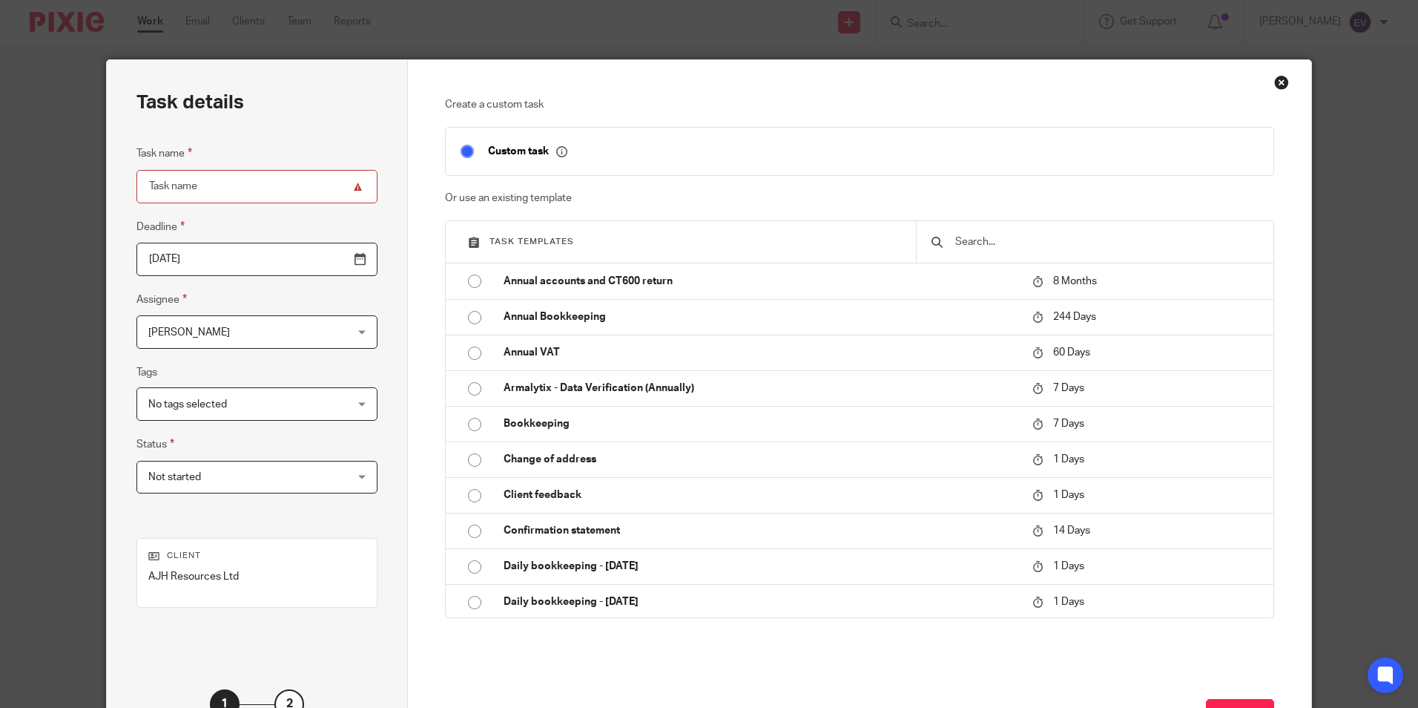
click at [1279, 78] on div "Close this dialog window" at bounding box center [1281, 82] width 15 height 15
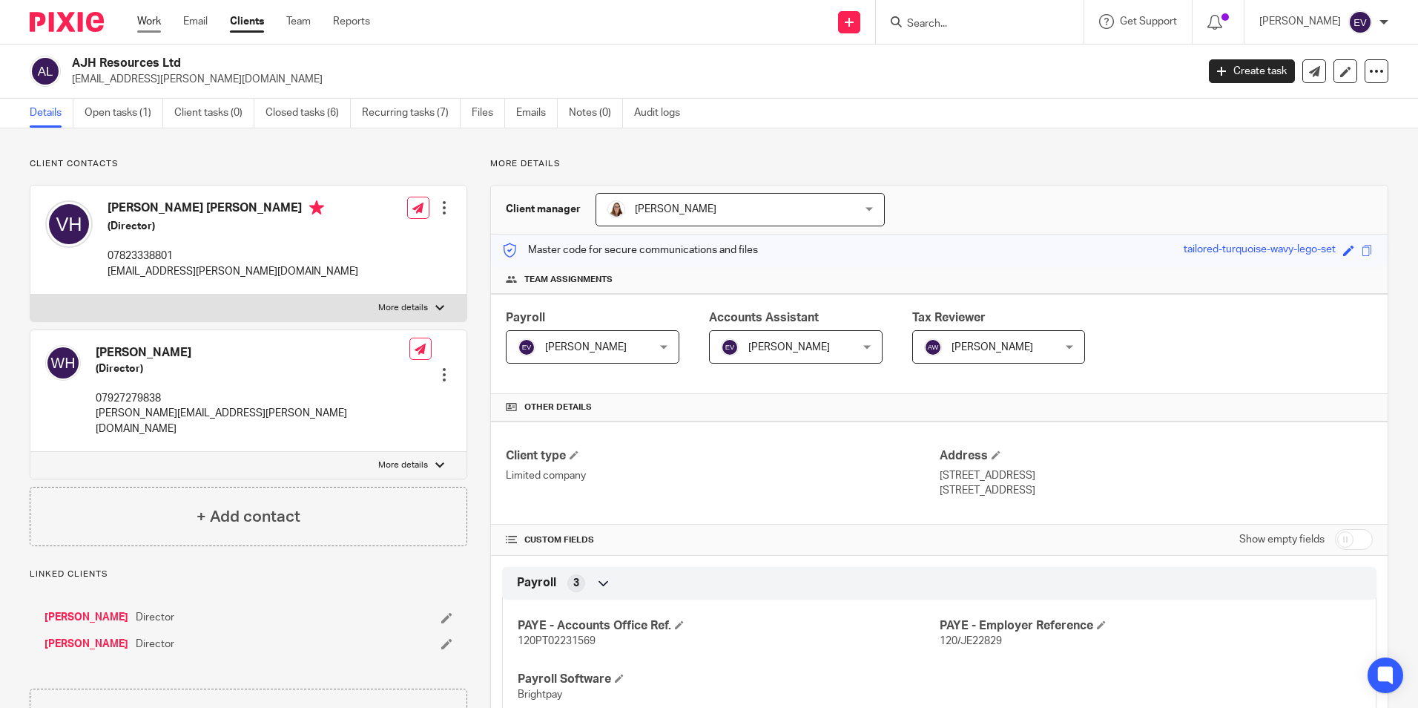
click at [156, 23] on link "Work" at bounding box center [149, 21] width 24 height 15
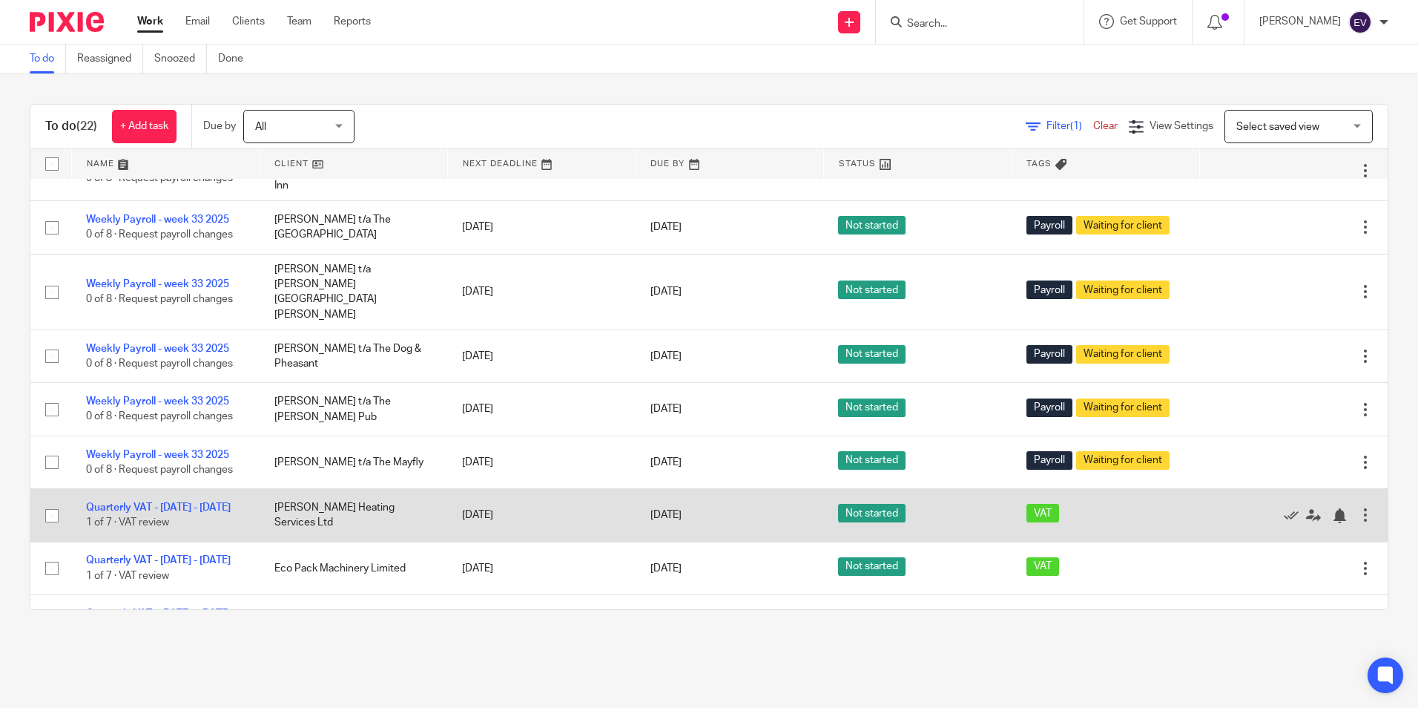
scroll to position [821, 0]
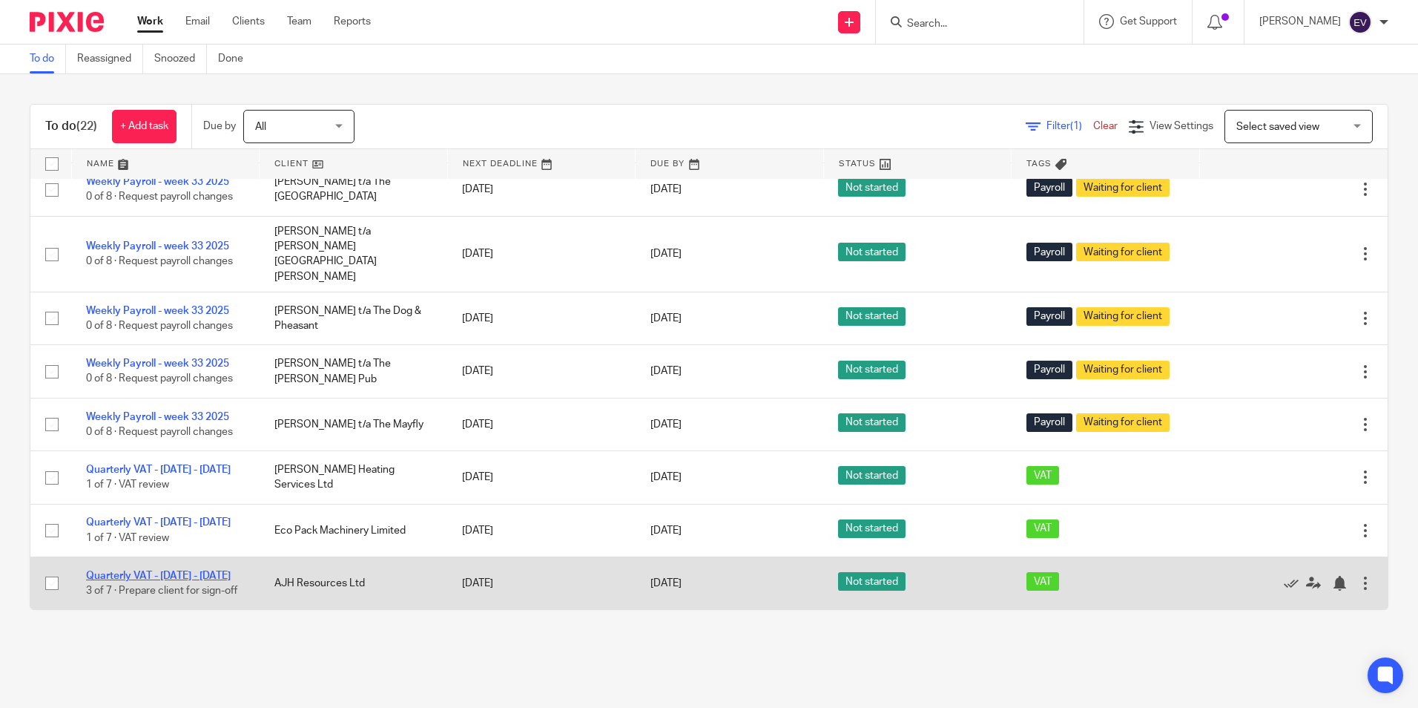
click at [187, 570] on link "Quarterly VAT - [DATE] - [DATE]" at bounding box center [158, 575] width 145 height 10
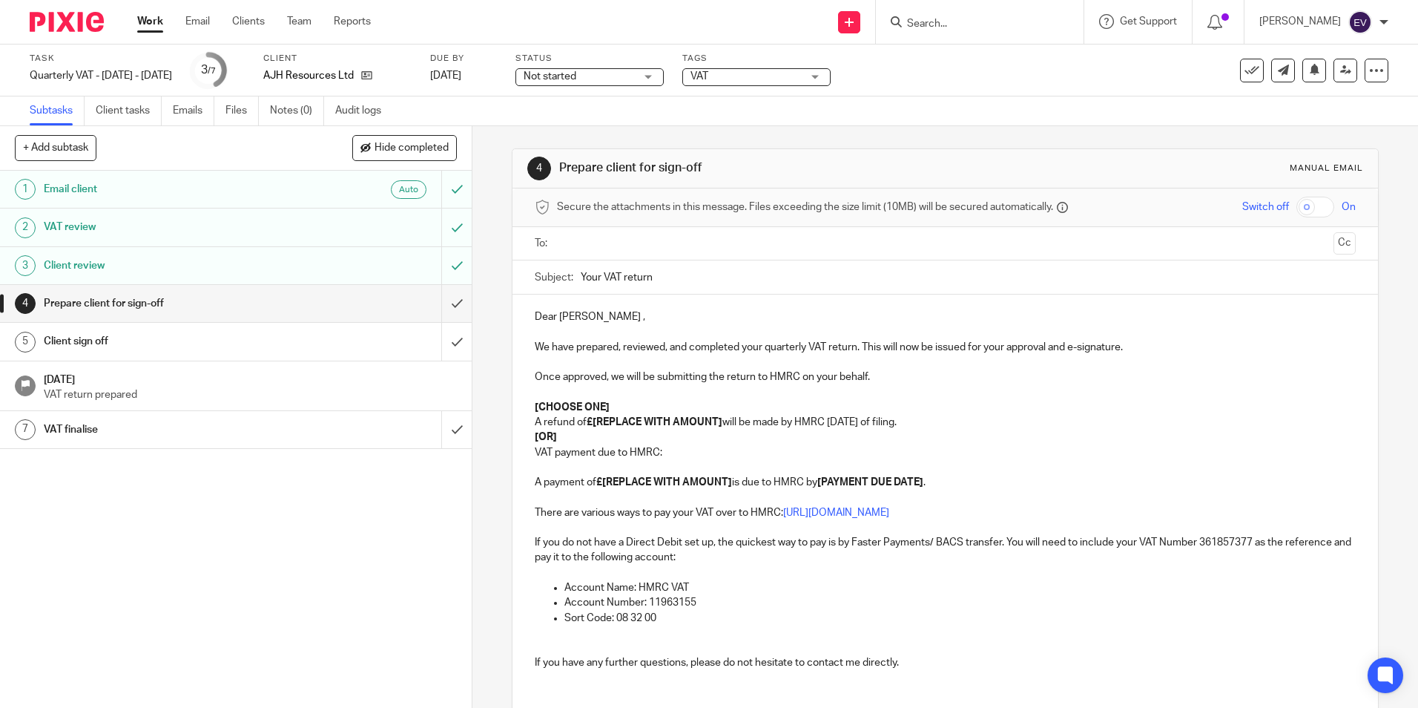
click at [270, 267] on h1 "Client review" at bounding box center [171, 265] width 255 height 22
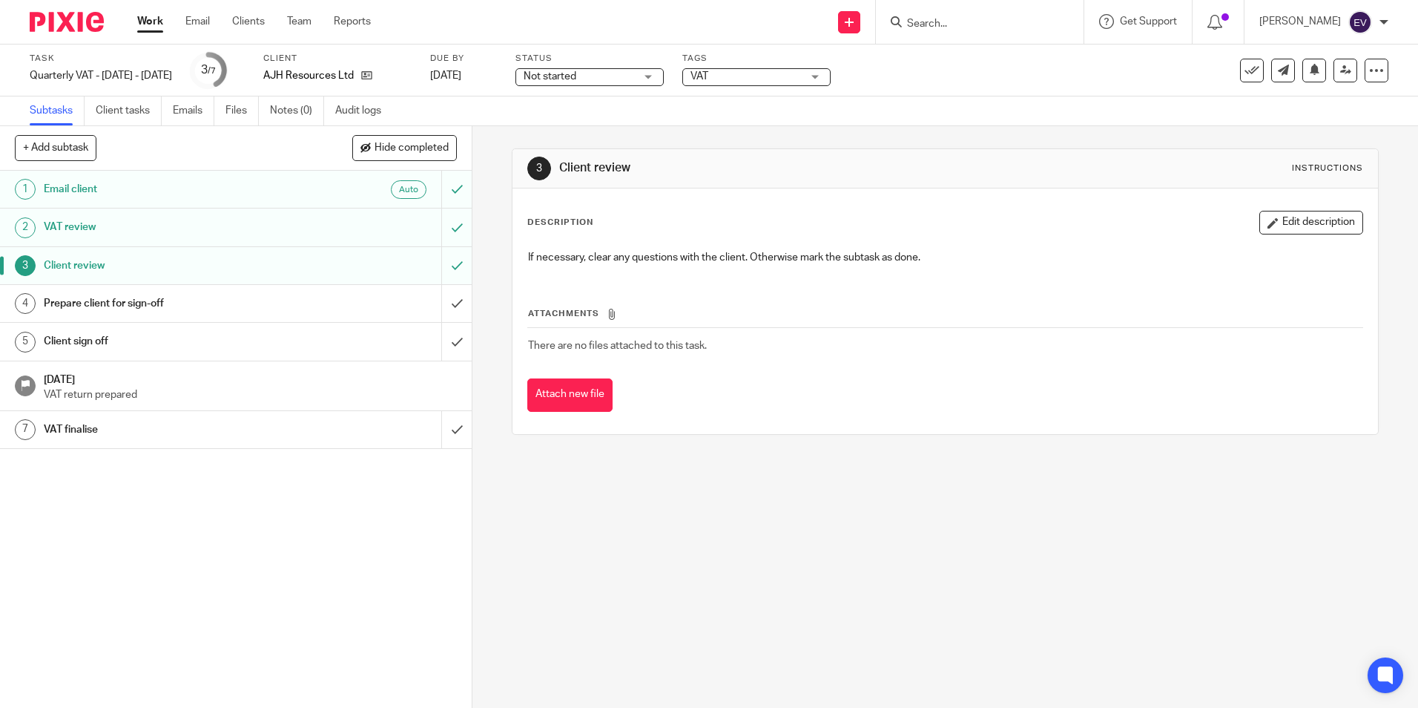
click at [280, 225] on h1 "VAT review" at bounding box center [171, 227] width 255 height 22
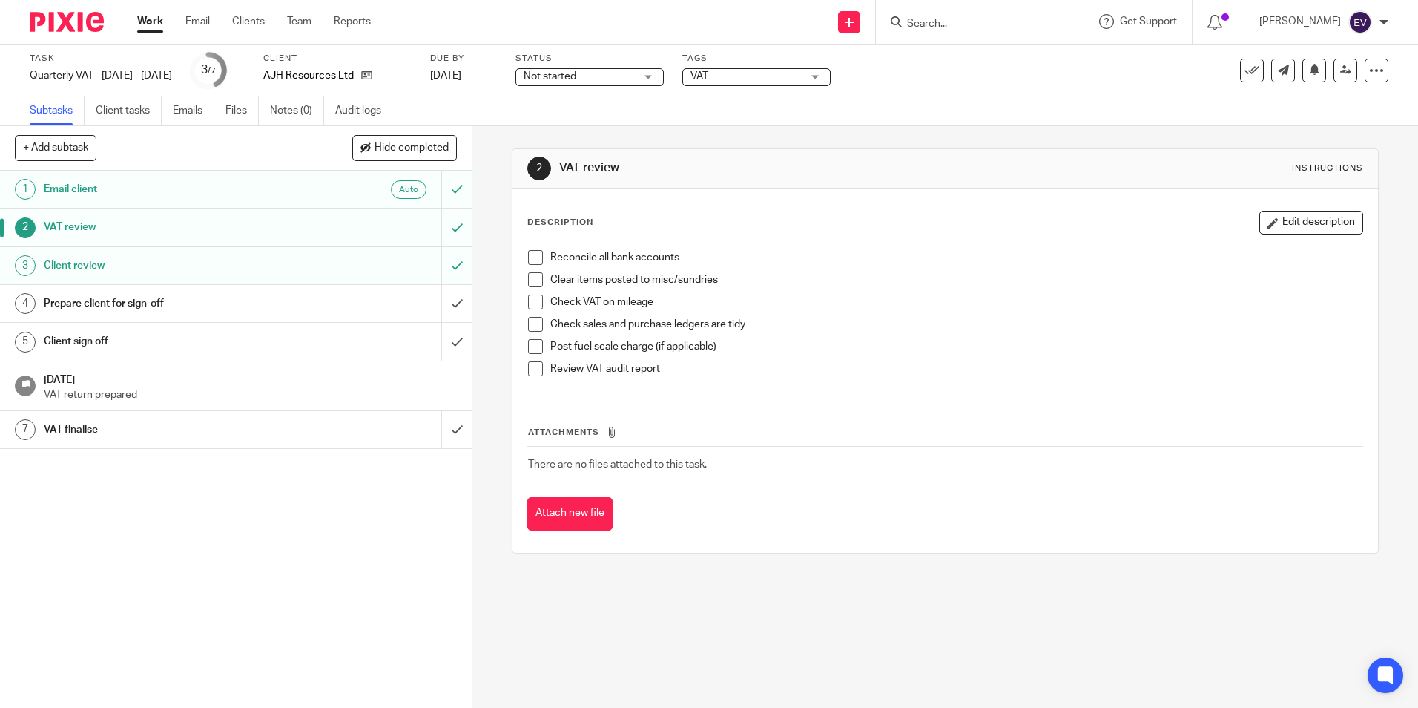
click at [299, 188] on div "Auto" at bounding box center [363, 189] width 128 height 19
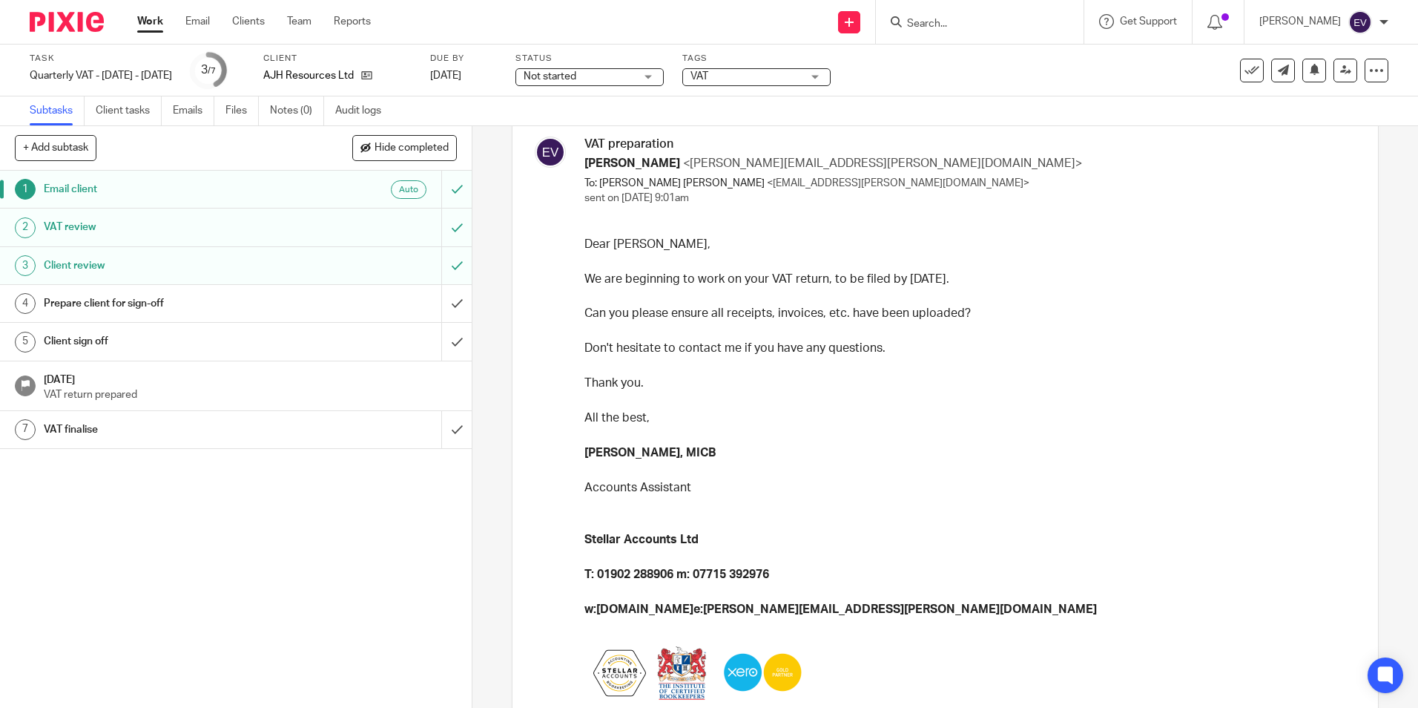
scroll to position [145, 0]
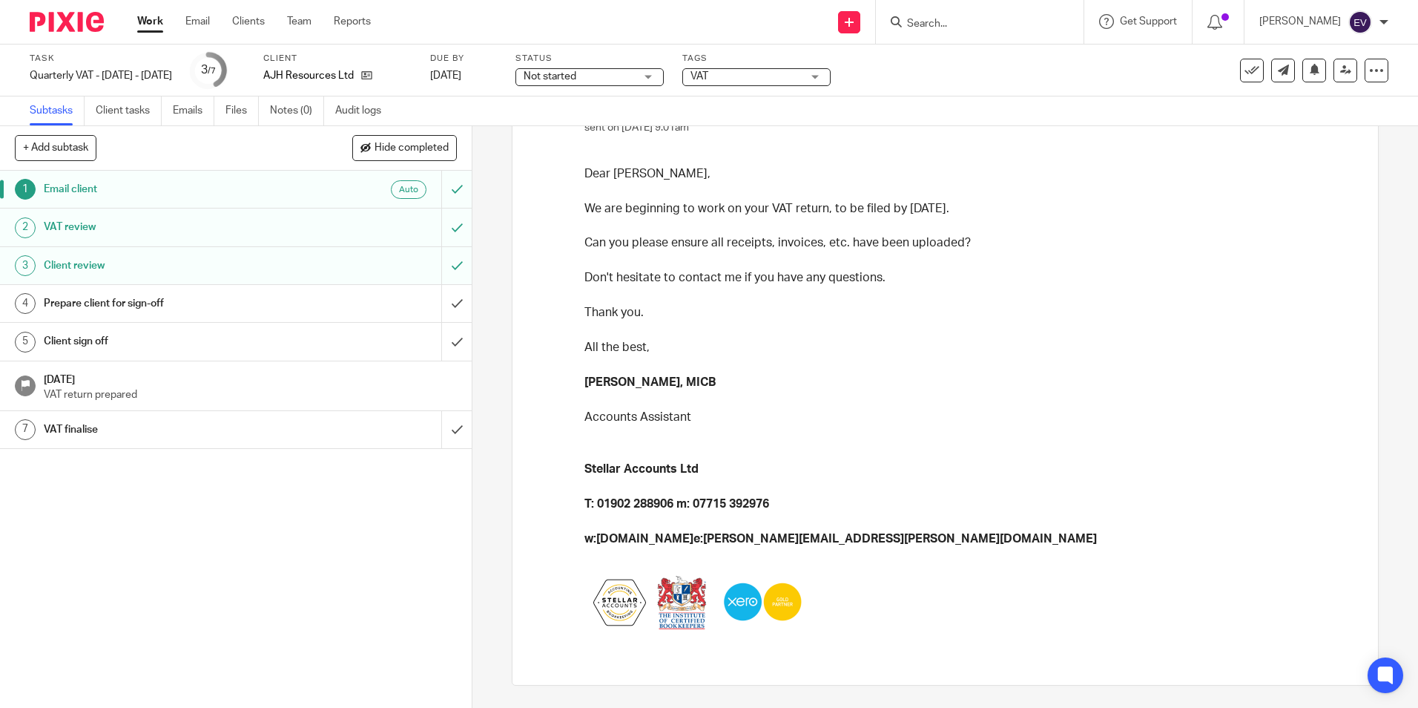
click at [320, 300] on div "Prepare client for sign-off" at bounding box center [235, 303] width 383 height 22
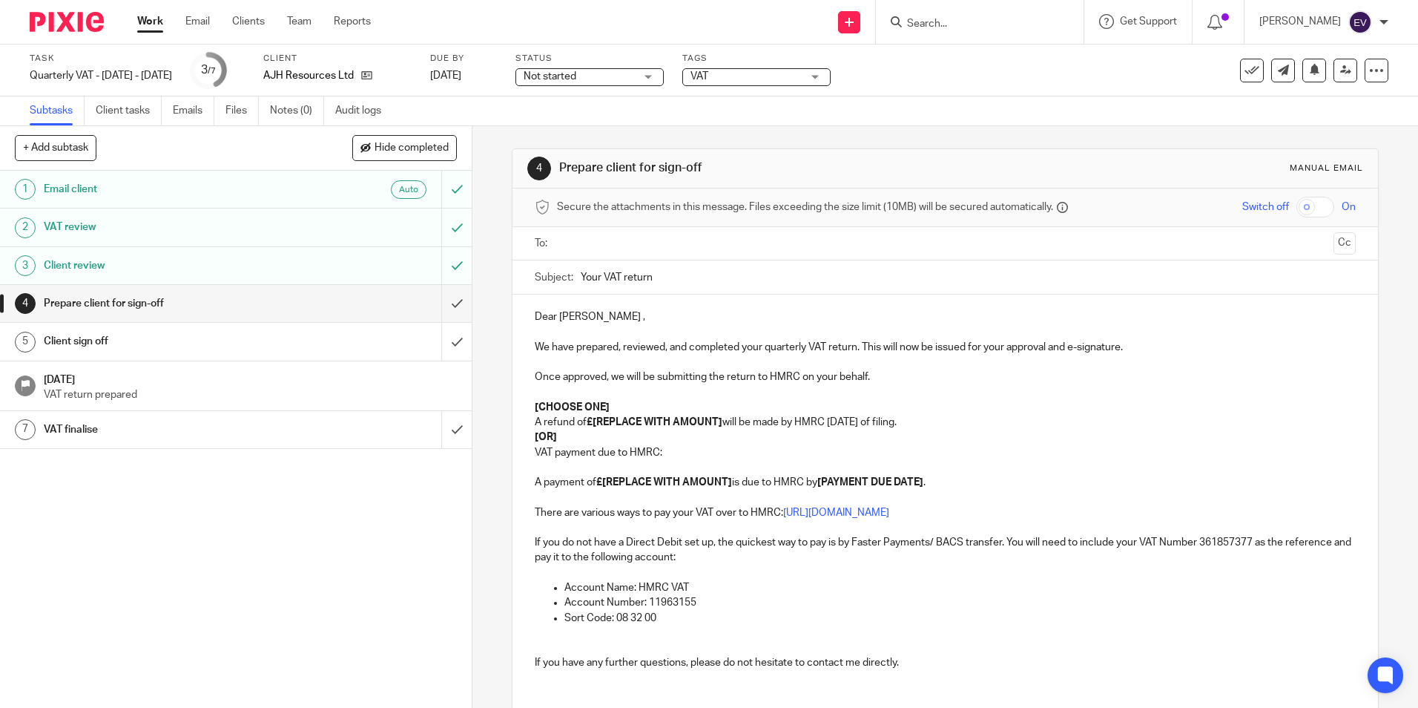
click at [314, 337] on div "Client sign off" at bounding box center [235, 341] width 383 height 22
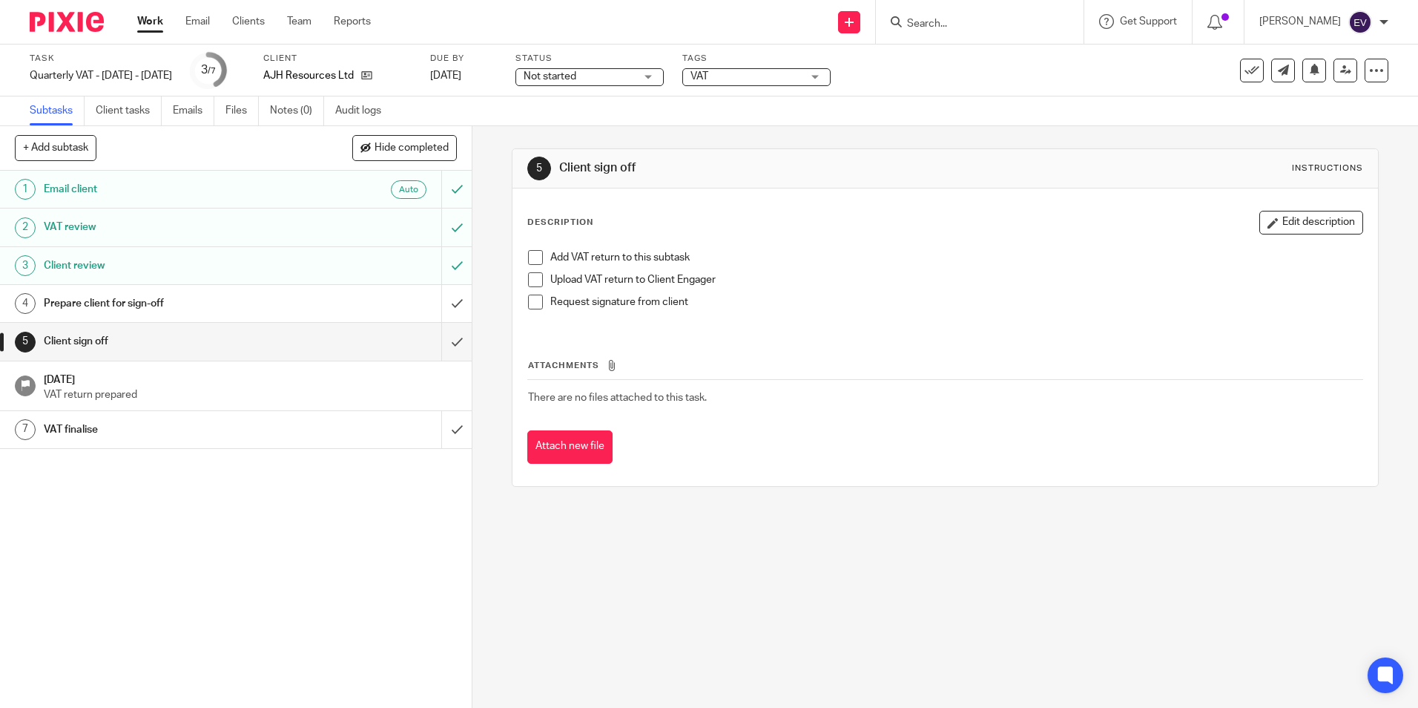
click at [240, 427] on h1 "VAT finalise" at bounding box center [171, 429] width 255 height 22
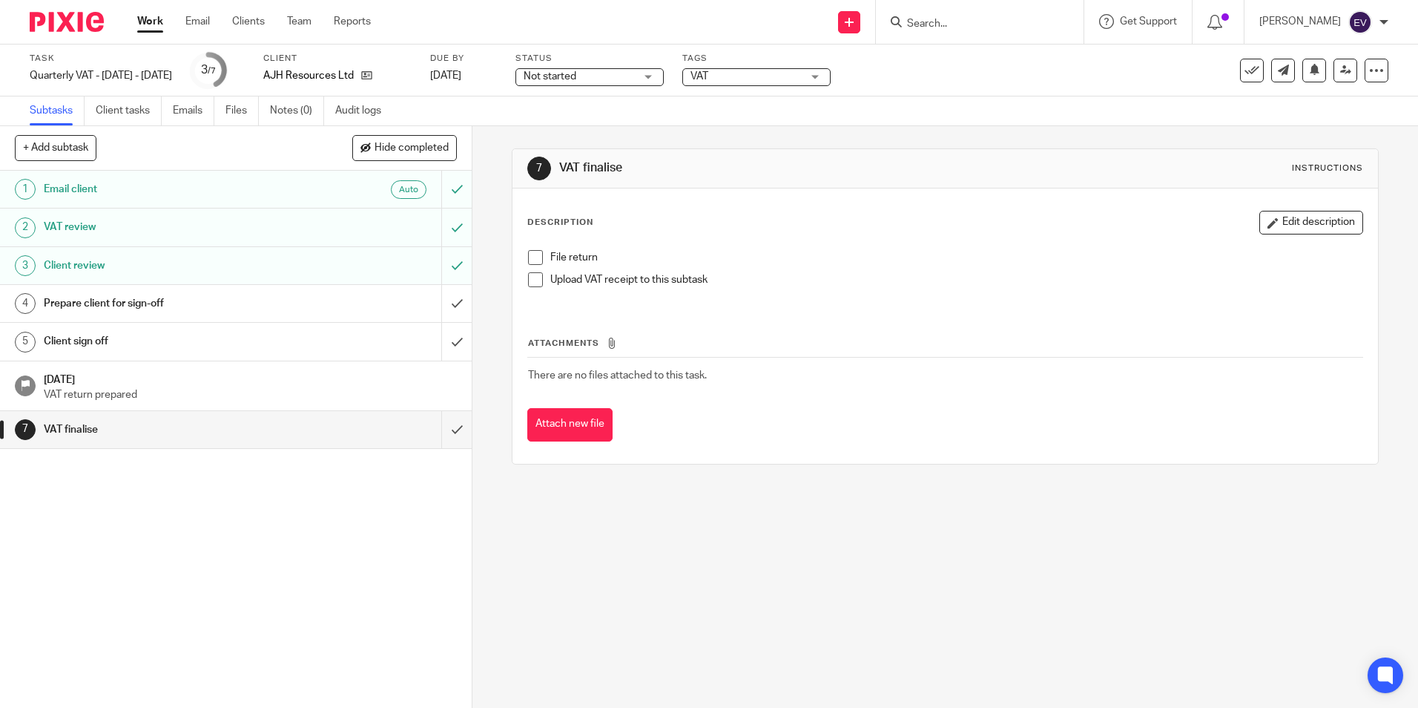
click at [291, 386] on h1 "[DATE]" at bounding box center [251, 378] width 414 height 19
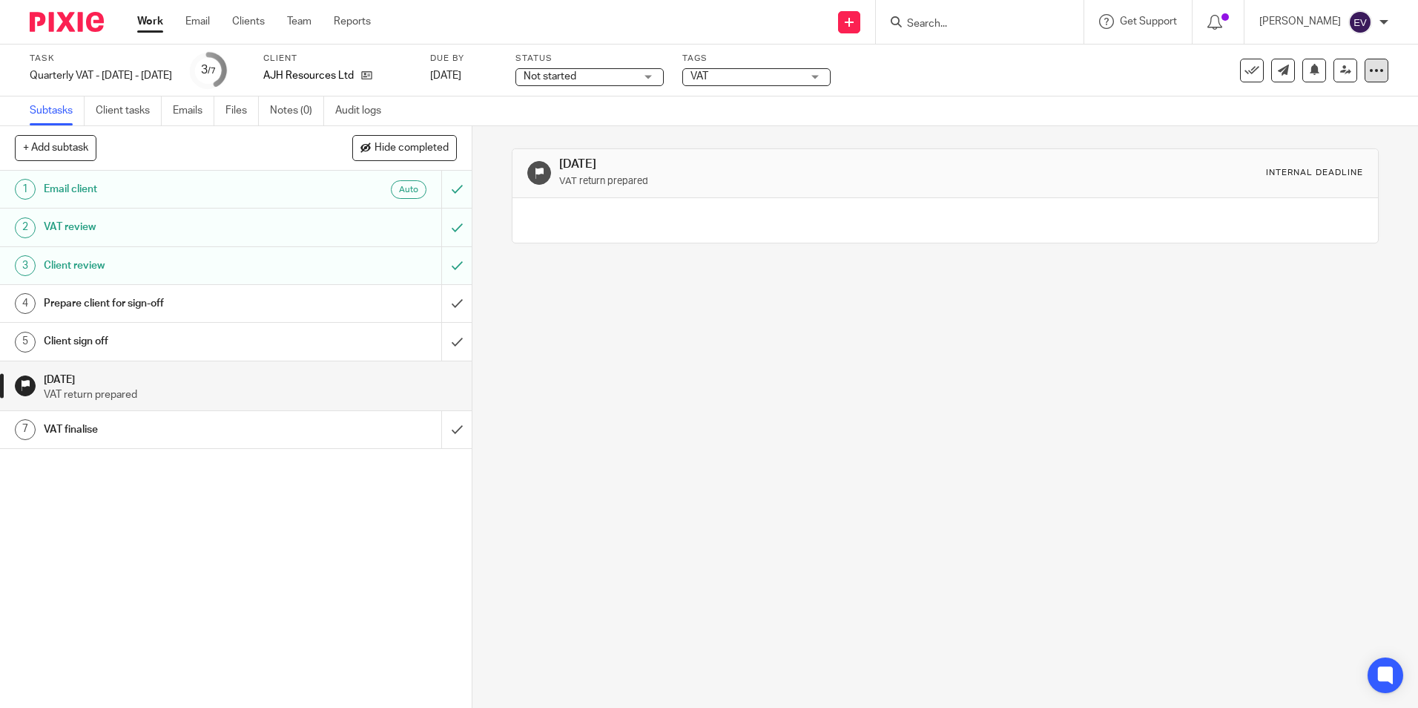
click at [1369, 68] on icon at bounding box center [1376, 70] width 15 height 15
click at [860, 13] on link at bounding box center [849, 22] width 22 height 22
click at [864, 131] on link "Request signature" at bounding box center [872, 135] width 104 height 22
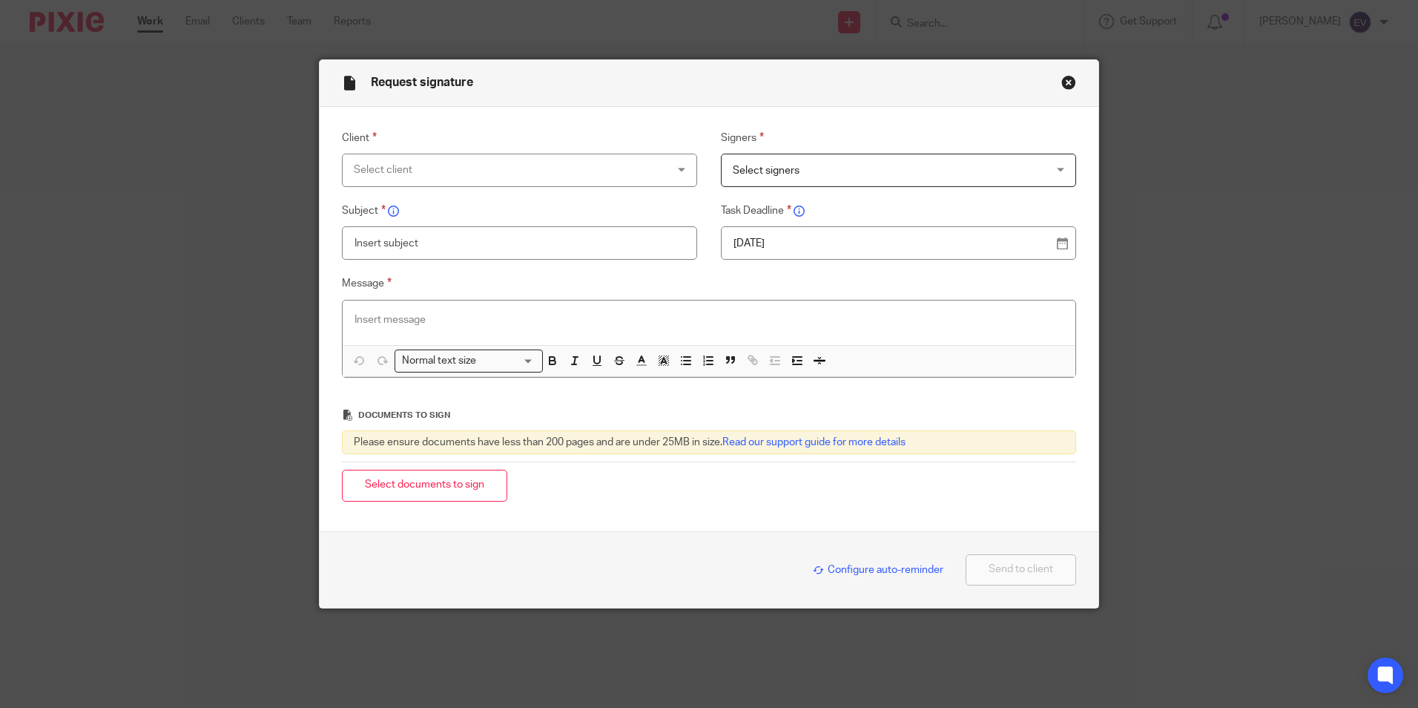
click at [458, 165] on div "Select client" at bounding box center [491, 169] width 274 height 31
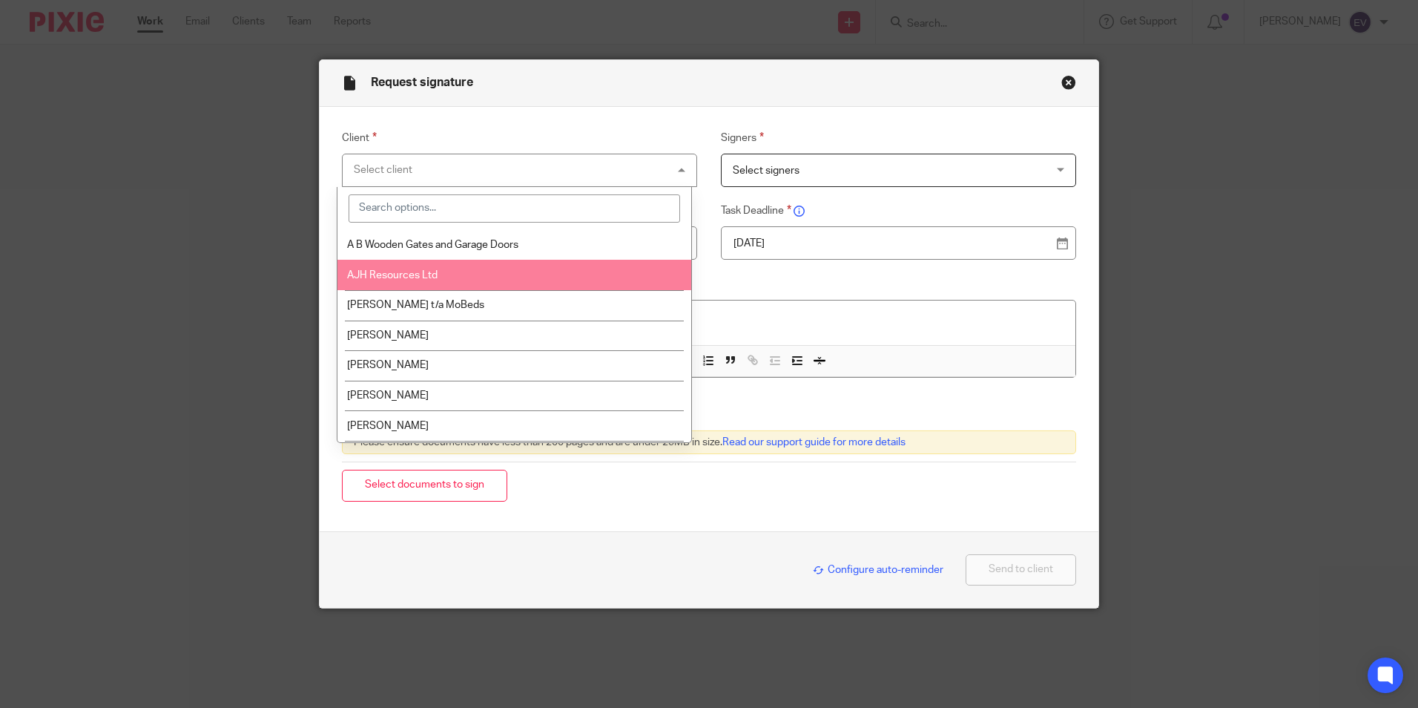
click at [418, 273] on span "AJH Resources Ltd" at bounding box center [392, 275] width 90 height 10
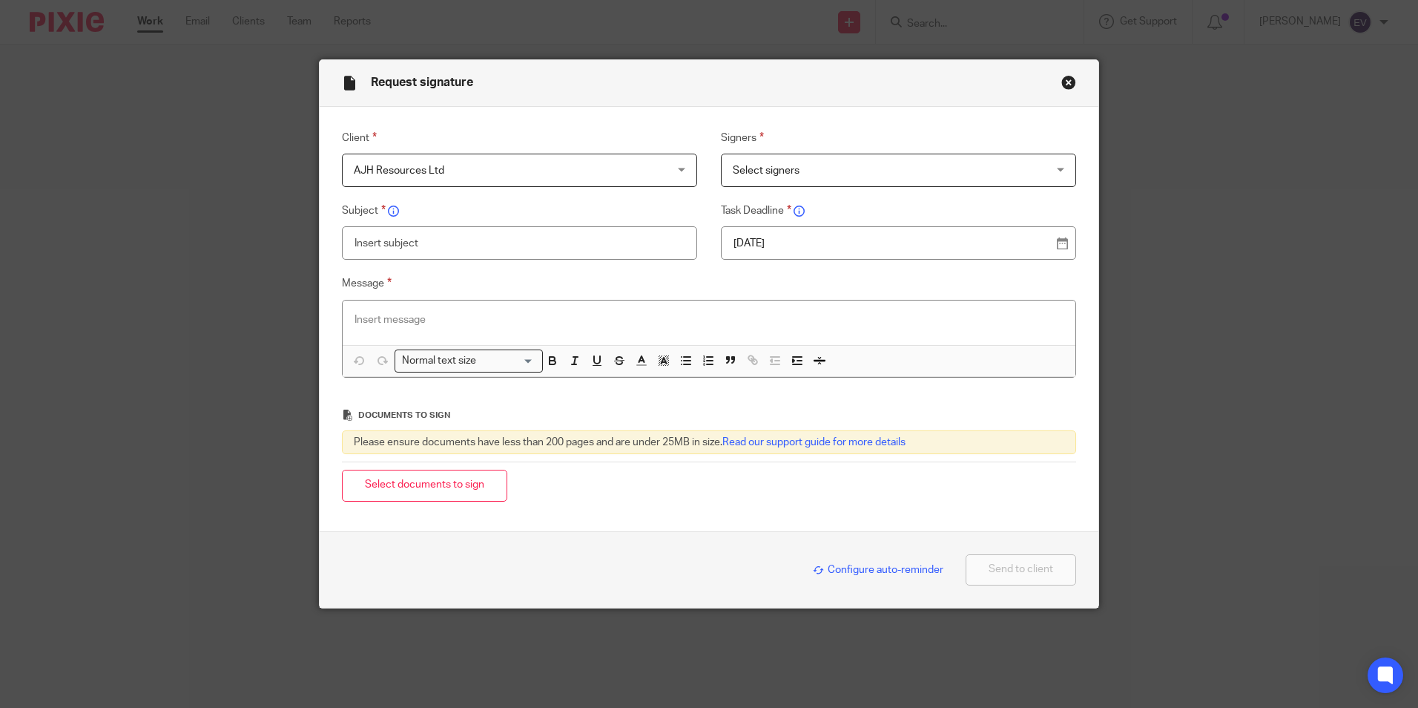
click at [764, 171] on span "Select signers" at bounding box center [766, 170] width 67 height 10
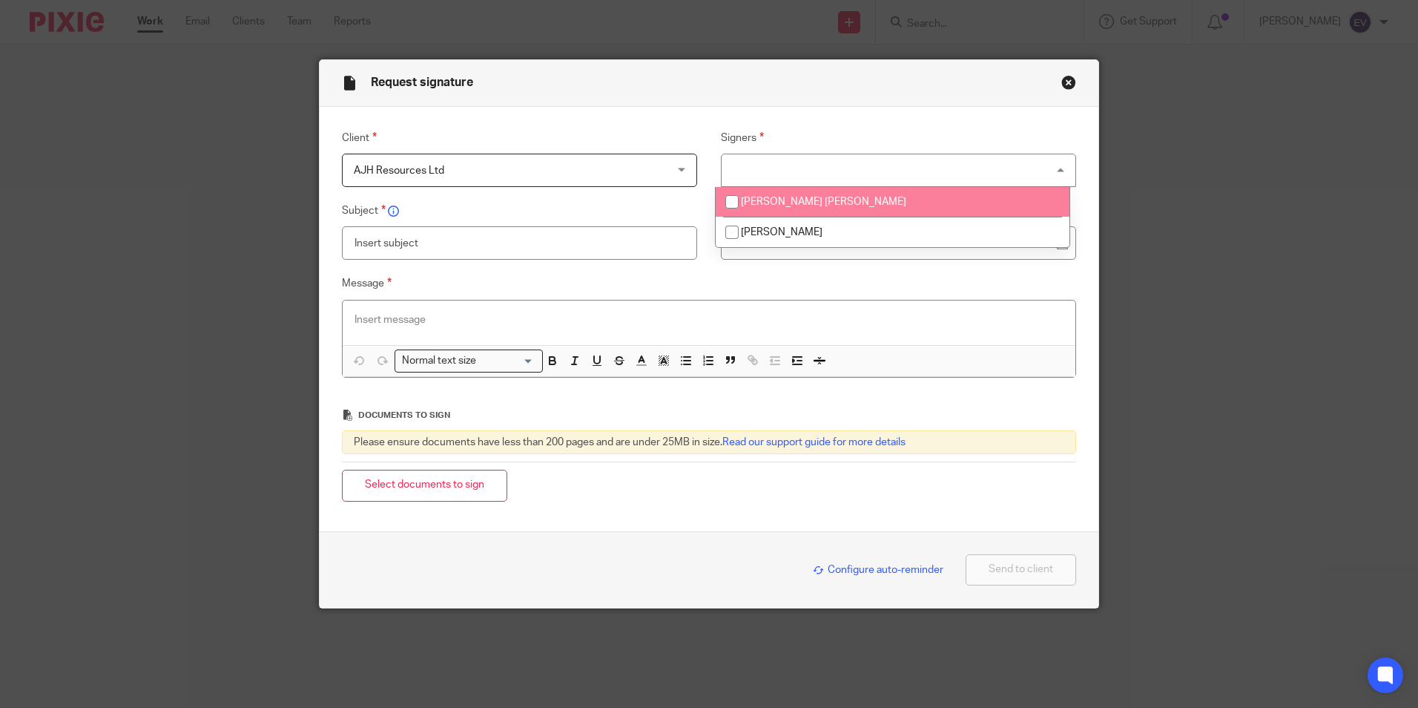
click at [771, 205] on span "[PERSON_NAME] [PERSON_NAME]" at bounding box center [823, 202] width 165 height 10
checkbox input "true"
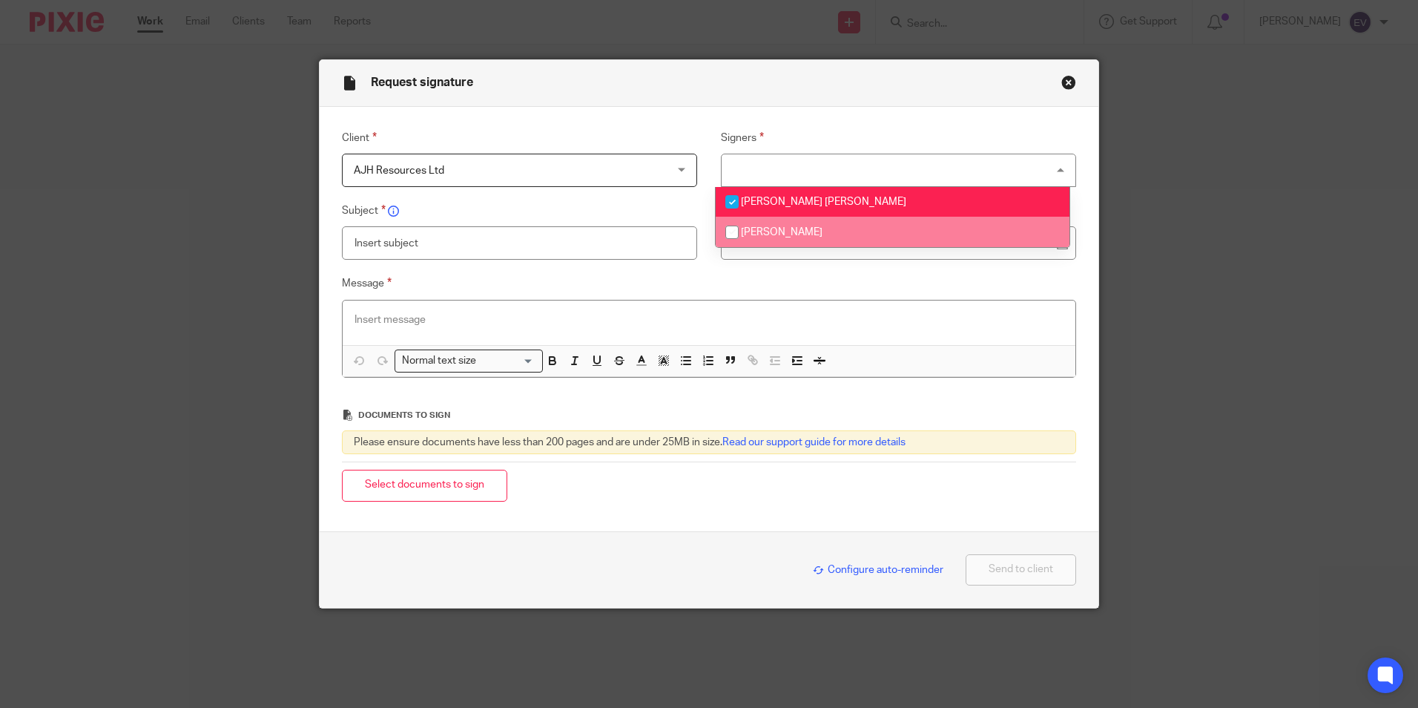
click at [756, 229] on span "Wayne Thomas Handley" at bounding box center [782, 232] width 82 height 10
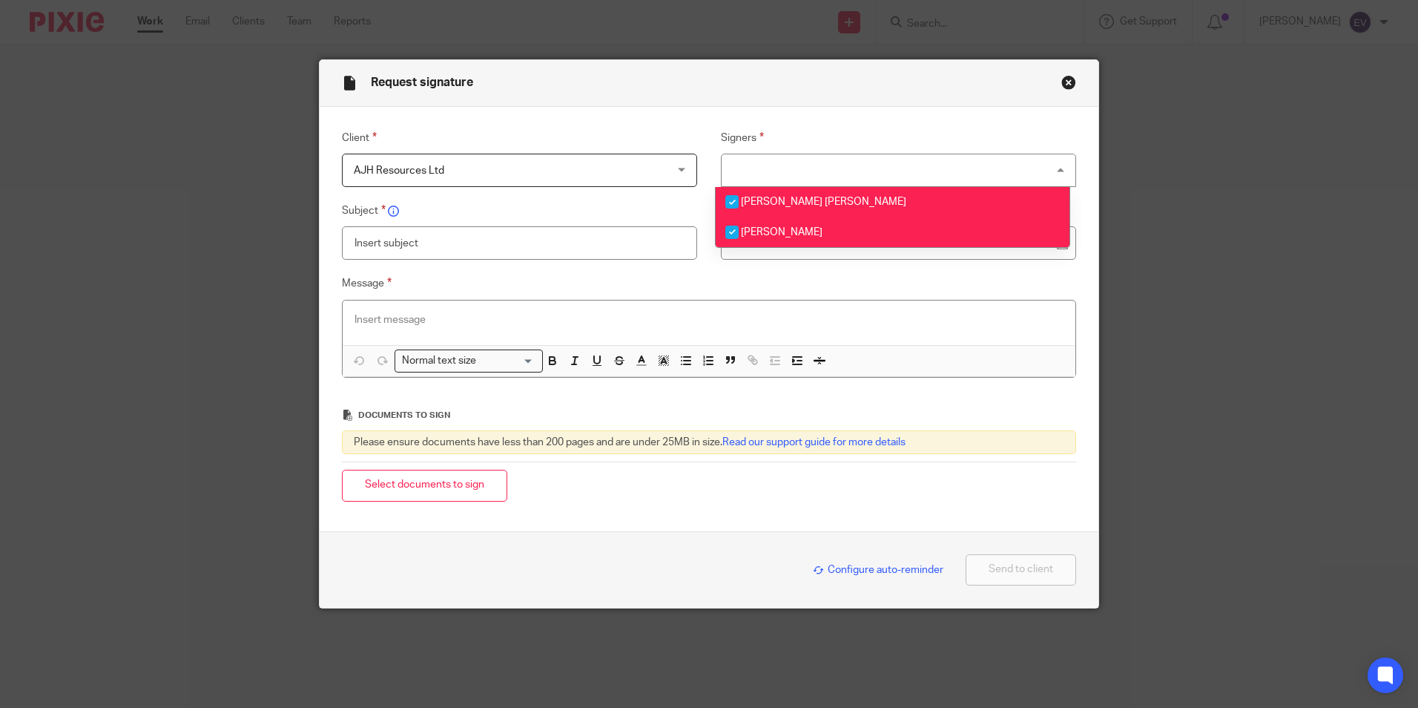
click at [736, 225] on input "checkbox" at bounding box center [732, 232] width 28 height 28
checkbox input "false"
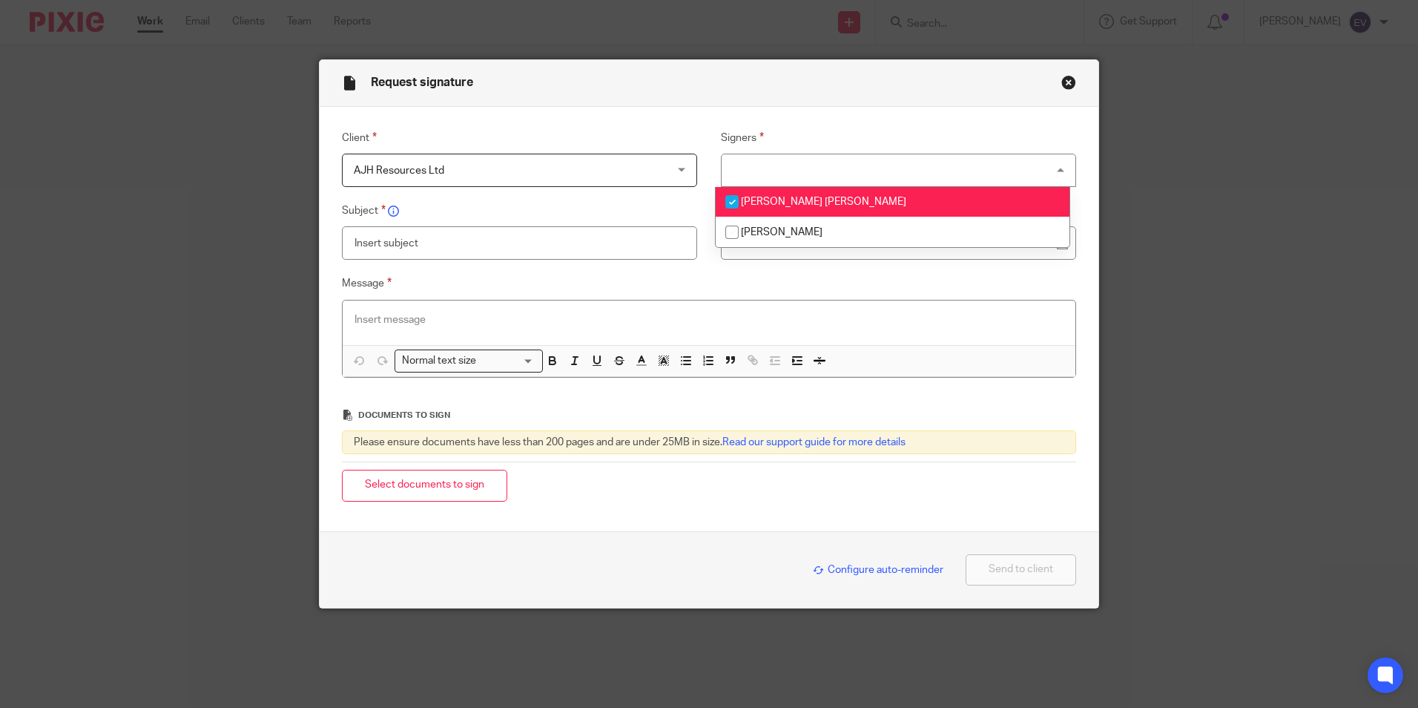
click at [604, 236] on input "text" at bounding box center [519, 242] width 355 height 33
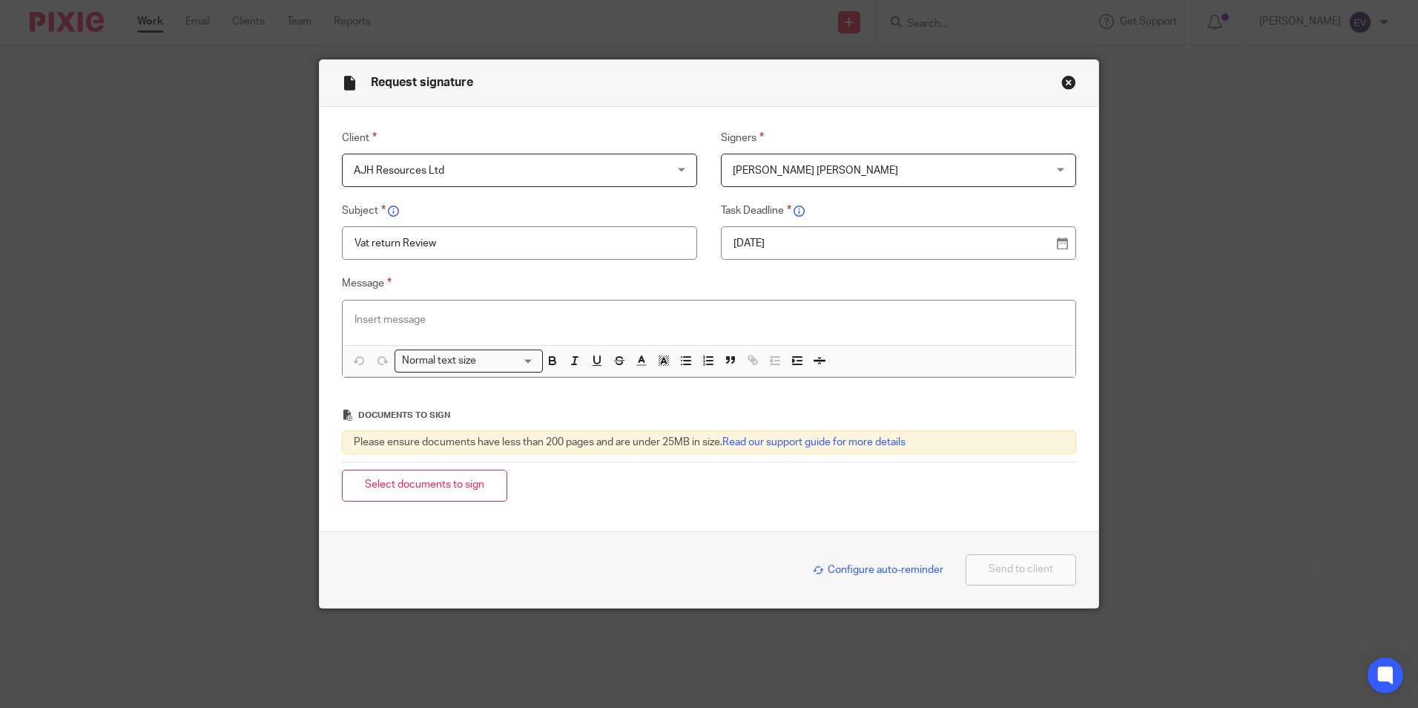
type input "Vat return Review"
click at [469, 318] on p at bounding box center [709, 319] width 709 height 15
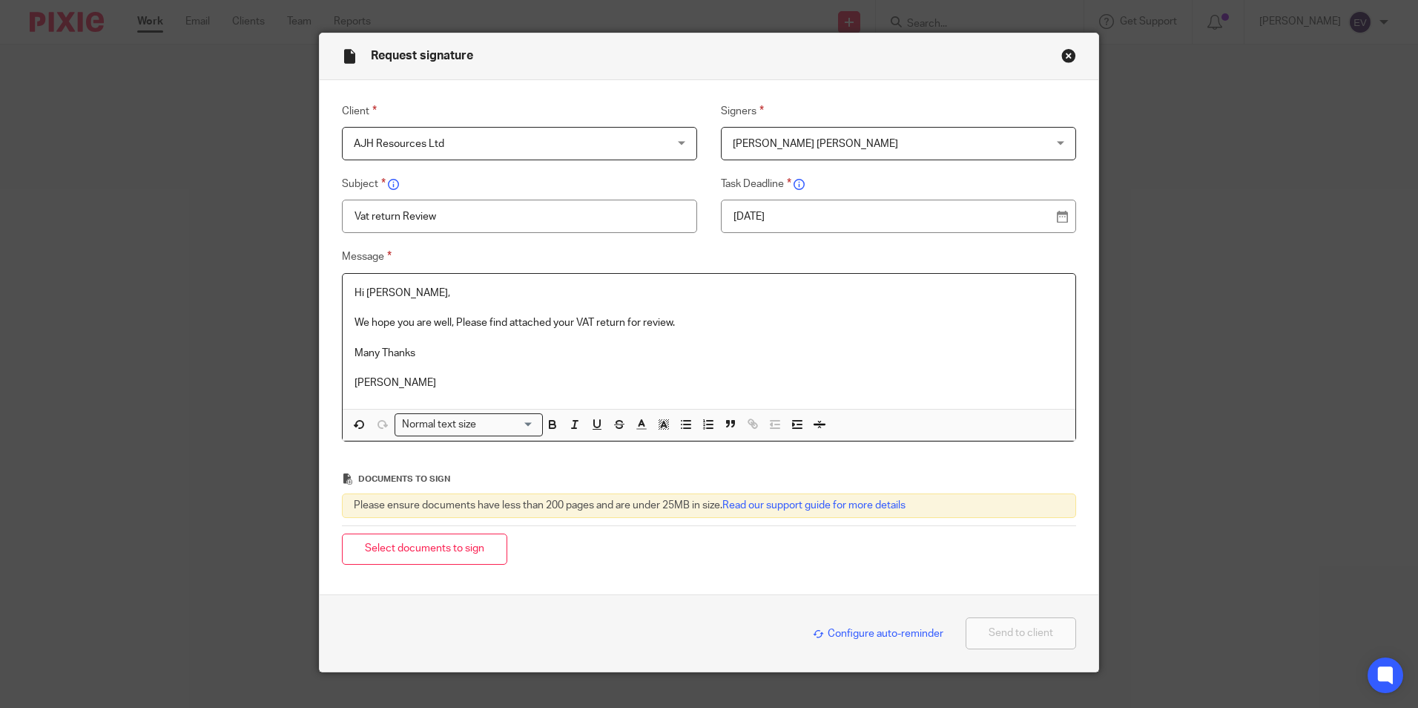
scroll to position [50, 0]
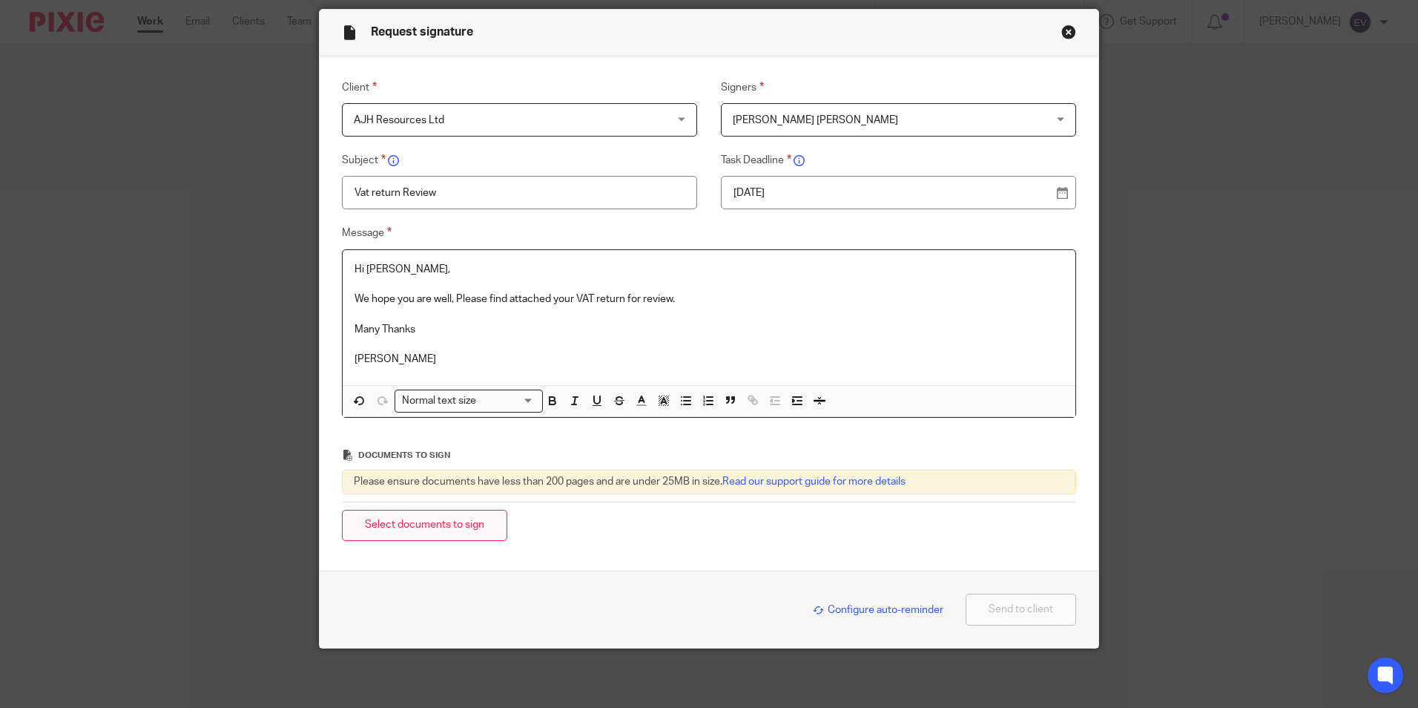
click at [460, 527] on button "Select documents to sign" at bounding box center [424, 526] width 165 height 32
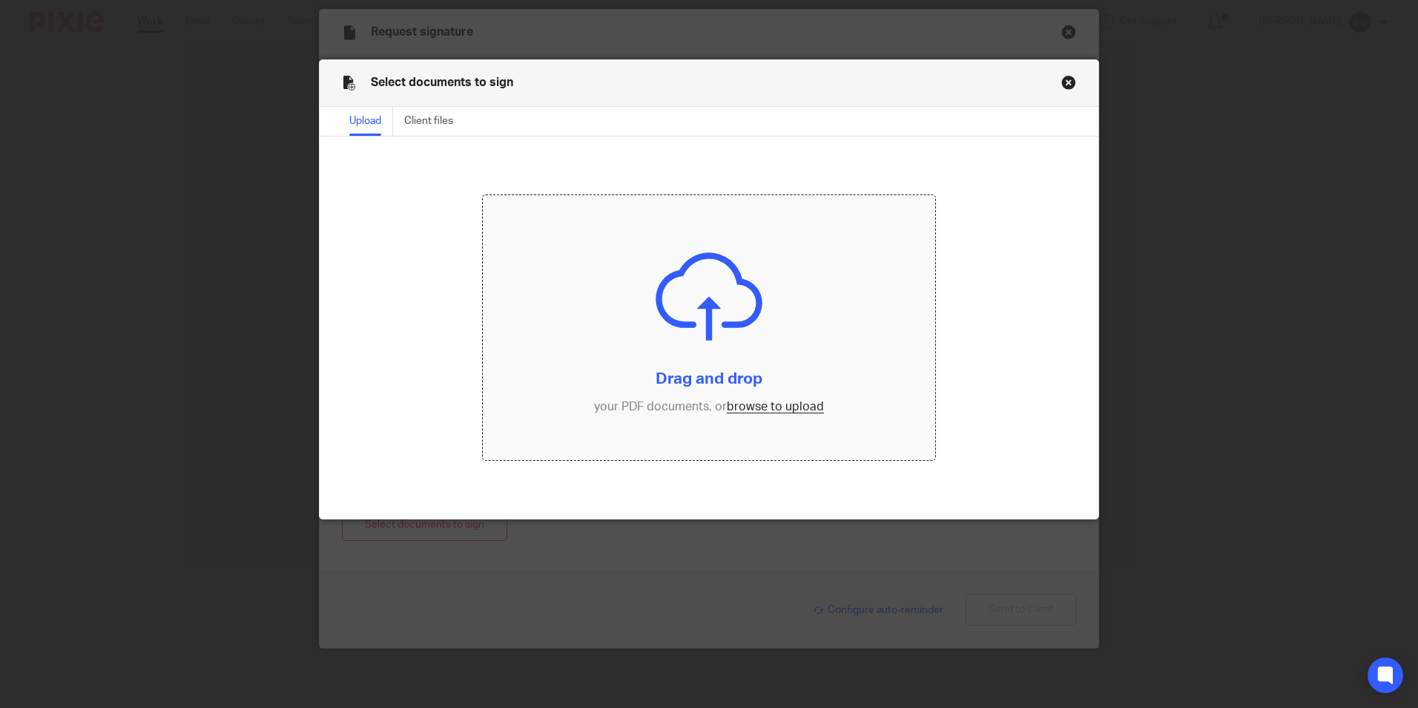
click at [732, 400] on input "file" at bounding box center [709, 327] width 452 height 265
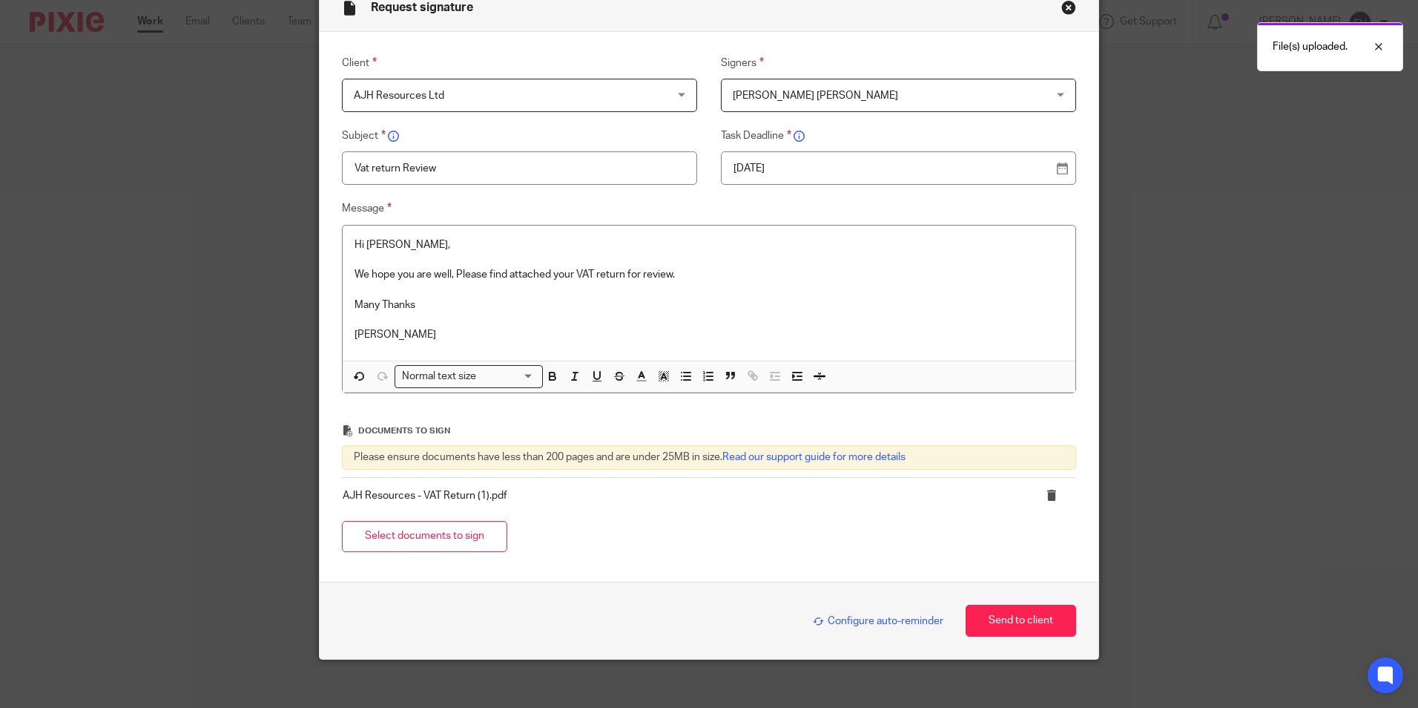
scroll to position [86, 0]
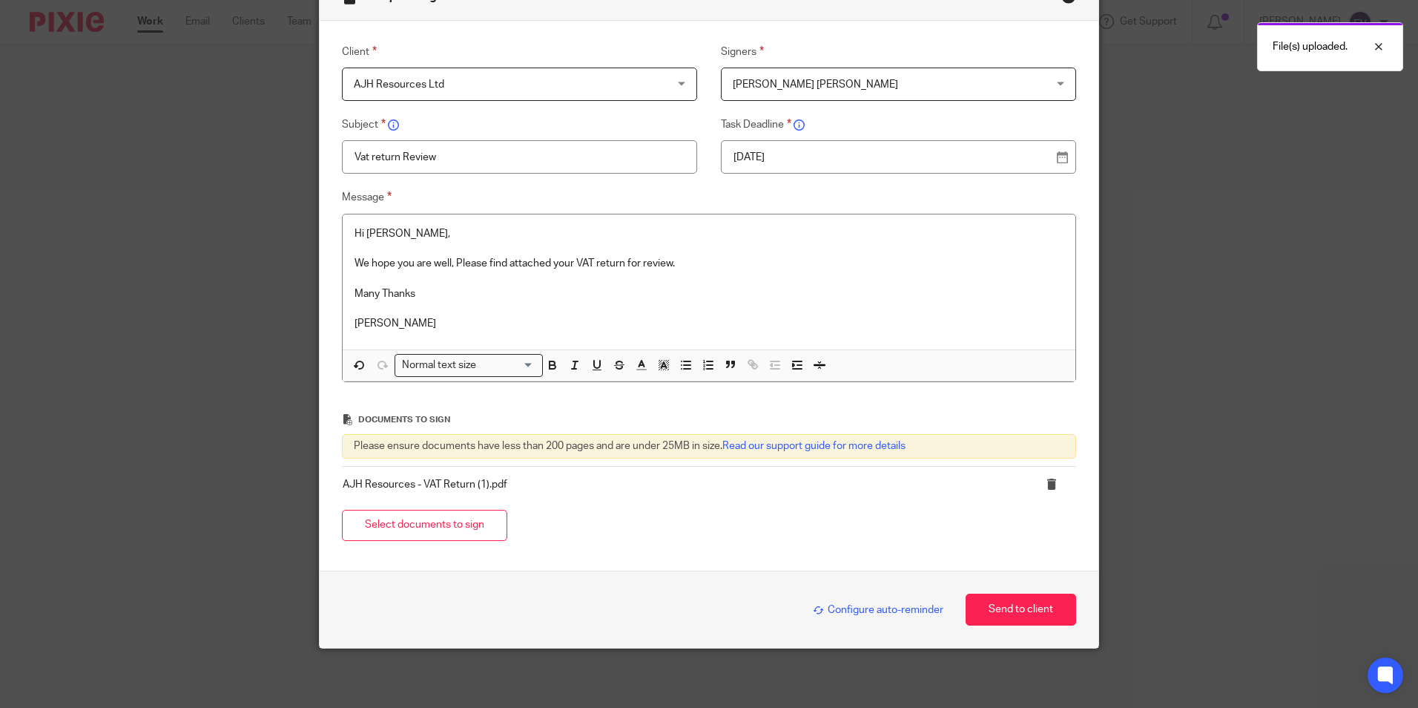
click at [695, 257] on p "We hope you are well, Please find attached your VAT return for review." at bounding box center [709, 263] width 709 height 15
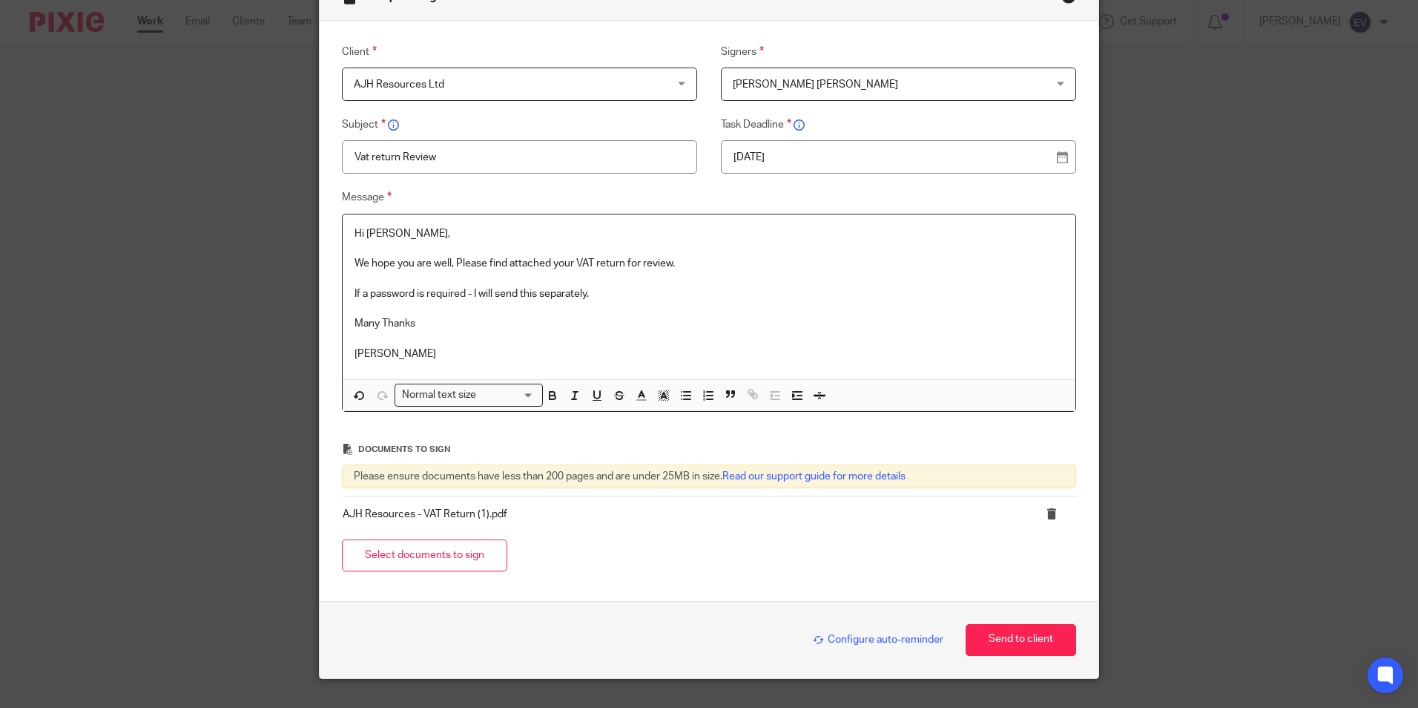
click at [1056, 154] on div "13 Aug 2025" at bounding box center [898, 156] width 355 height 33
click at [820, 156] on p "13 Aug 2025" at bounding box center [892, 157] width 318 height 15
click at [996, 636] on button "Send to client" at bounding box center [1021, 640] width 111 height 32
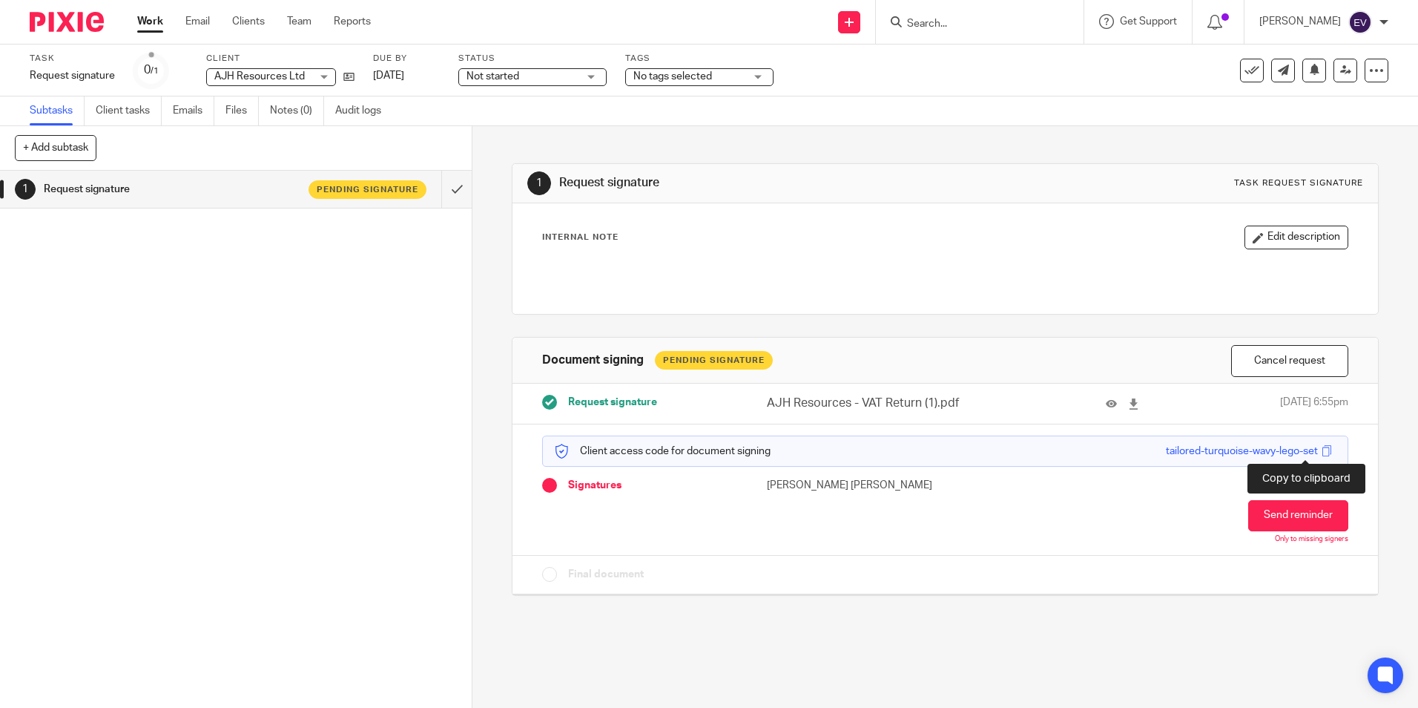
click at [1322, 454] on span at bounding box center [1327, 450] width 11 height 11
click at [153, 20] on link "Work" at bounding box center [150, 21] width 26 height 15
